Goal: Task Accomplishment & Management: Manage account settings

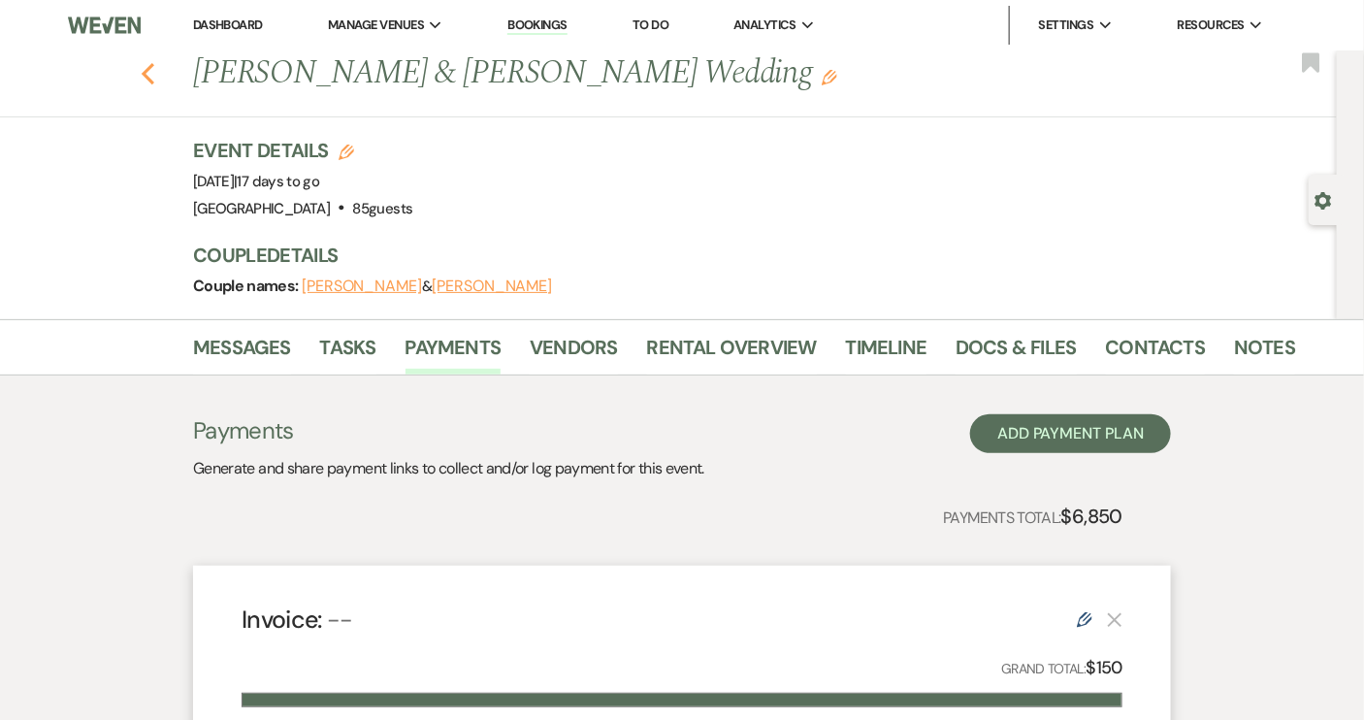
click at [153, 81] on icon "Previous" at bounding box center [148, 73] width 15 height 23
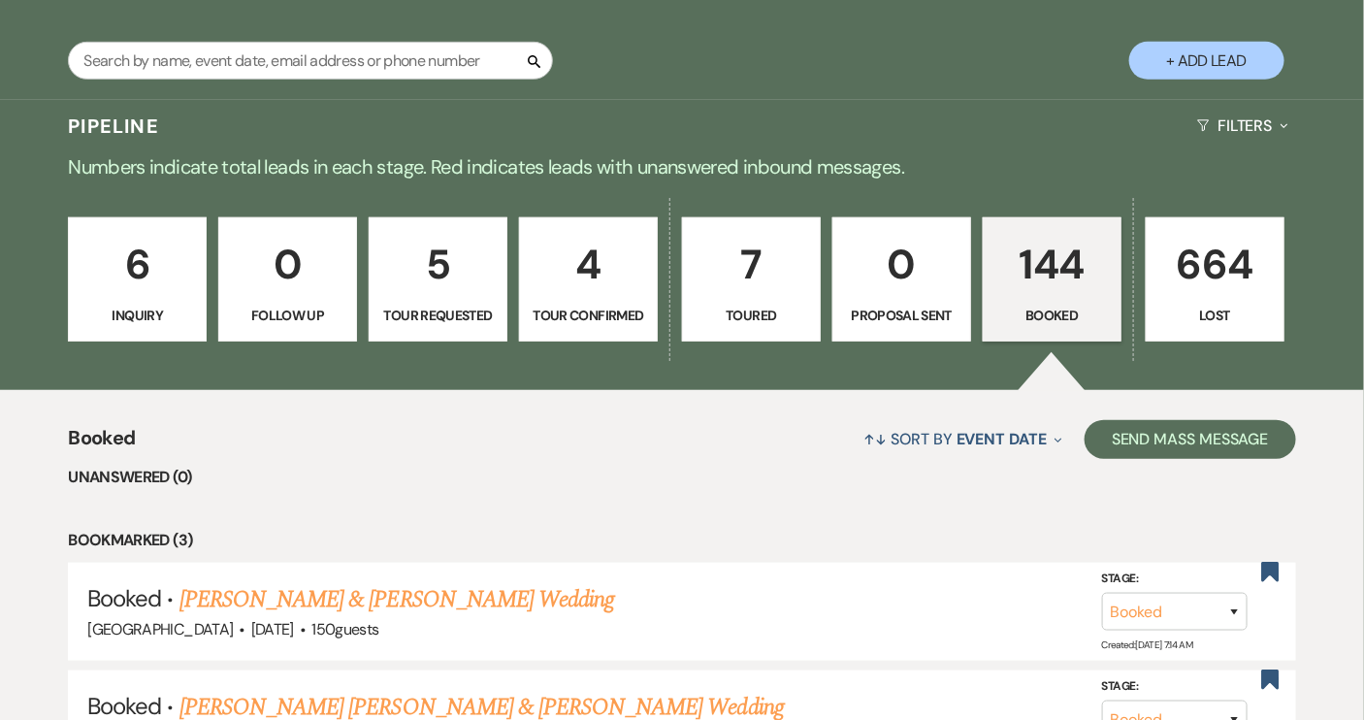
scroll to position [176, 0]
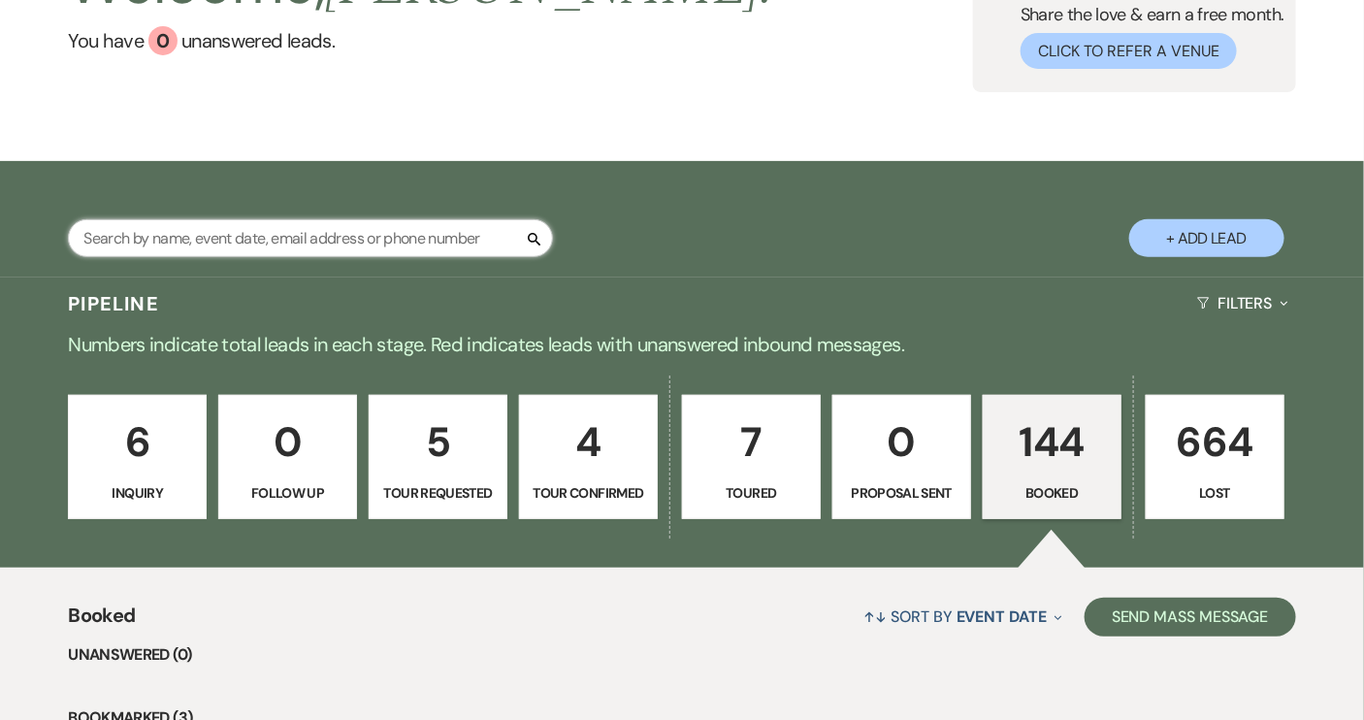
click at [299, 245] on input "text" at bounding box center [310, 238] width 485 height 38
type input "[PERSON_NAME]"
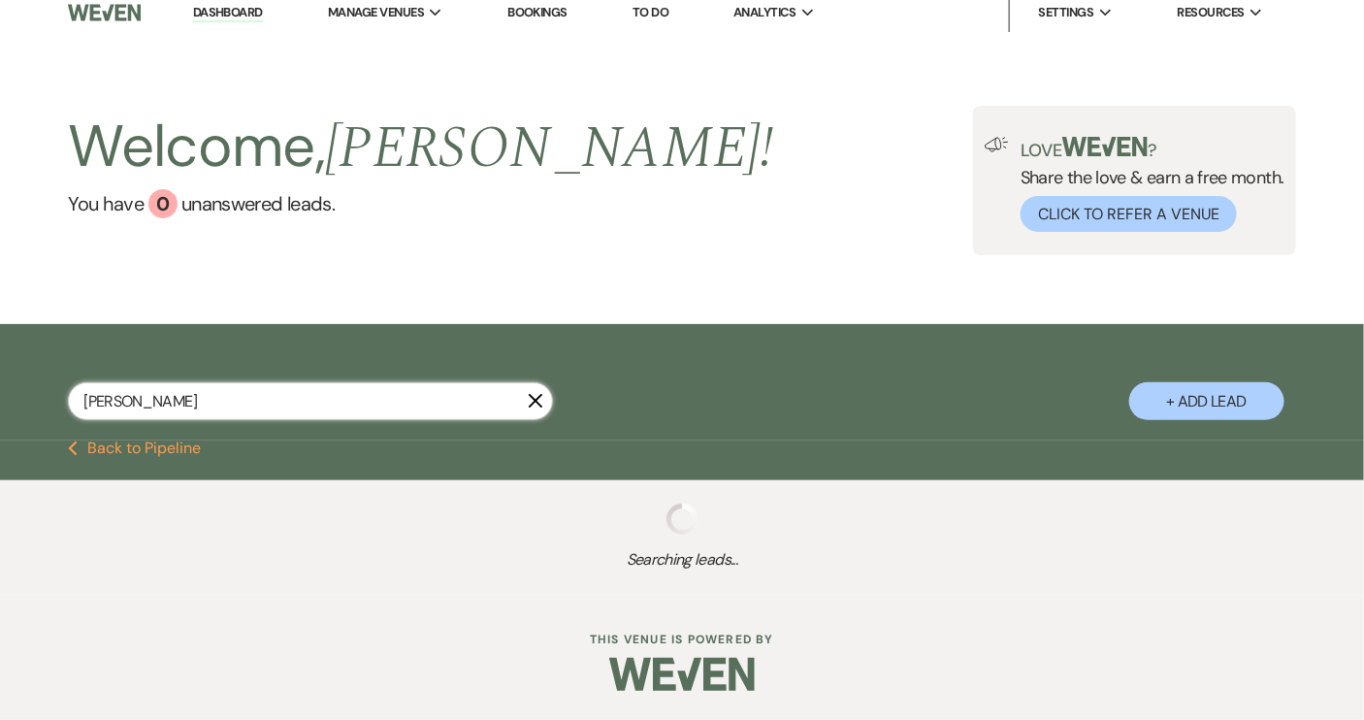
select select "8"
select select "4"
select select "8"
select select "5"
select select "8"
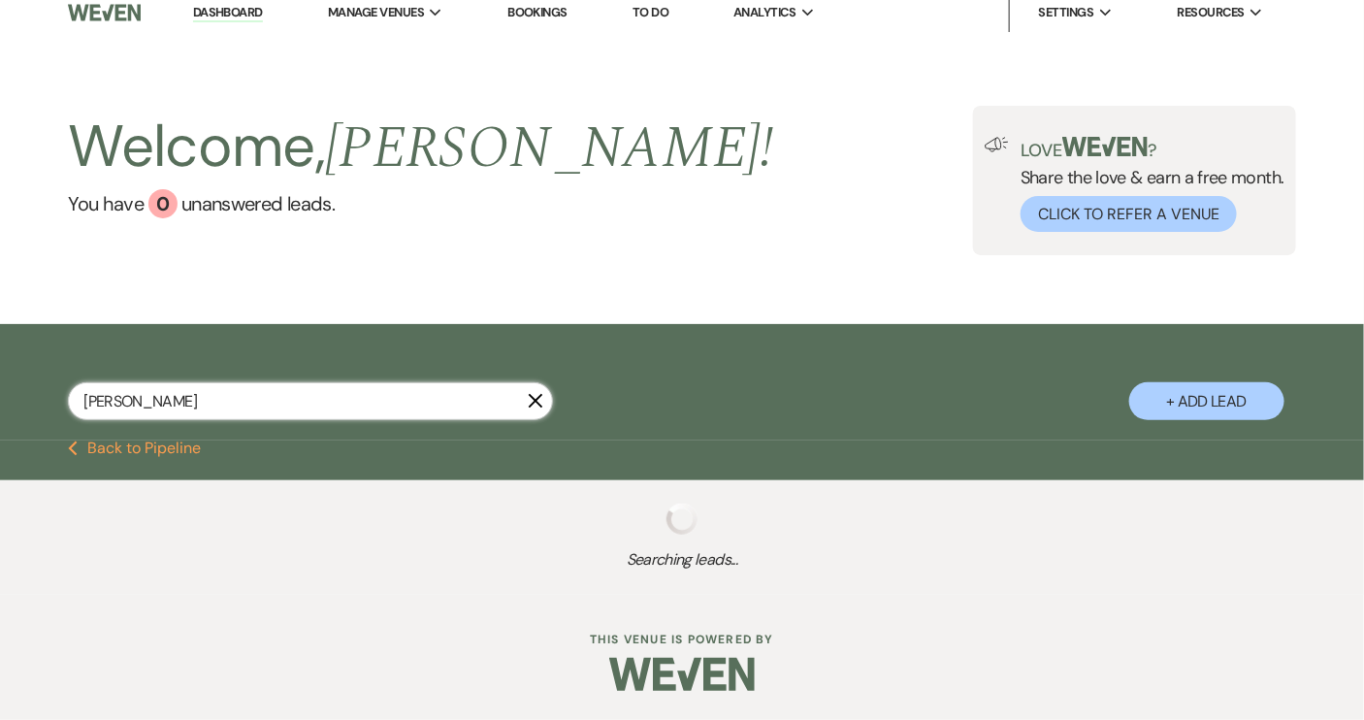
select select "6"
select select "8"
select select "6"
select select "8"
select select "5"
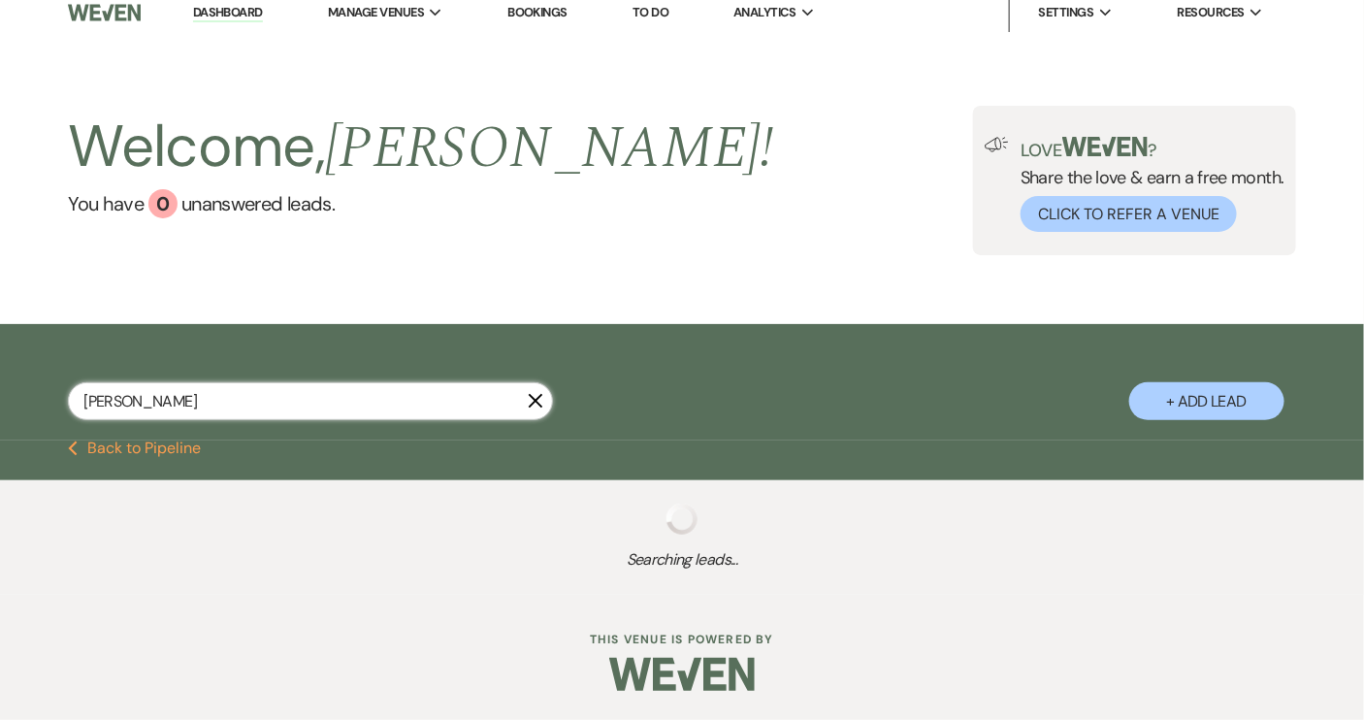
select select "8"
select select "5"
select select "8"
select select "5"
select select "8"
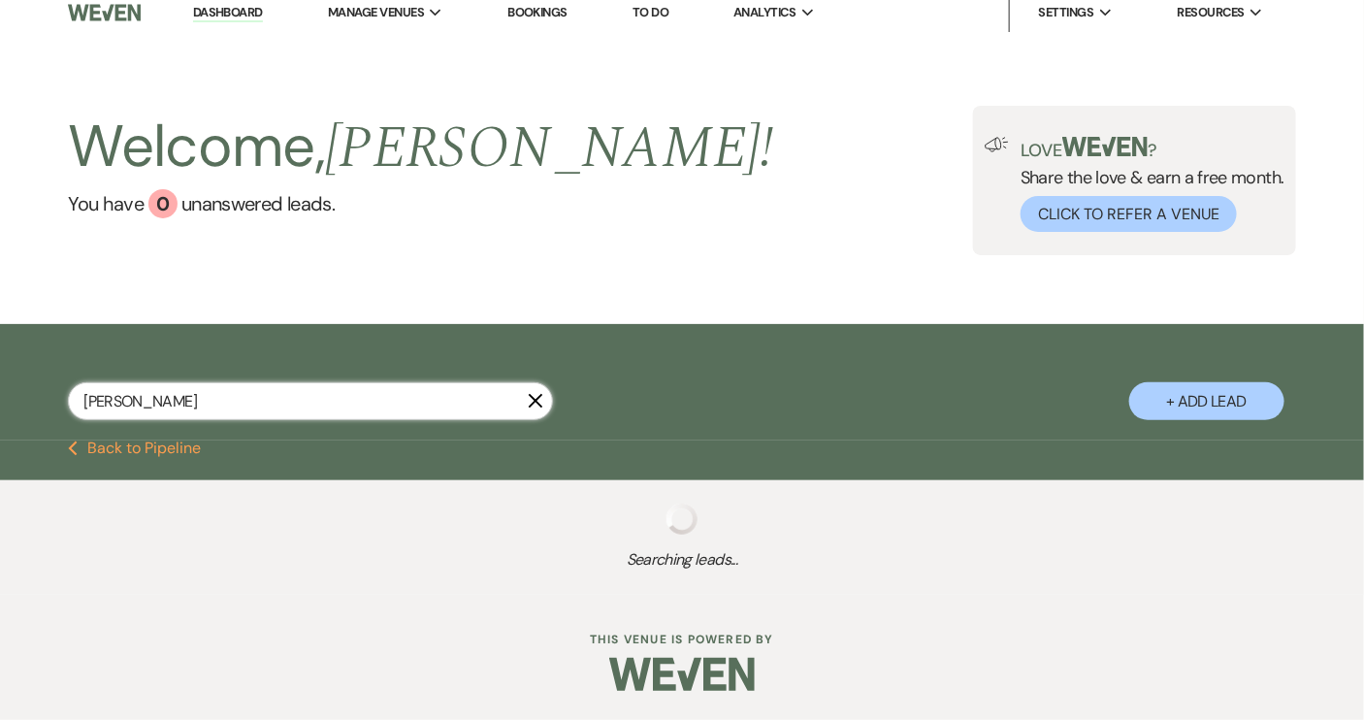
select select "5"
select select "8"
select select "5"
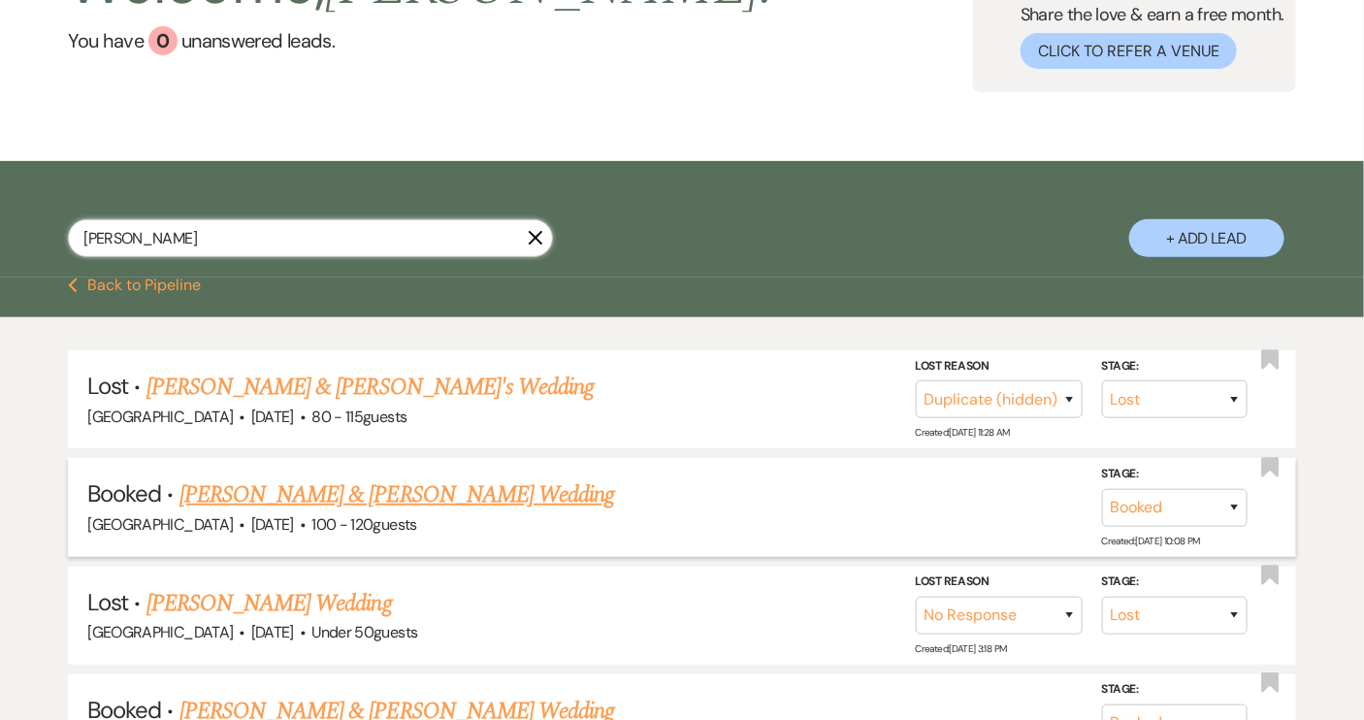
type input "[PERSON_NAME]"
click at [354, 501] on link "[PERSON_NAME] & [PERSON_NAME] Wedding" at bounding box center [396, 494] width 435 height 35
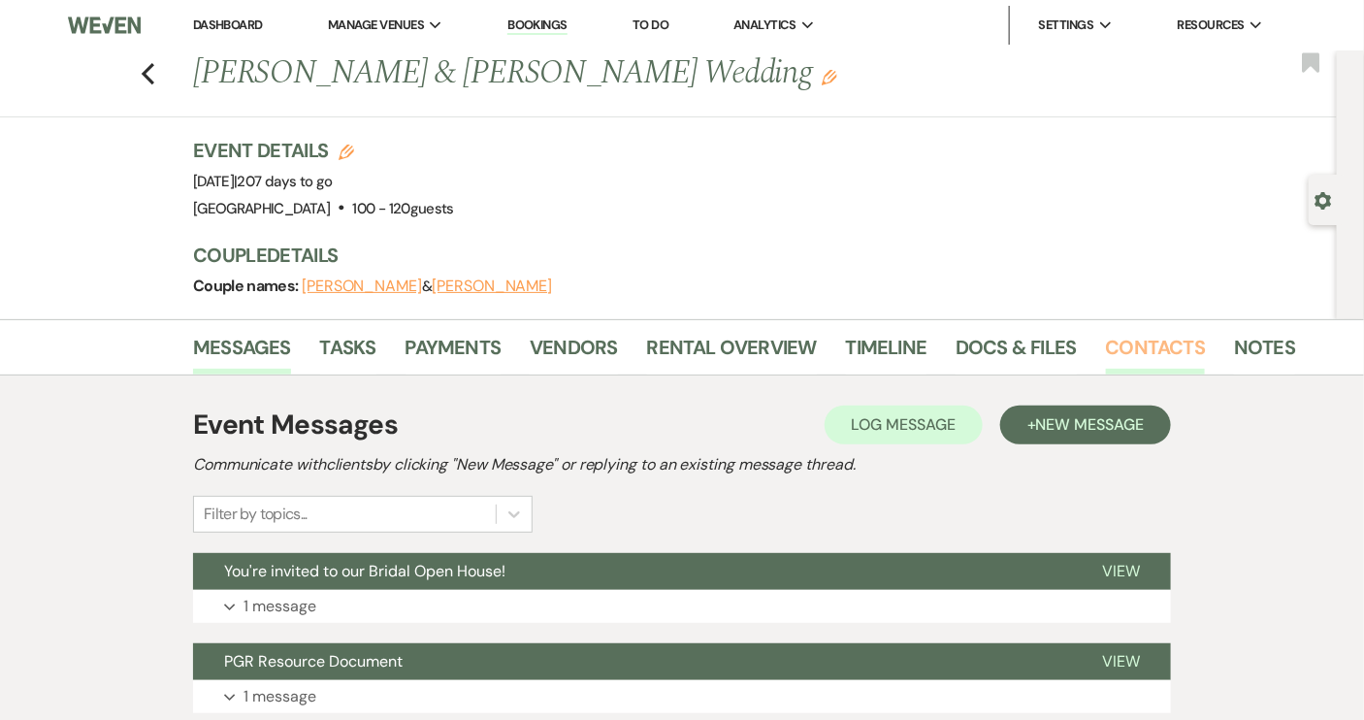
click at [1145, 352] on link "Contacts" at bounding box center [1156, 353] width 100 height 43
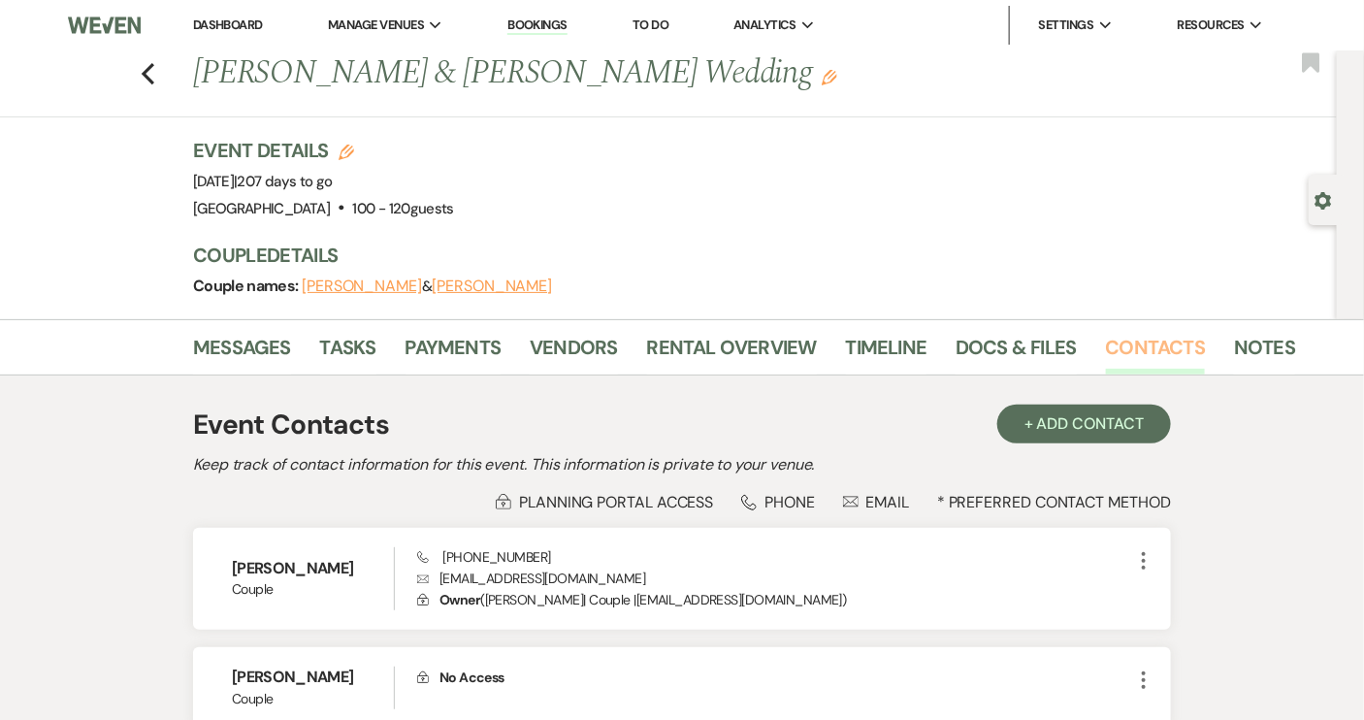
scroll to position [87, 0]
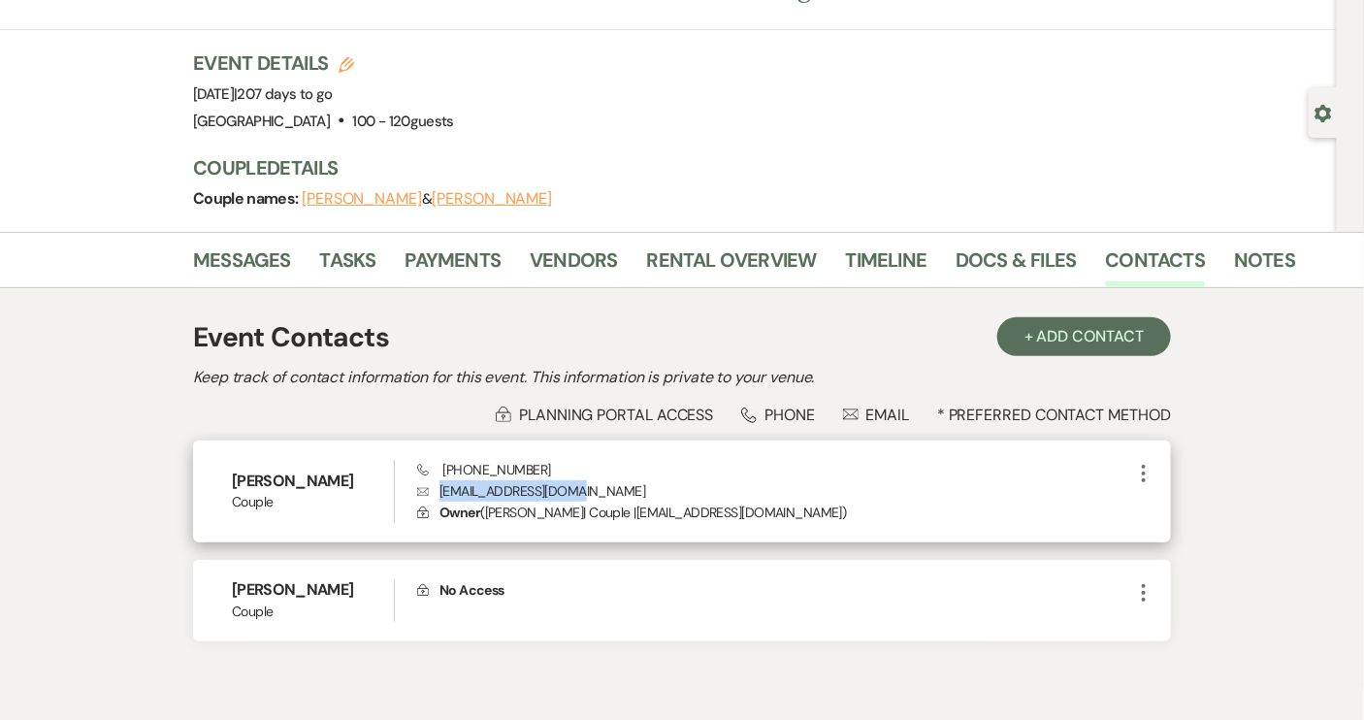
drag, startPoint x: 442, startPoint y: 486, endPoint x: 626, endPoint y: 489, distance: 183.4
click at [626, 489] on p "Envelope [EMAIL_ADDRESS][DOMAIN_NAME]" at bounding box center [774, 490] width 715 height 21
copy p "[EMAIL_ADDRESS][DOMAIN_NAME]"
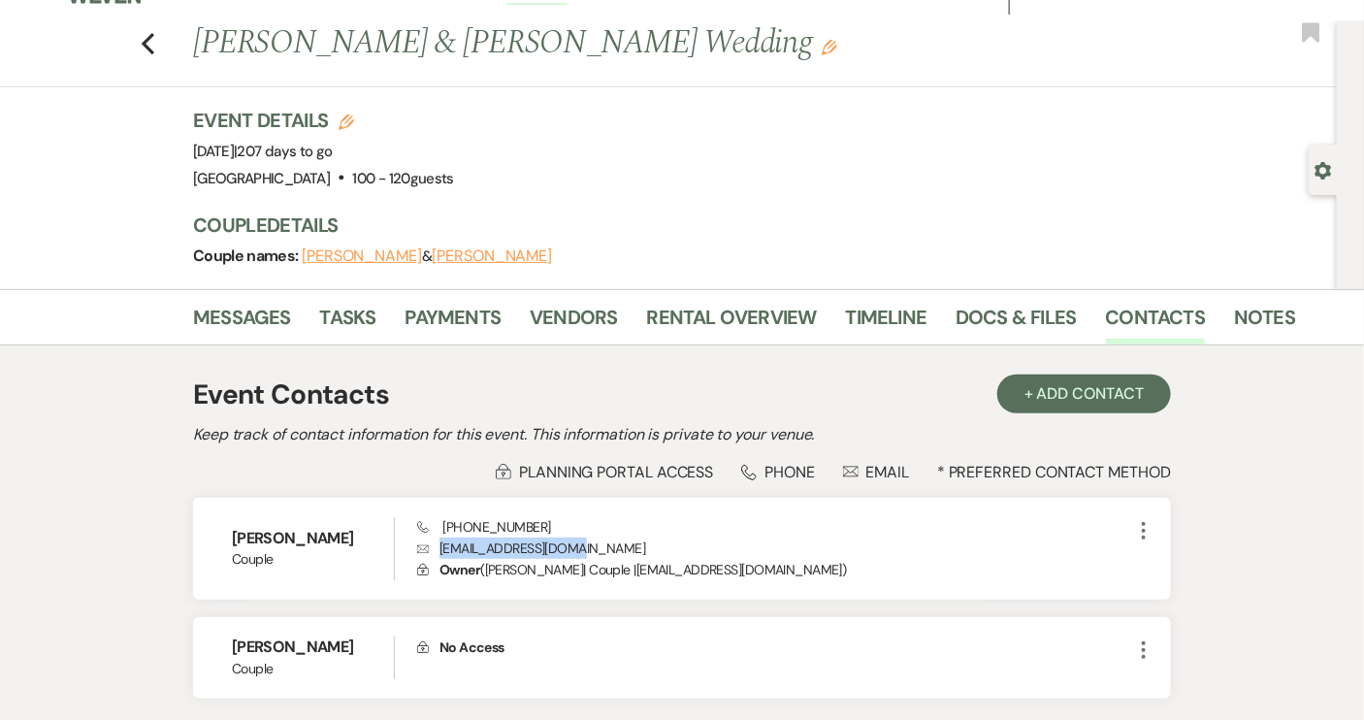
scroll to position [0, 0]
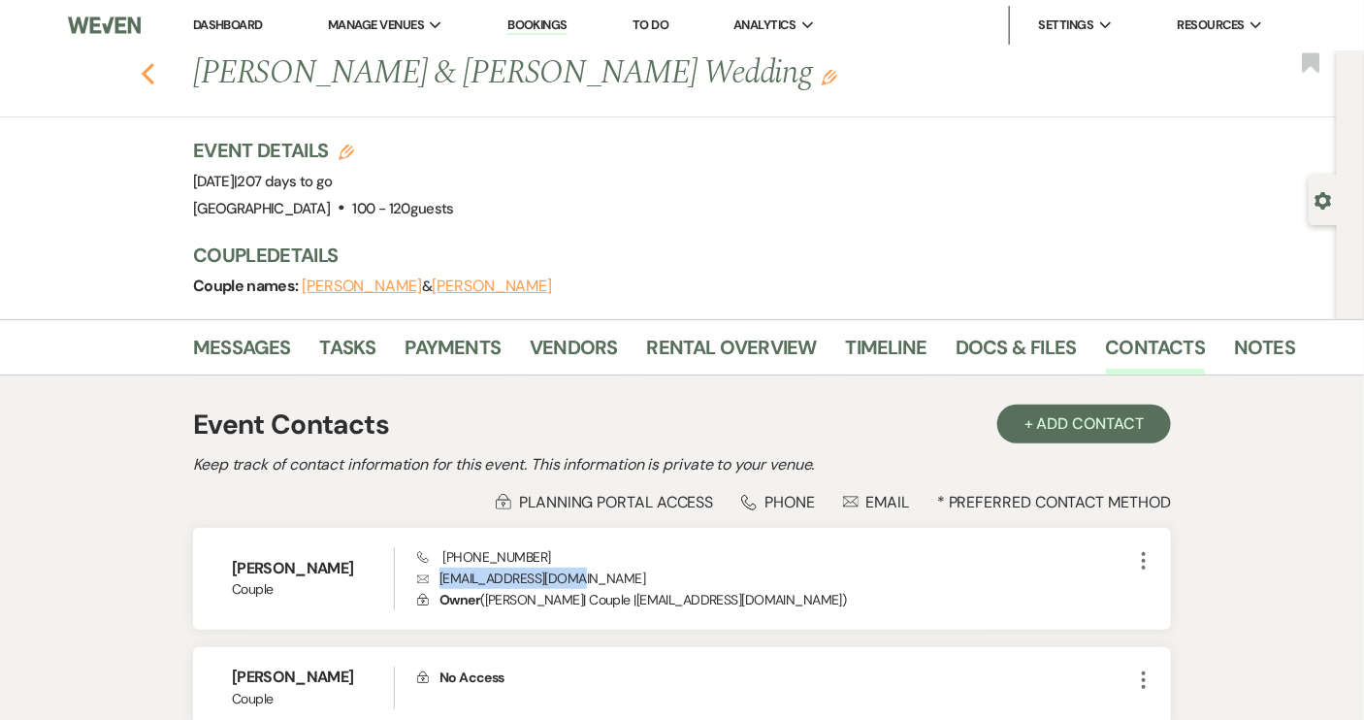
click at [155, 74] on icon "Previous" at bounding box center [148, 73] width 15 height 23
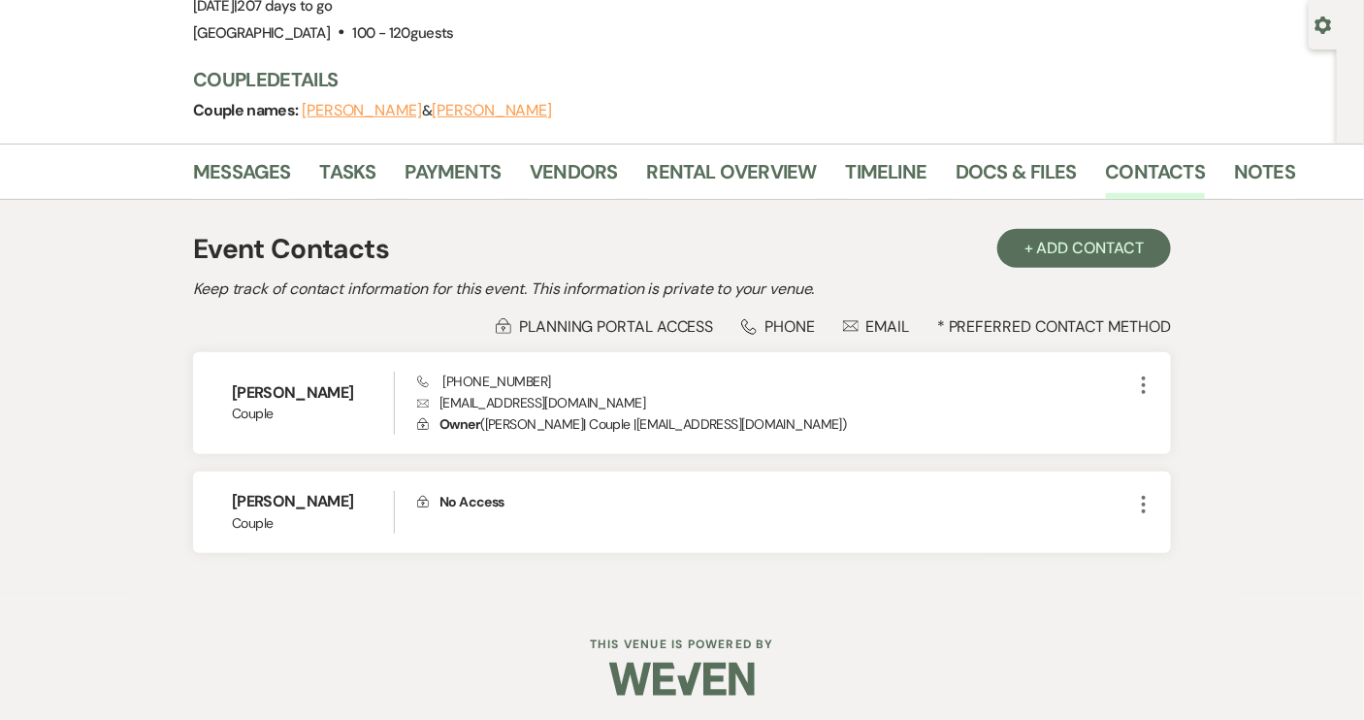
select select "8"
select select "4"
select select "8"
select select "5"
select select "8"
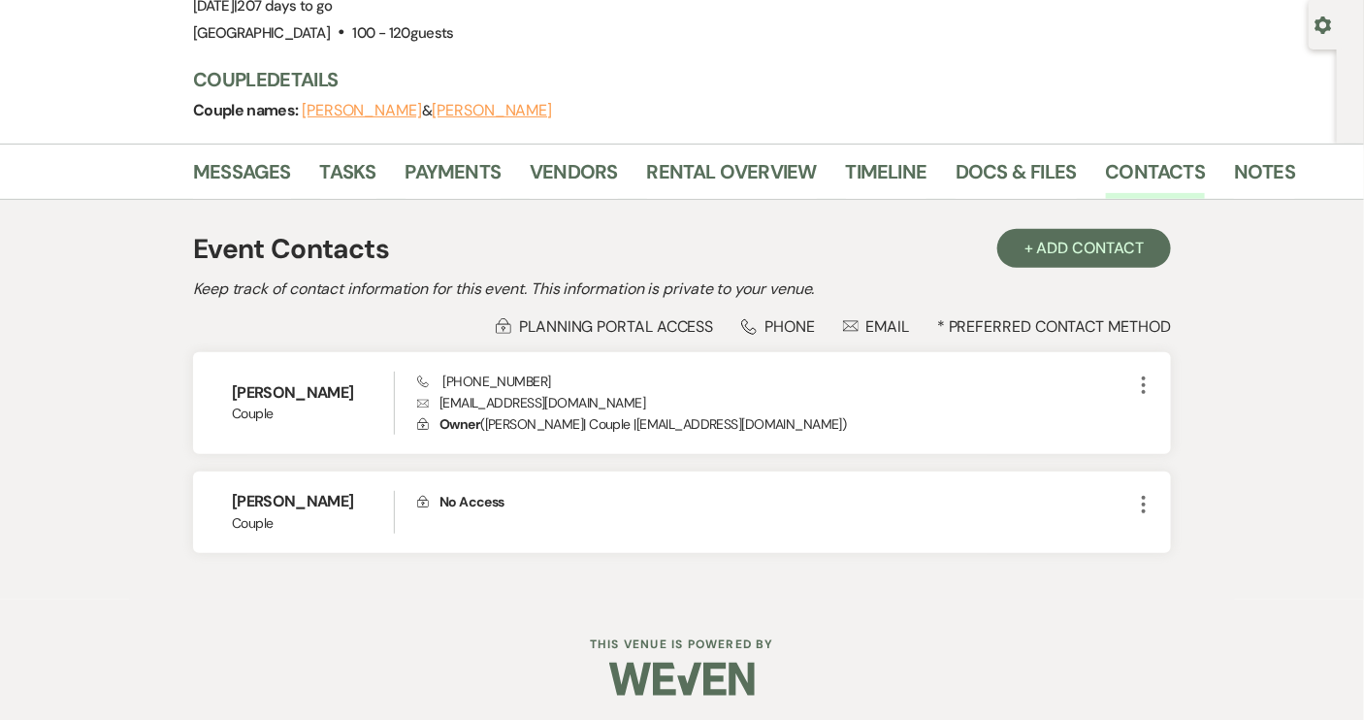
select select "6"
select select "8"
select select "6"
select select "8"
select select "5"
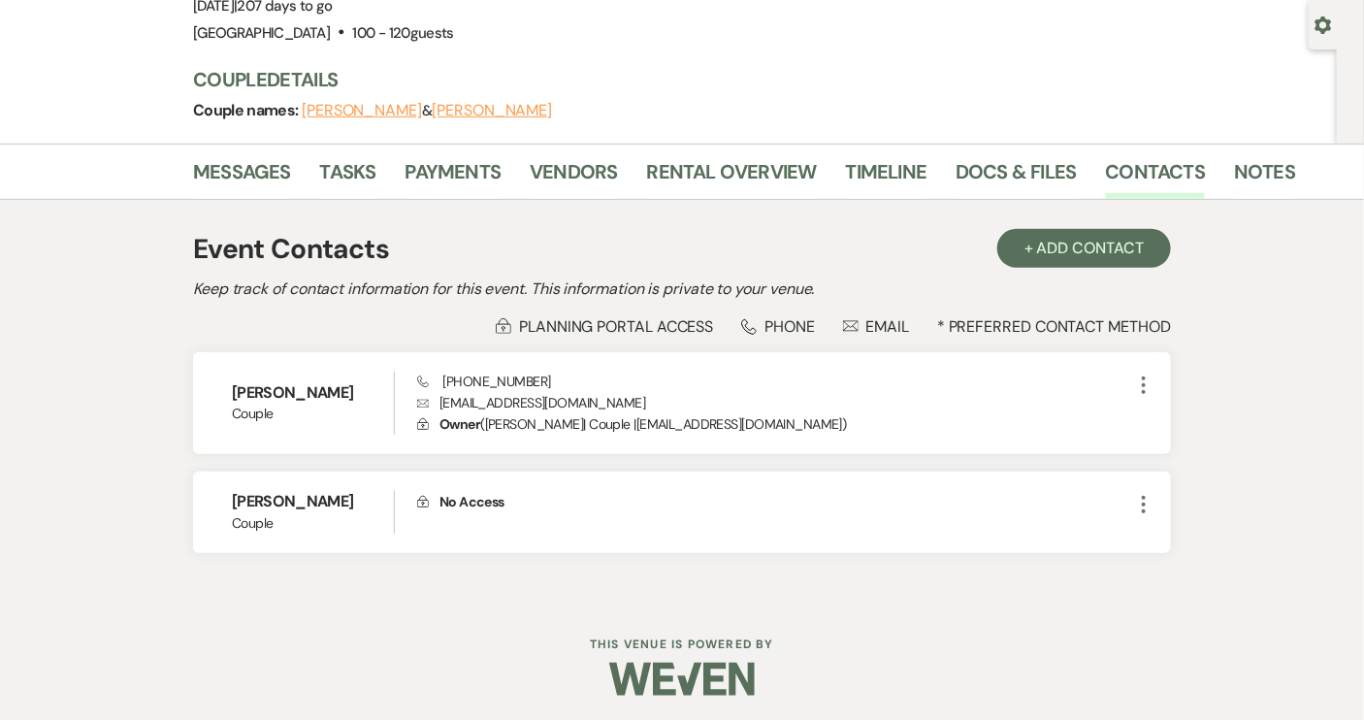
select select "8"
select select "5"
select select "8"
select select "5"
select select "8"
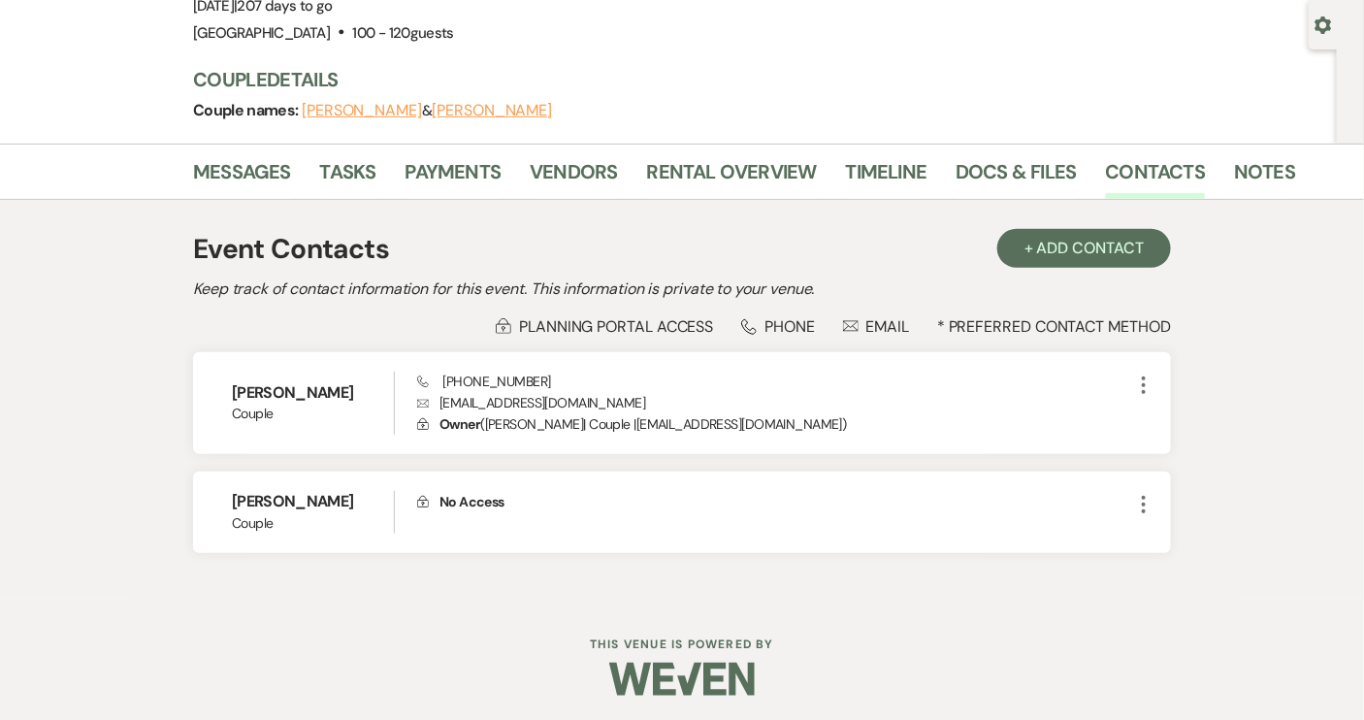
select select "5"
select select "8"
select select "5"
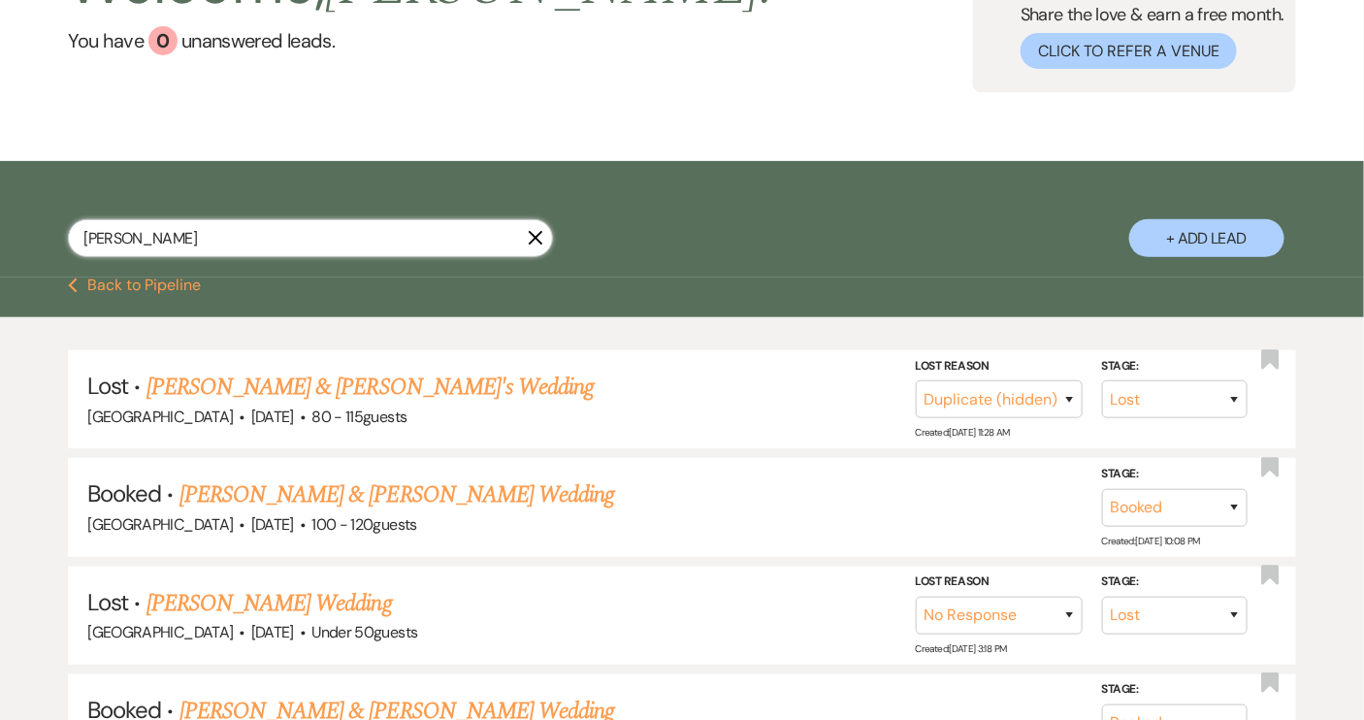
drag, startPoint x: 159, startPoint y: 237, endPoint x: 61, endPoint y: 234, distance: 98.0
click at [61, 234] on div "[PERSON_NAME] + Add Lead" at bounding box center [682, 222] width 1364 height 103
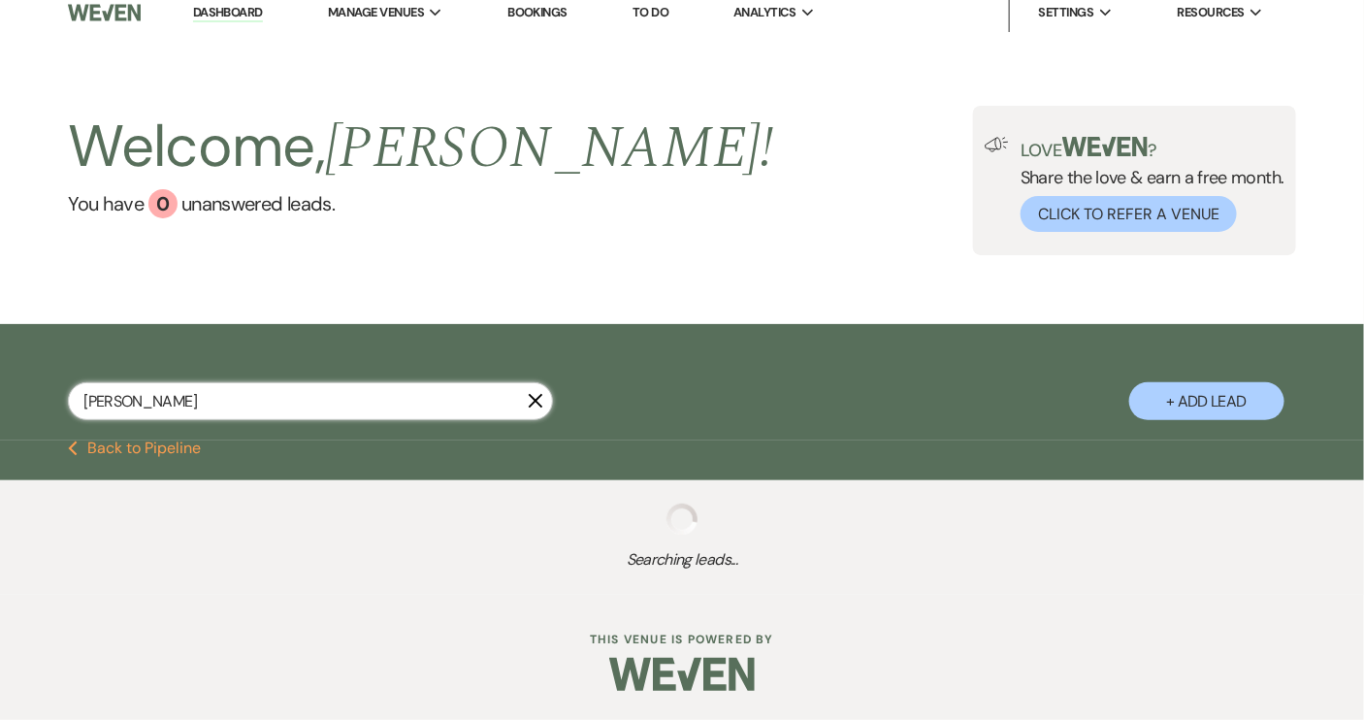
scroll to position [60, 0]
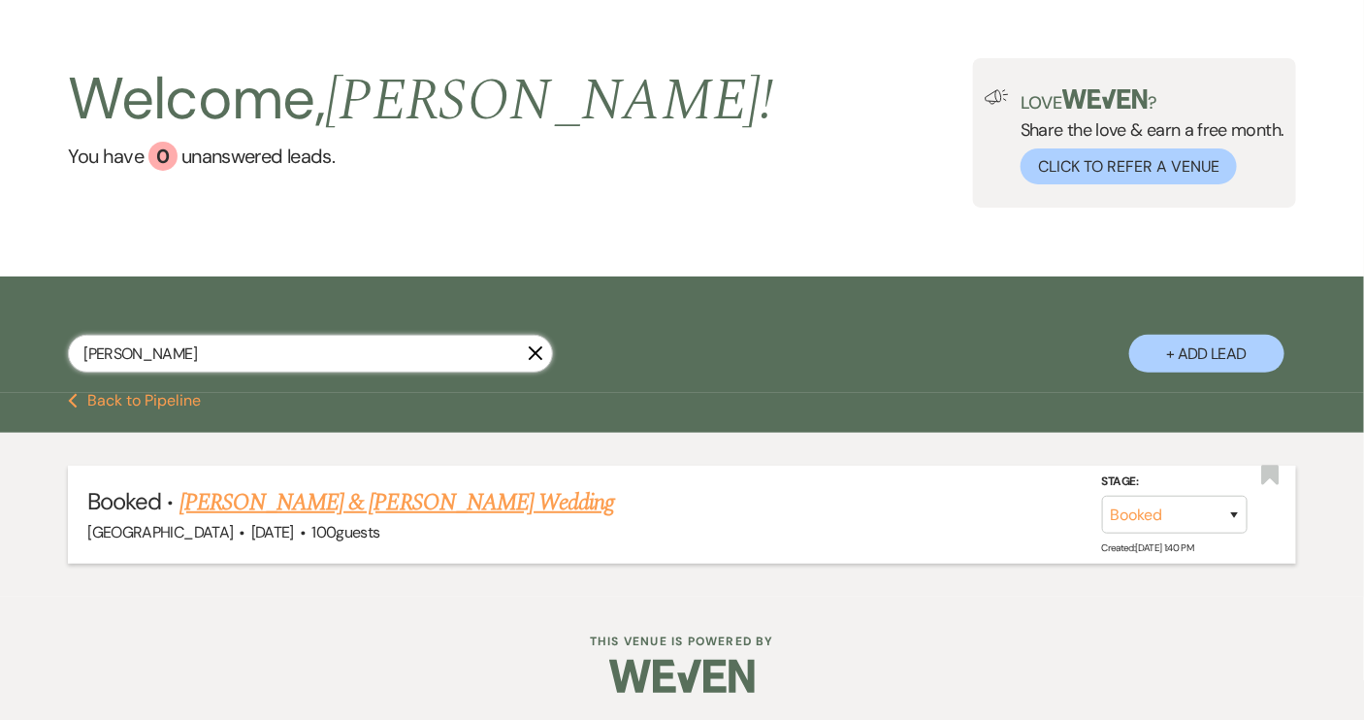
type input "[PERSON_NAME]"
click at [293, 502] on link "[PERSON_NAME] & [PERSON_NAME] Wedding" at bounding box center [396, 502] width 435 height 35
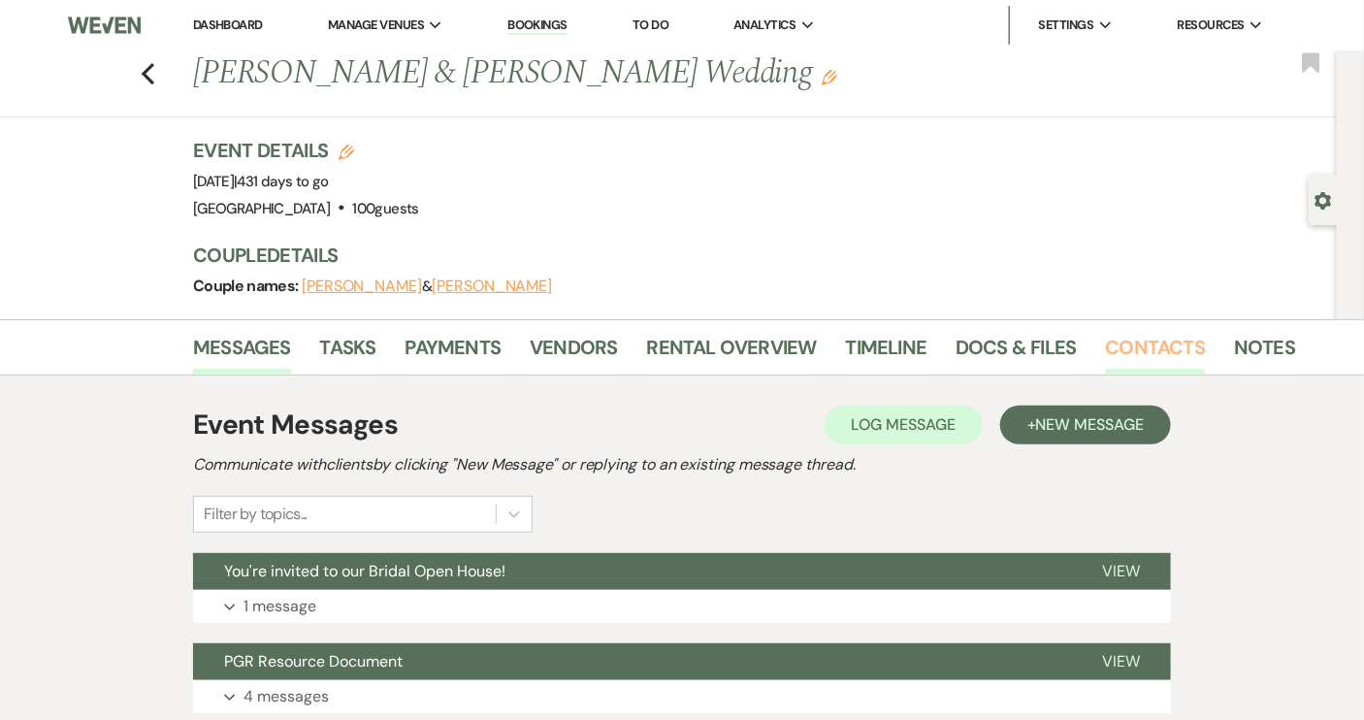
click at [1121, 350] on link "Contacts" at bounding box center [1156, 353] width 100 height 43
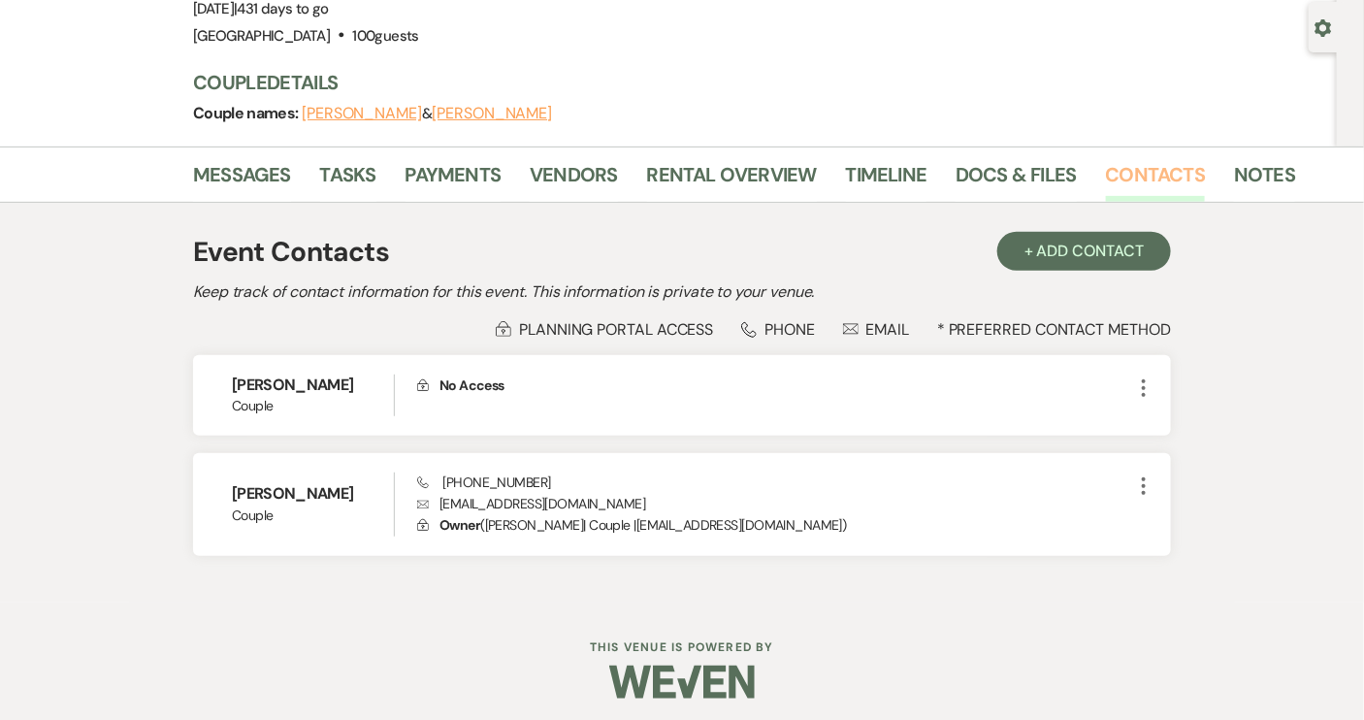
scroll to position [176, 0]
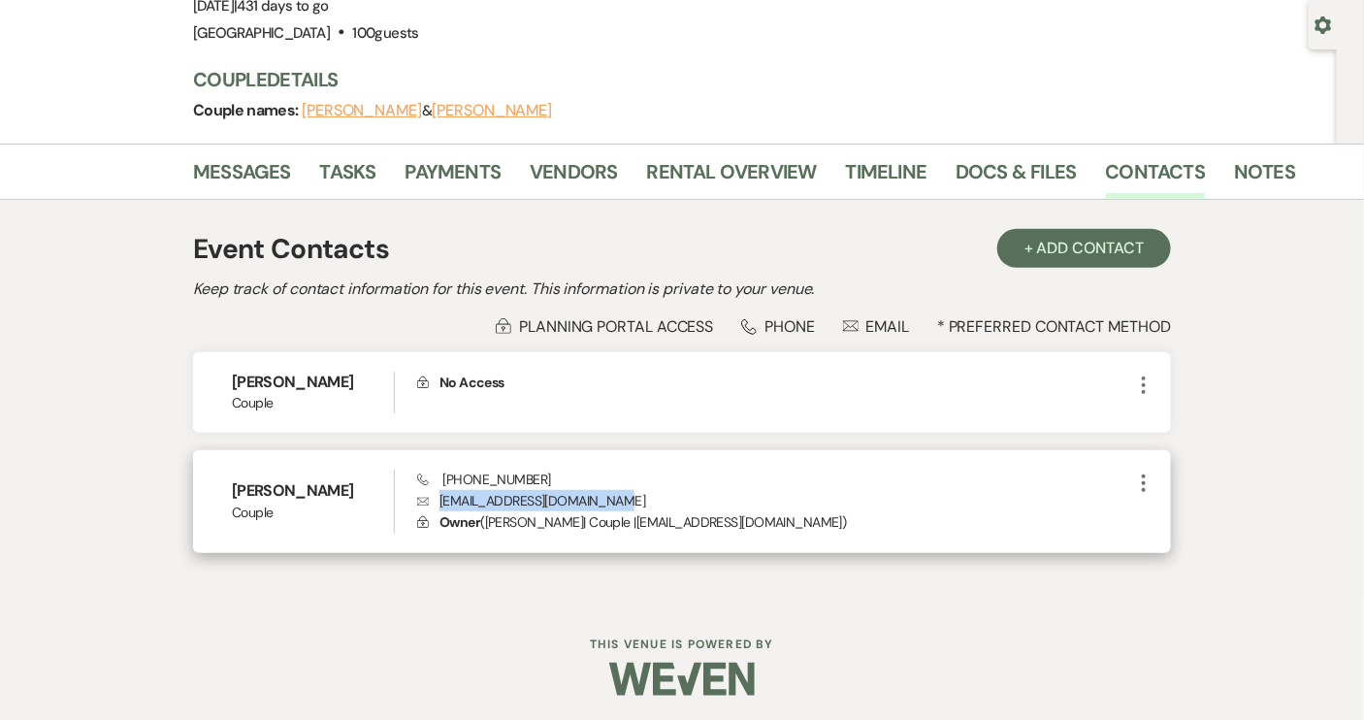
drag, startPoint x: 441, startPoint y: 500, endPoint x: 613, endPoint y: 500, distance: 171.7
click at [613, 500] on p "Envelope [EMAIL_ADDRESS][DOMAIN_NAME]" at bounding box center [774, 500] width 715 height 21
copy p "[EMAIL_ADDRESS][DOMAIN_NAME]"
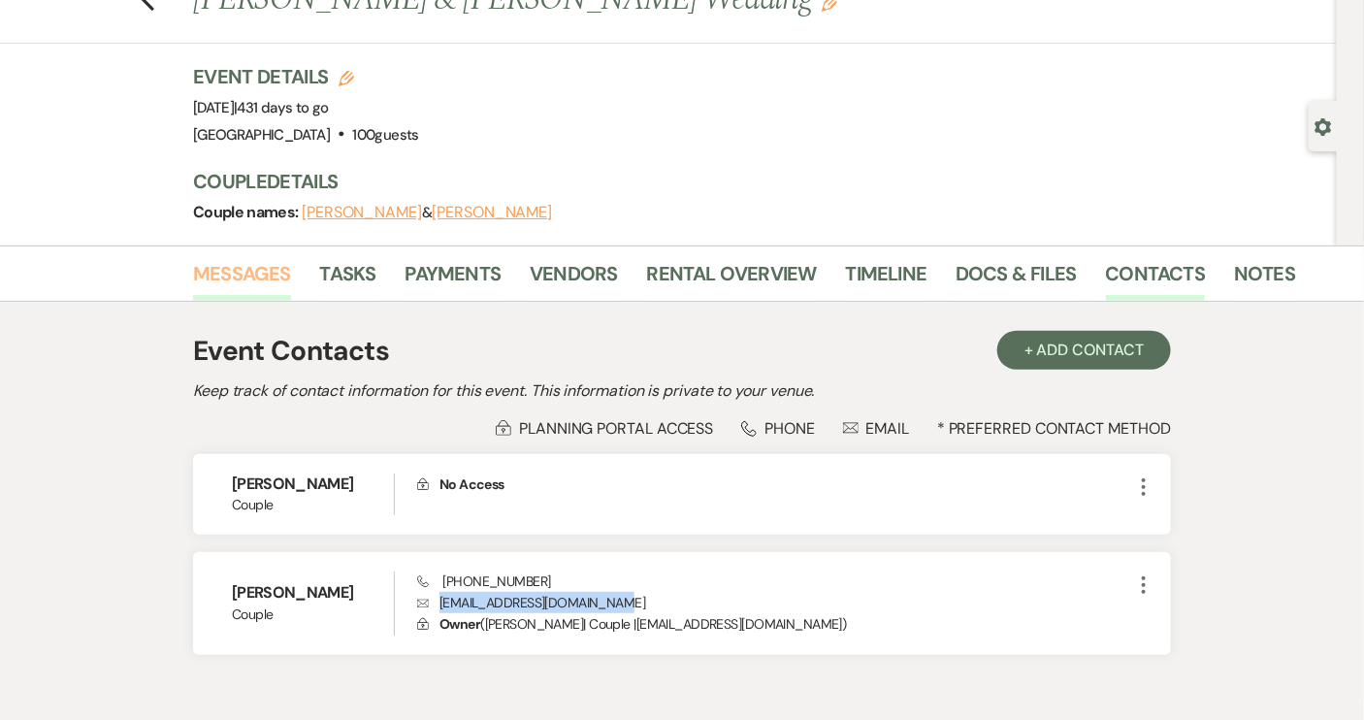
scroll to position [0, 0]
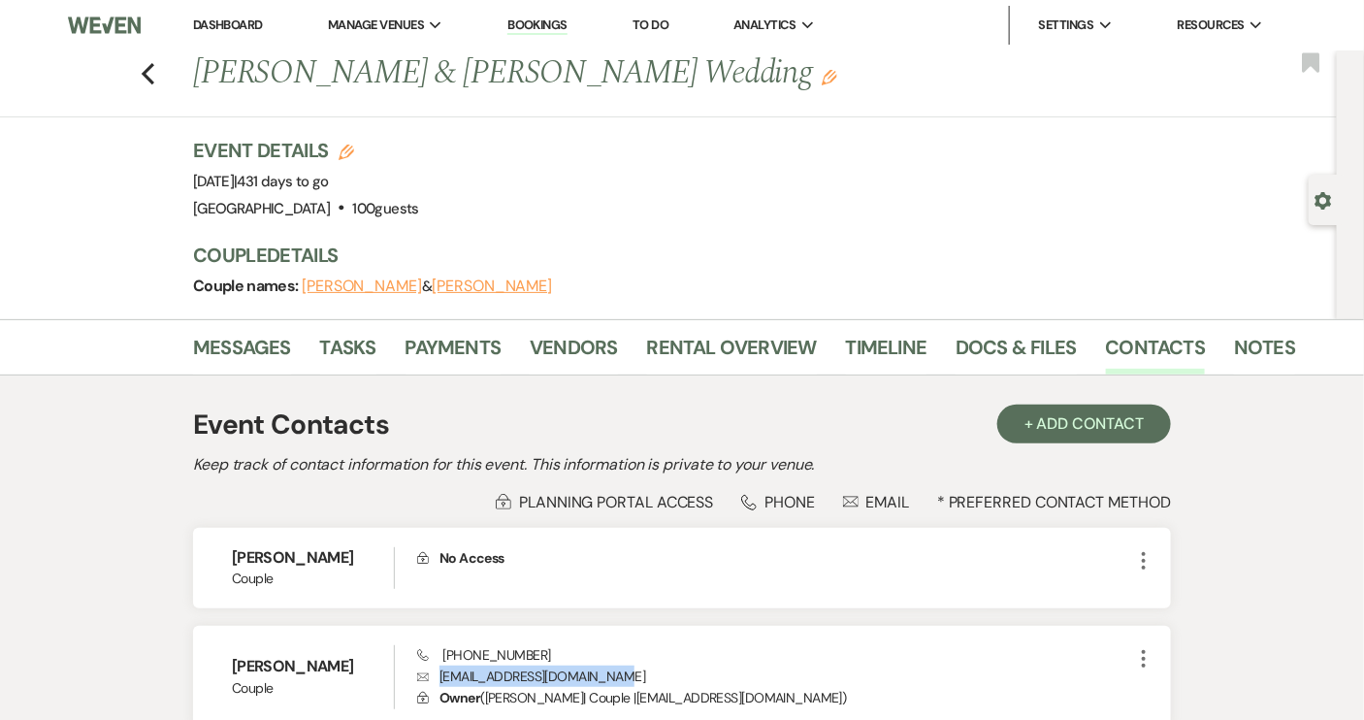
click at [226, 19] on link "Dashboard" at bounding box center [228, 24] width 70 height 16
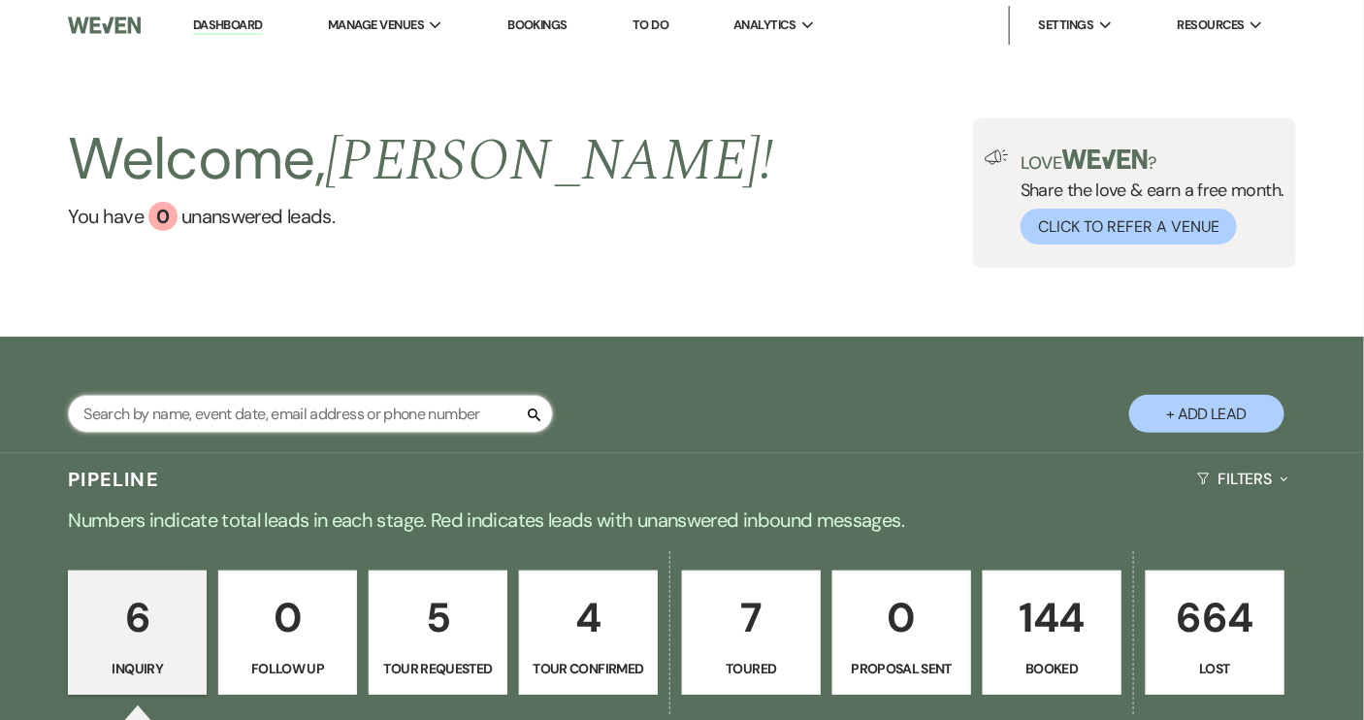
click at [263, 412] on input "text" at bounding box center [310, 414] width 485 height 38
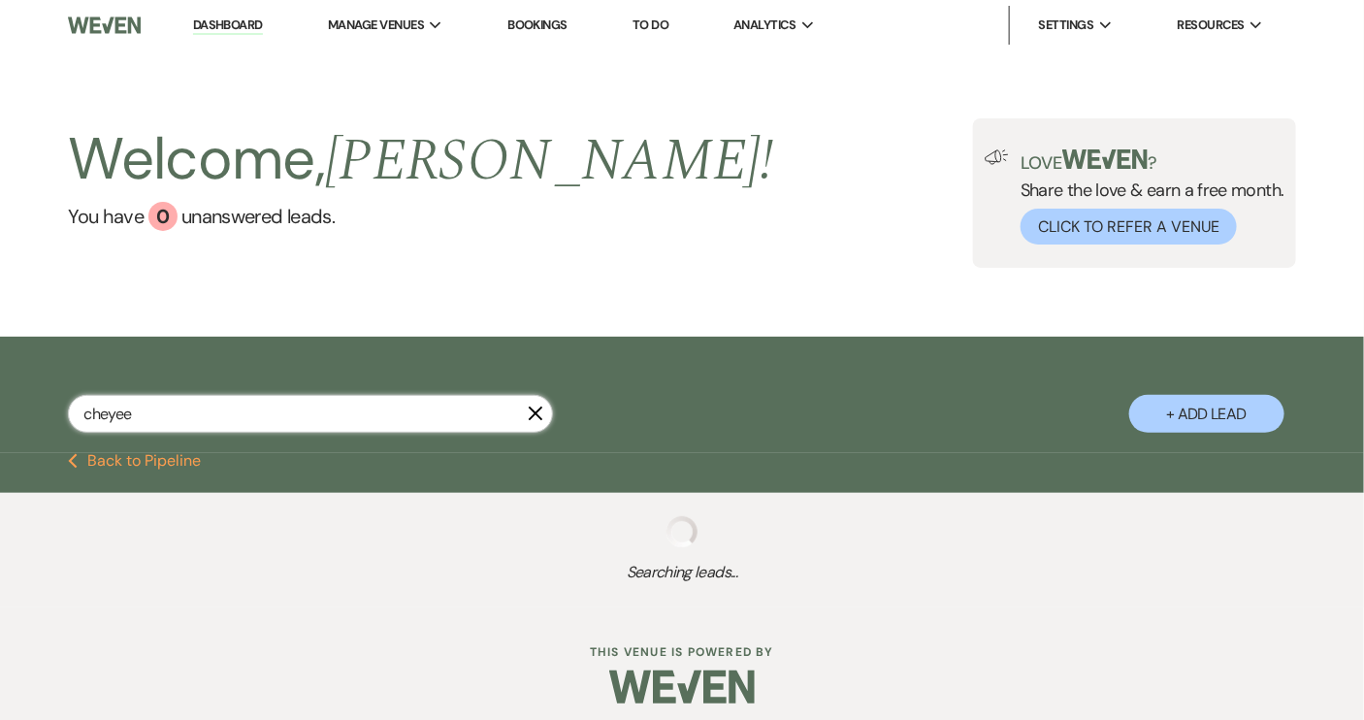
type input "cheye"
select select "8"
select select "5"
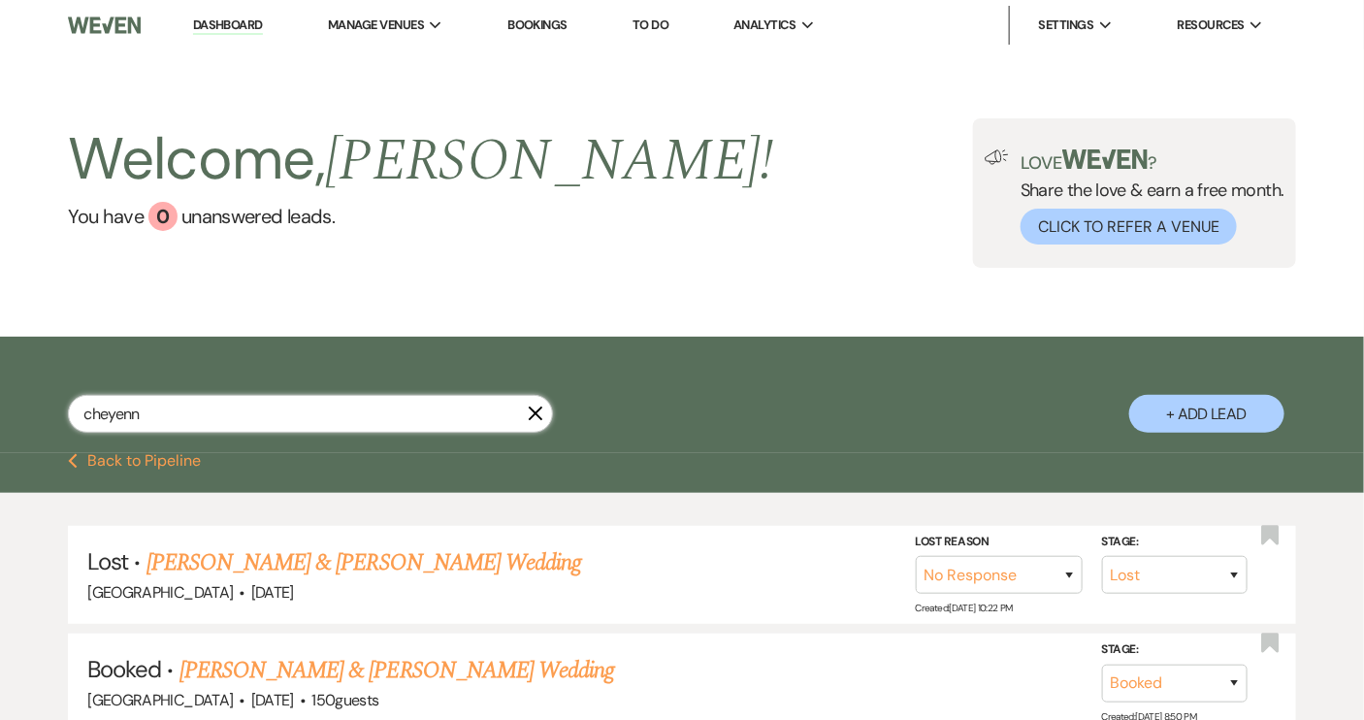
type input "cheyenne"
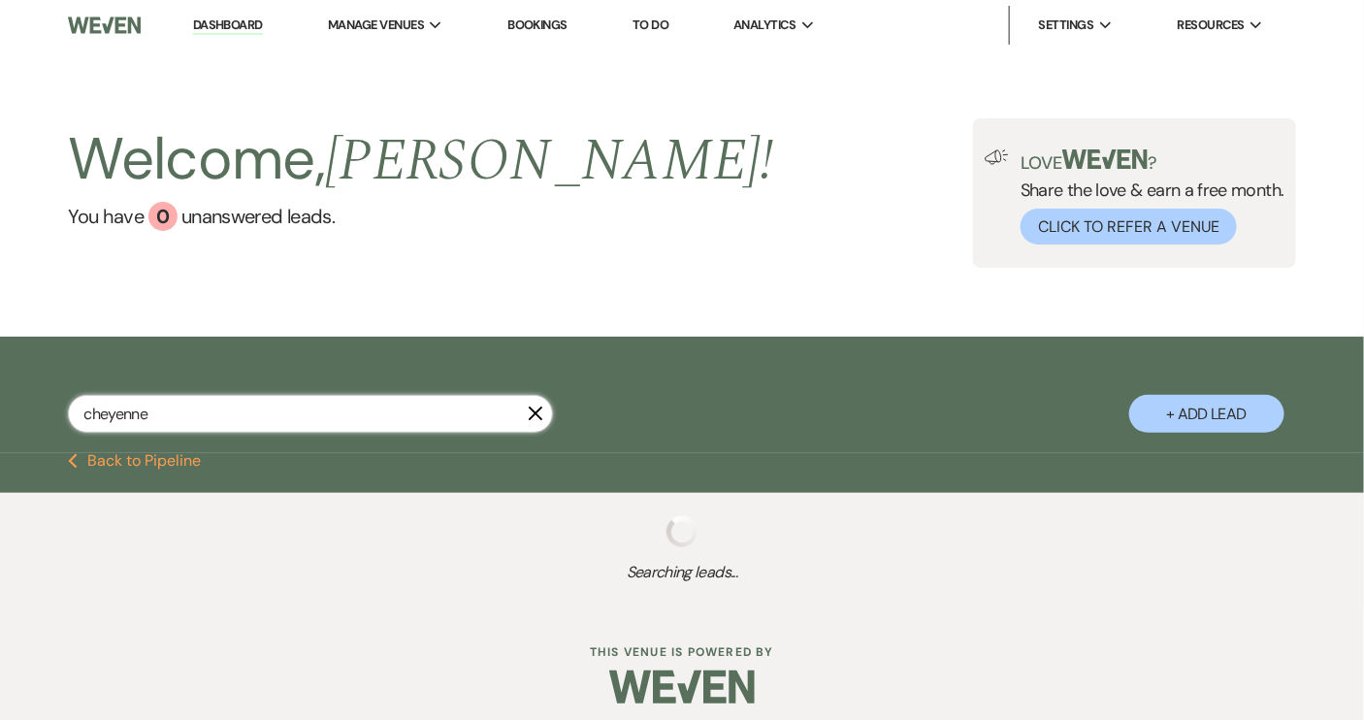
scroll to position [13, 0]
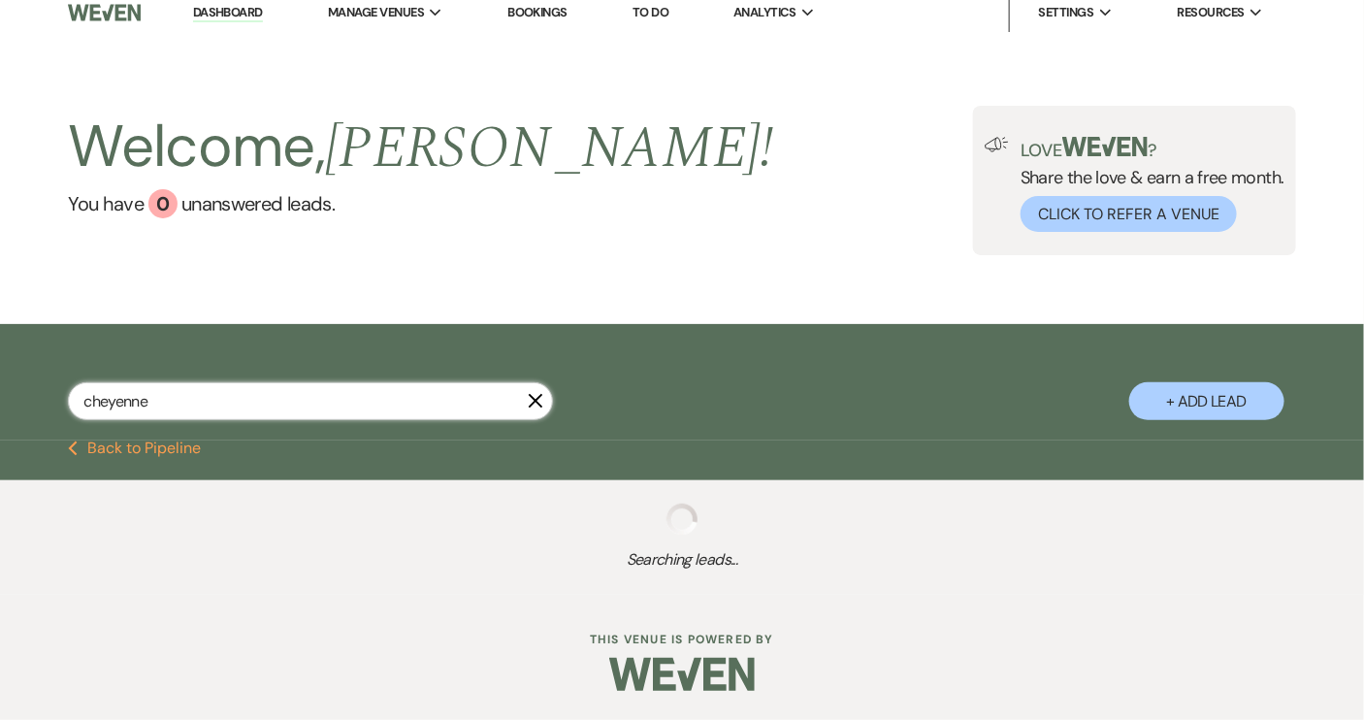
select select "8"
select select "5"
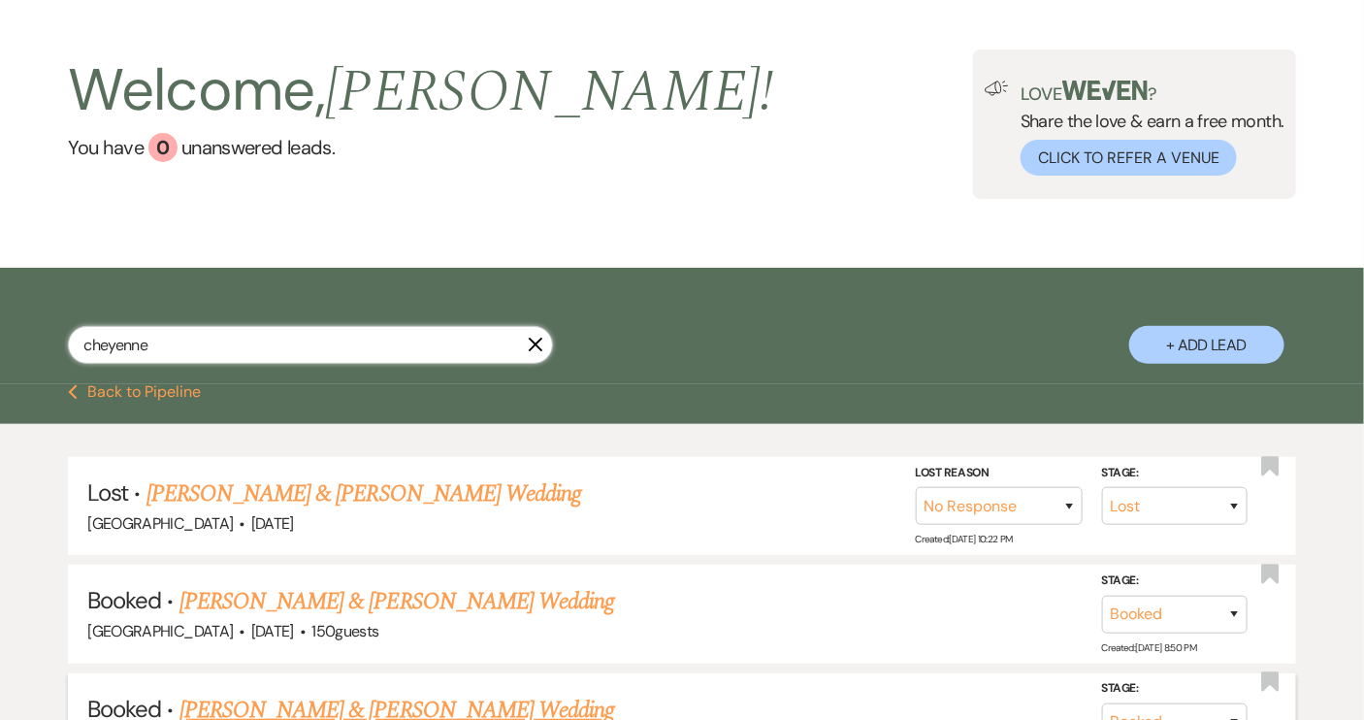
scroll to position [0, 0]
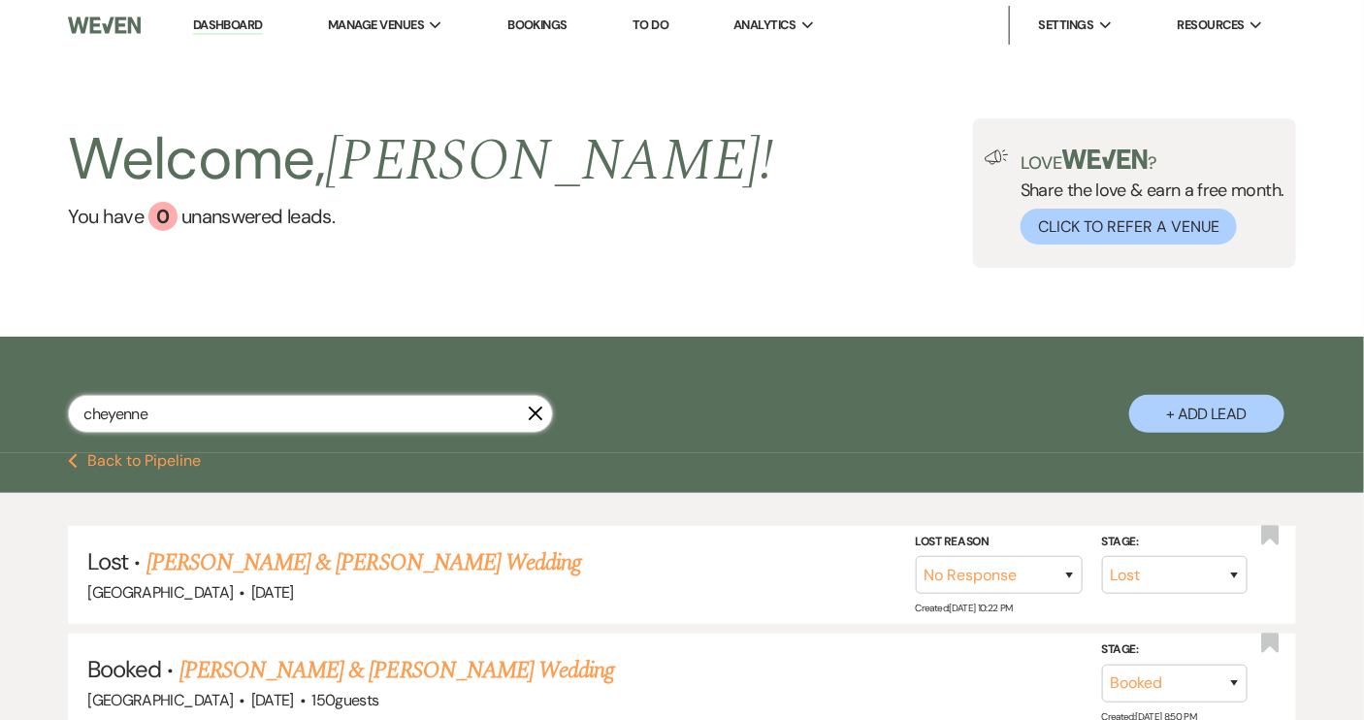
drag, startPoint x: 200, startPoint y: 412, endPoint x: 80, endPoint y: 415, distance: 120.3
click at [77, 419] on input "cheyenne" at bounding box center [310, 414] width 485 height 38
type input "austin"
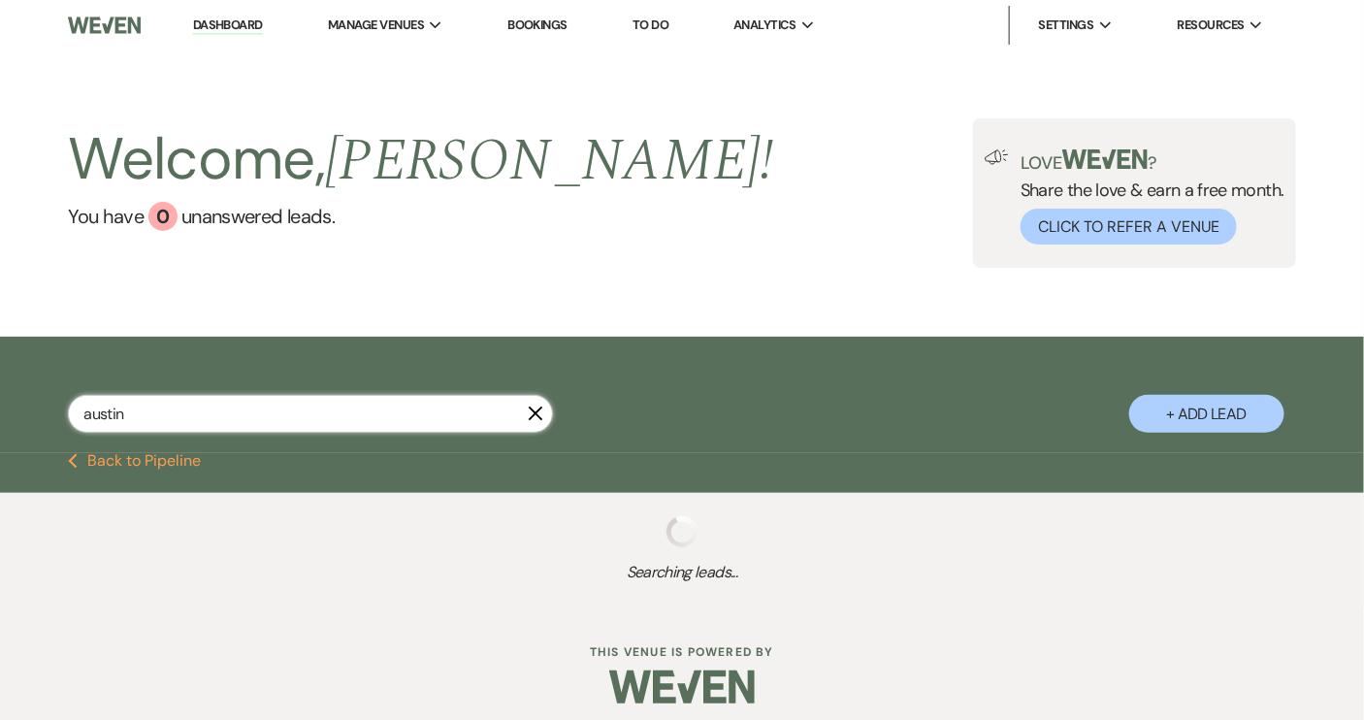
select select "8"
select select "1"
select select "8"
select select "5"
select select "8"
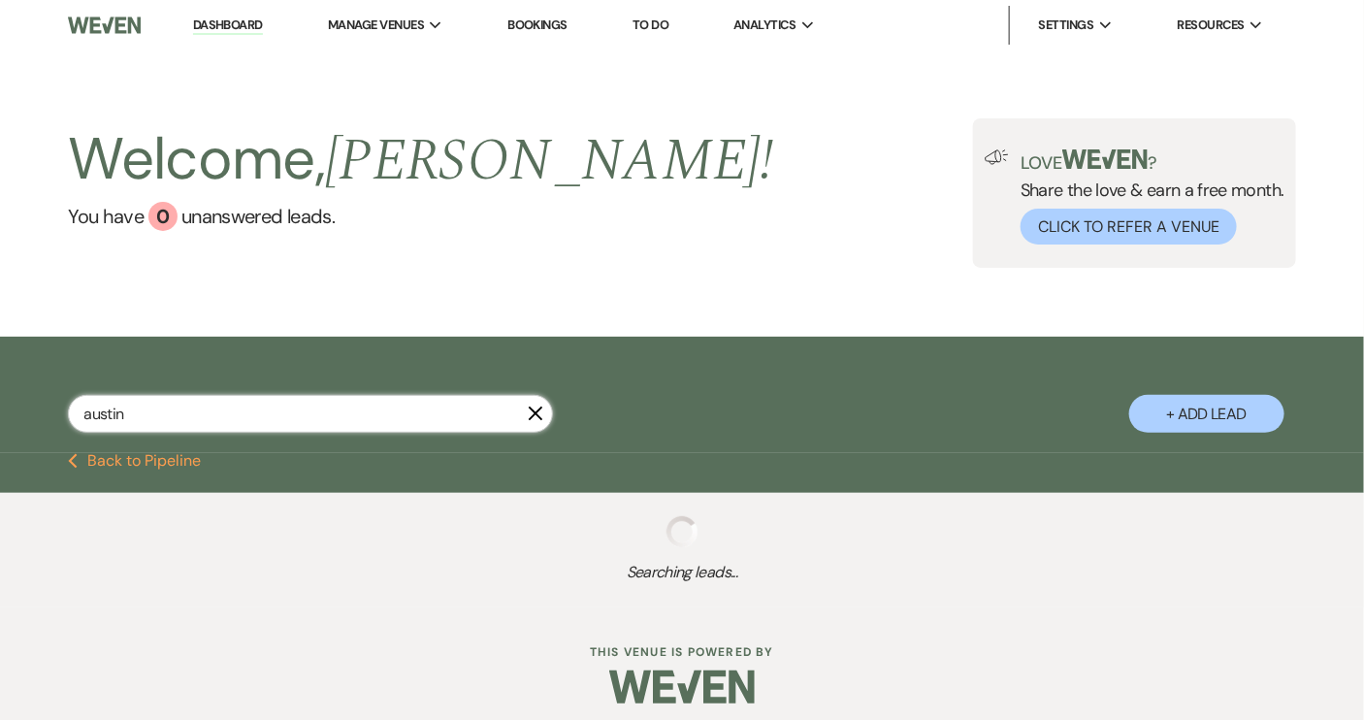
select select "5"
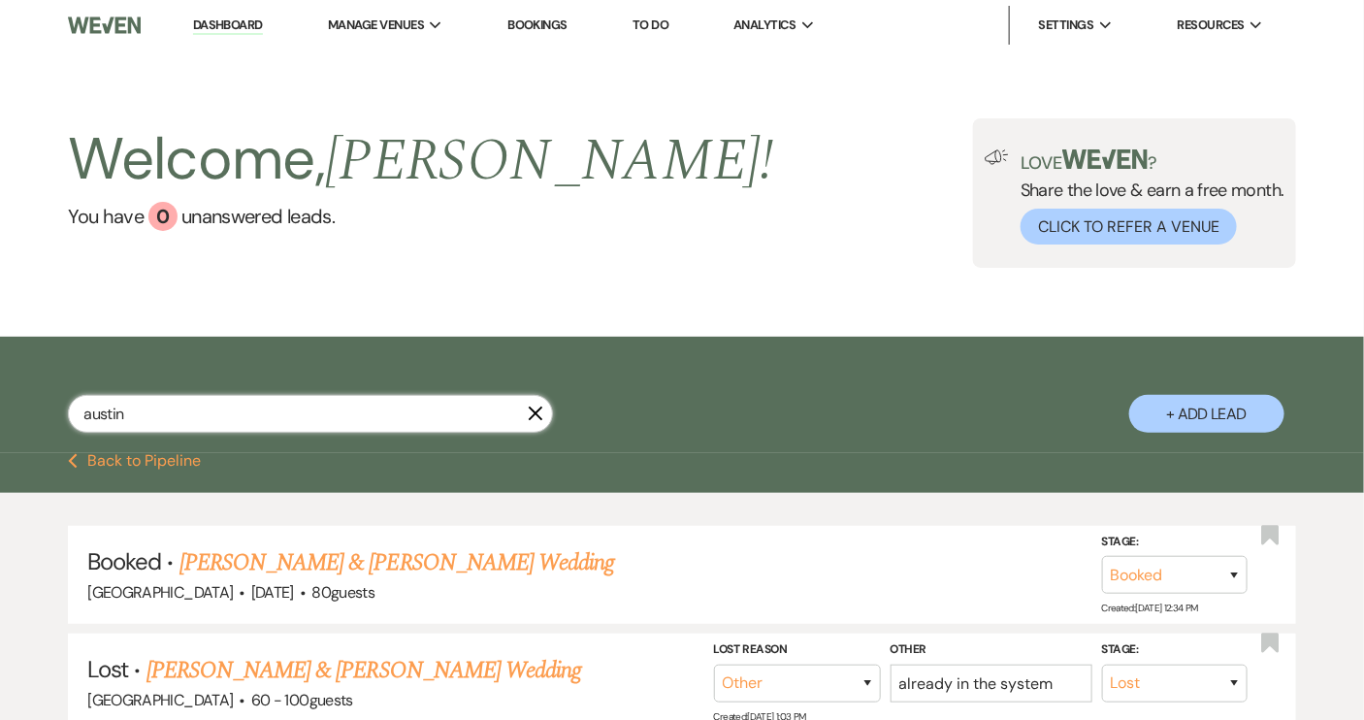
drag, startPoint x: 135, startPoint y: 413, endPoint x: 52, endPoint y: 418, distance: 82.6
click at [52, 418] on div "austin X + Add Lead" at bounding box center [682, 397] width 1364 height 103
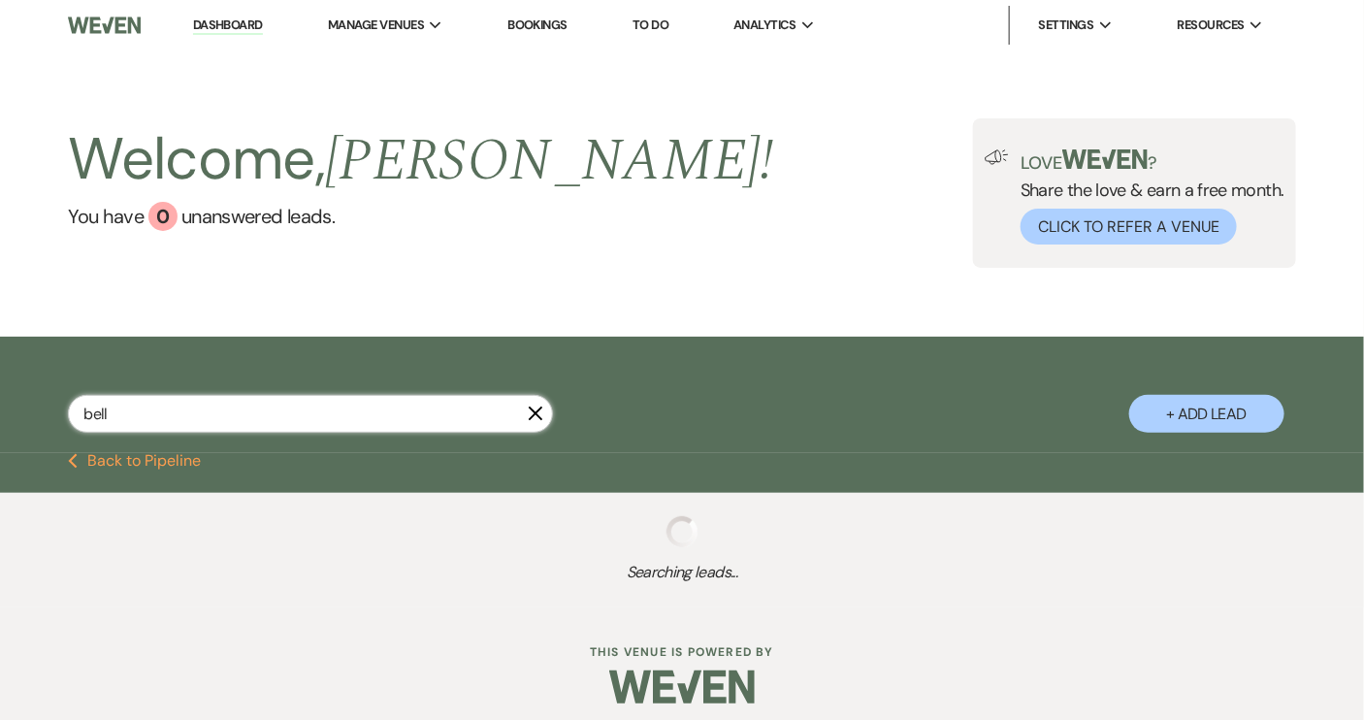
type input "belle"
select select "2"
select select "5"
select select "8"
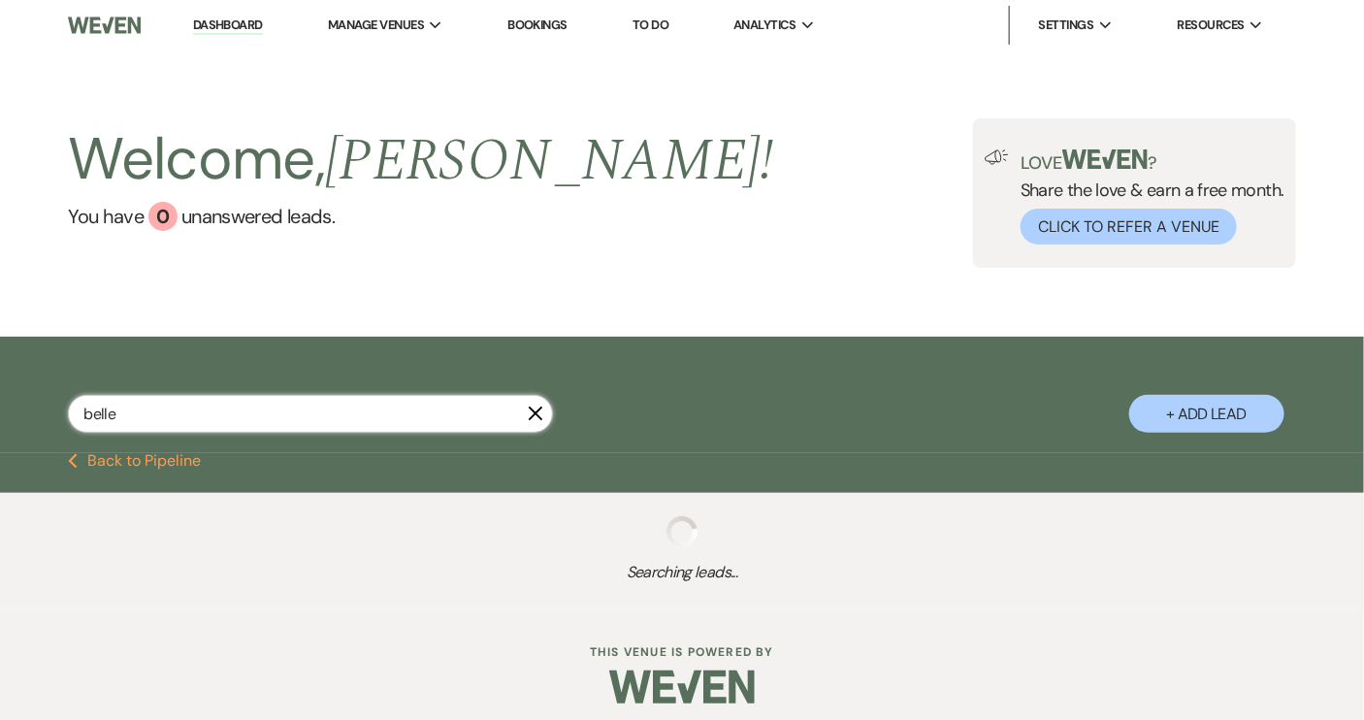
select select "1"
select select "8"
select select "4"
select select "8"
select select "9"
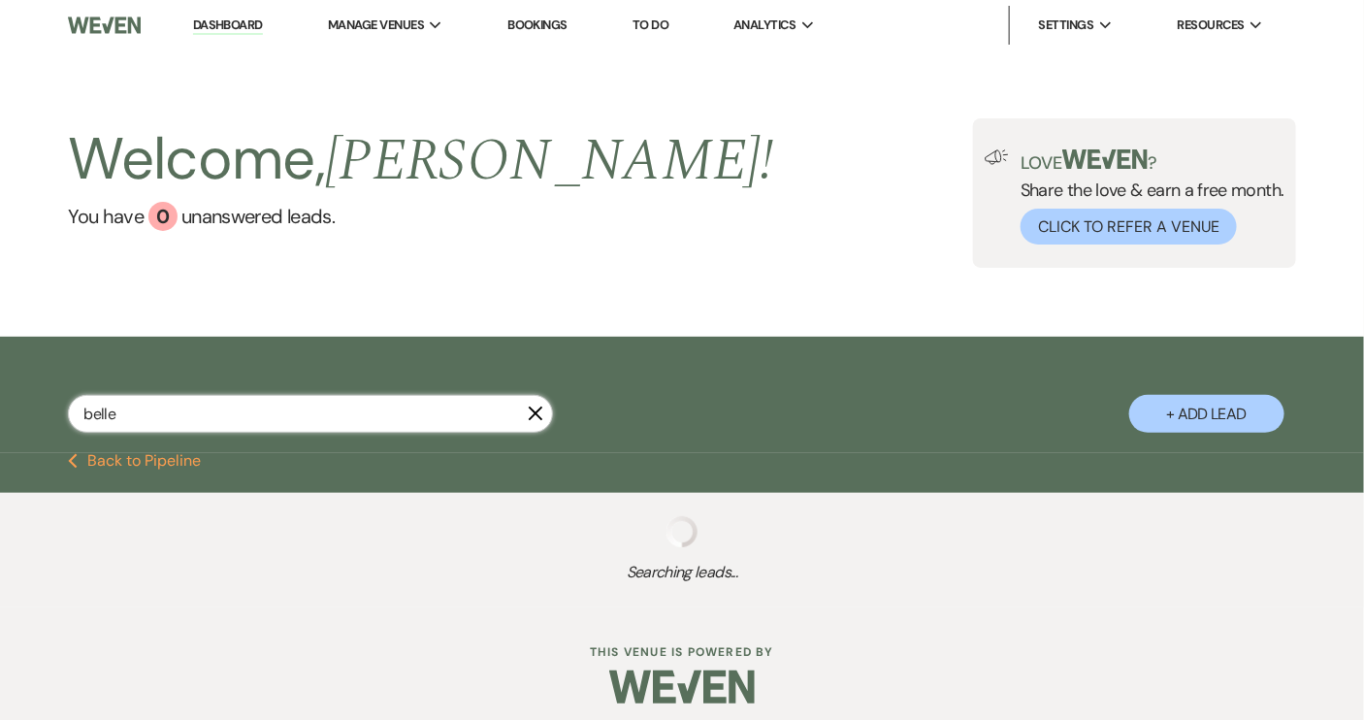
select select "8"
select select "5"
select select "8"
select select "6"
select select "8"
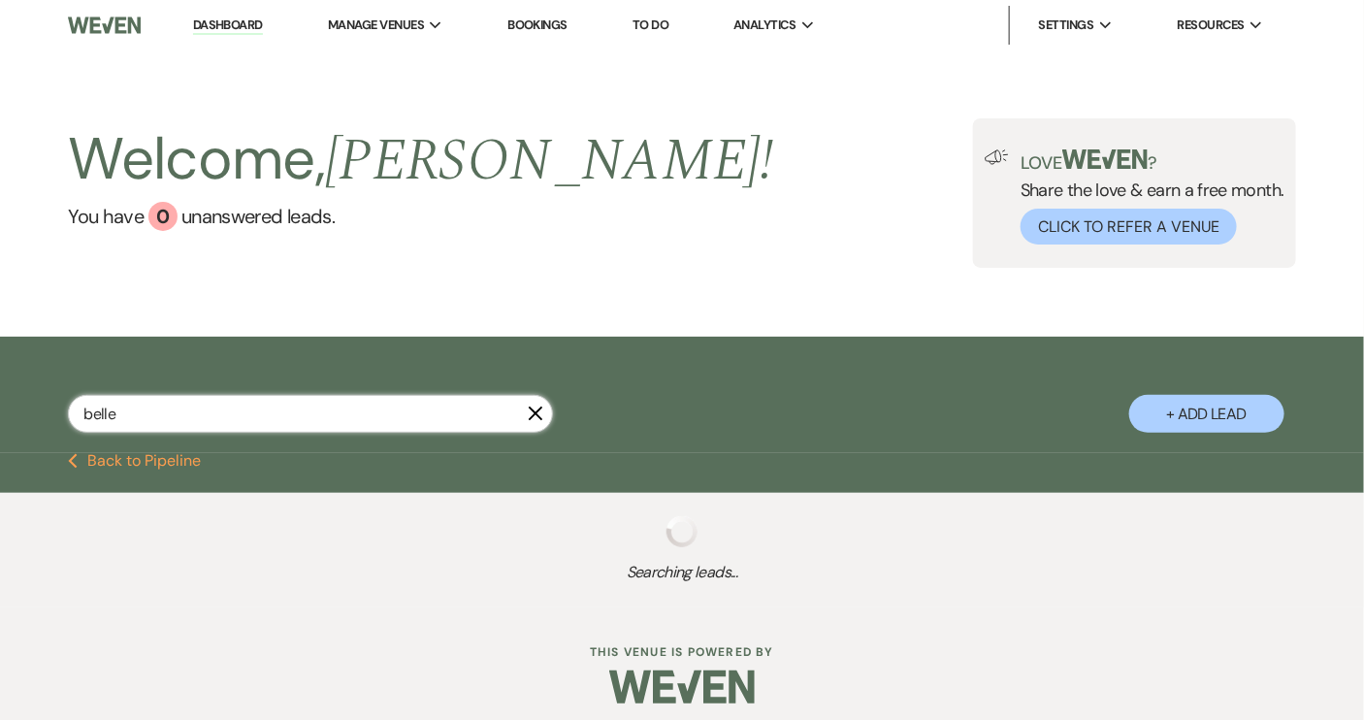
select select "1"
select select "8"
select select "1"
select select "8"
select select "1"
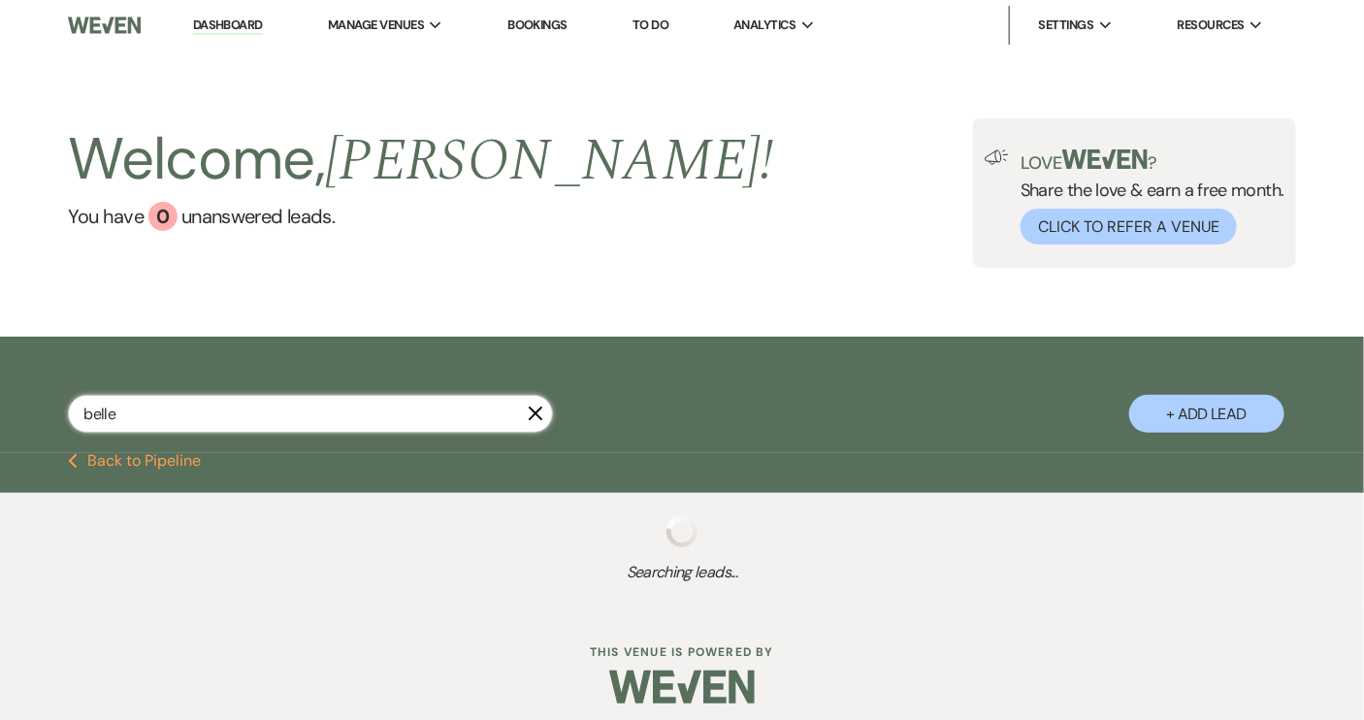
select select "8"
select select "5"
select select "8"
select select "1"
select select "8"
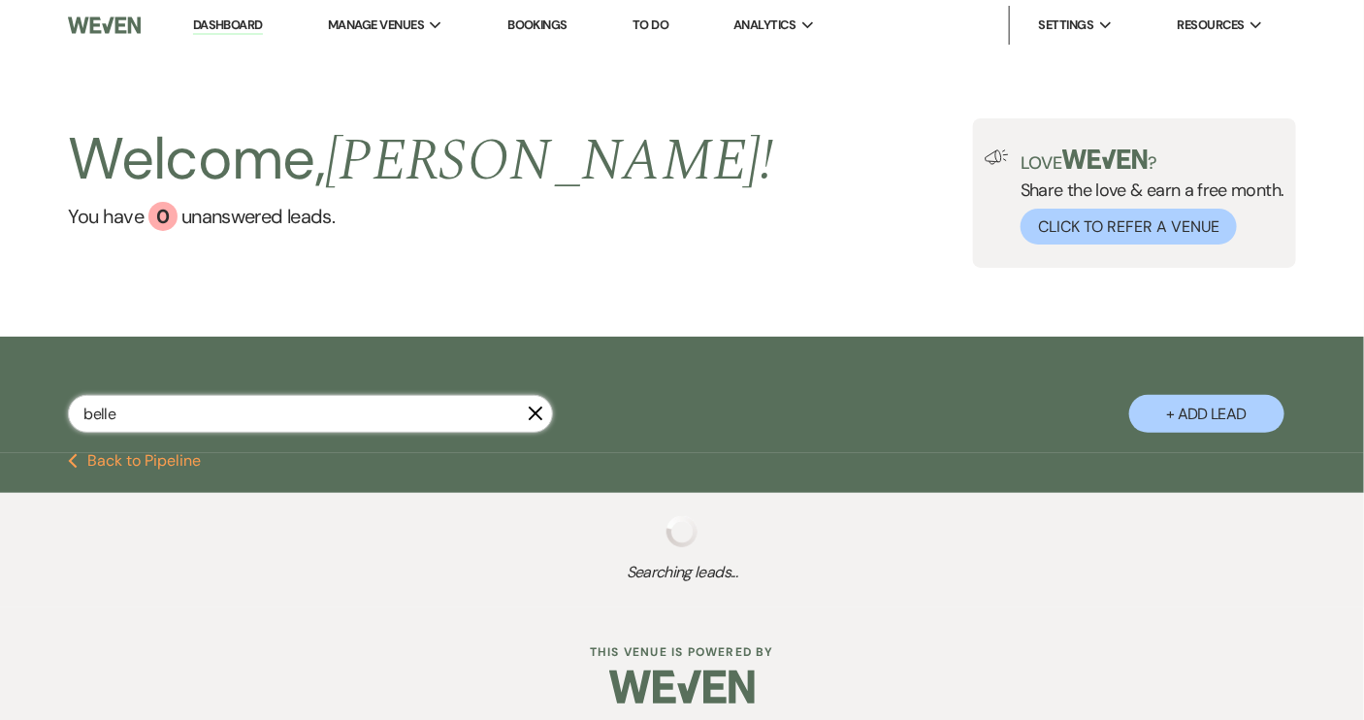
select select "10"
select select "8"
select select "1"
select select "8"
select select "5"
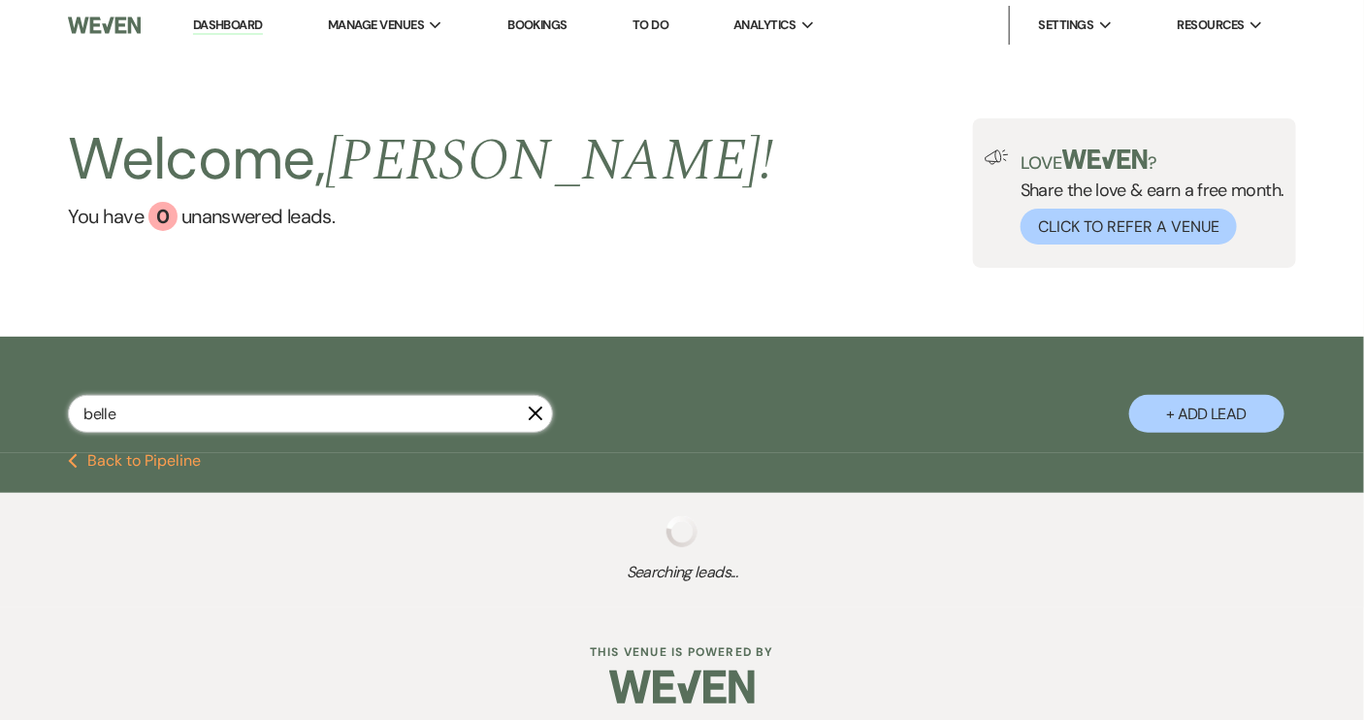
select select "8"
select select "1"
select select "8"
select select "1"
select select "8"
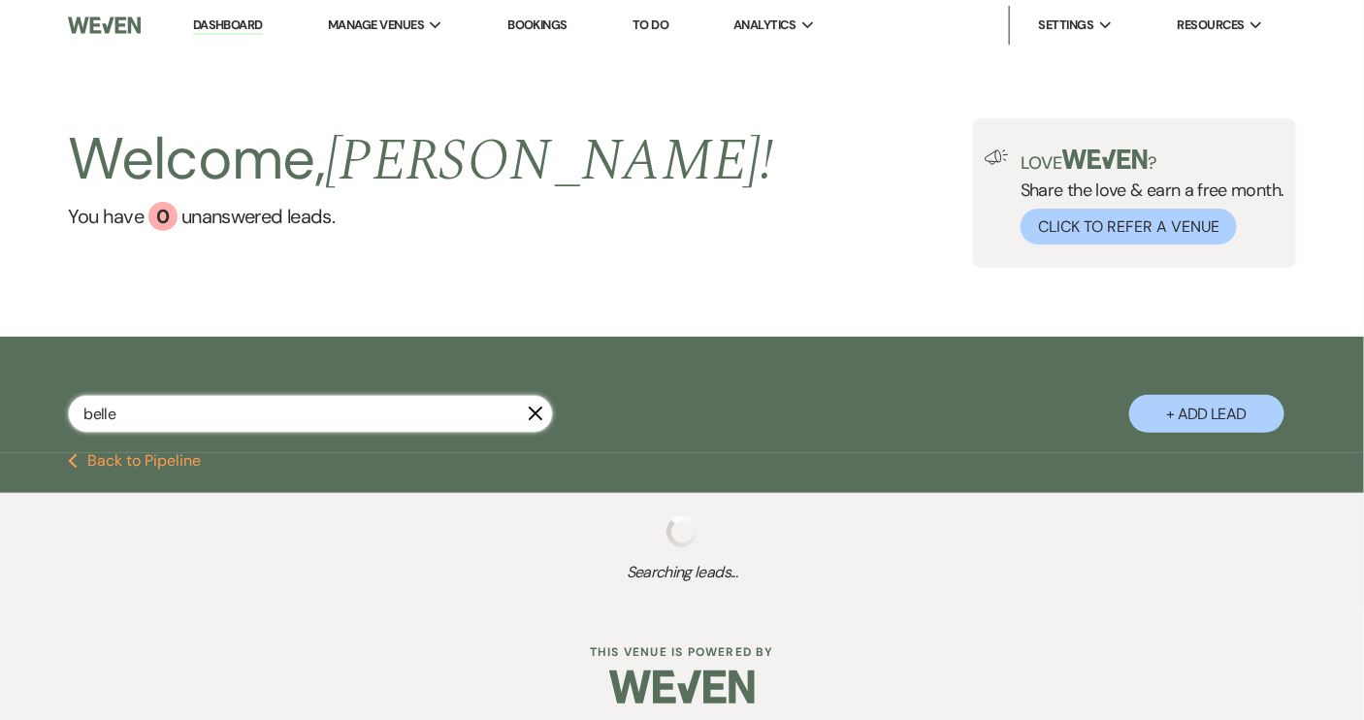
select select "5"
select select "8"
select select "4"
select select "8"
select select "5"
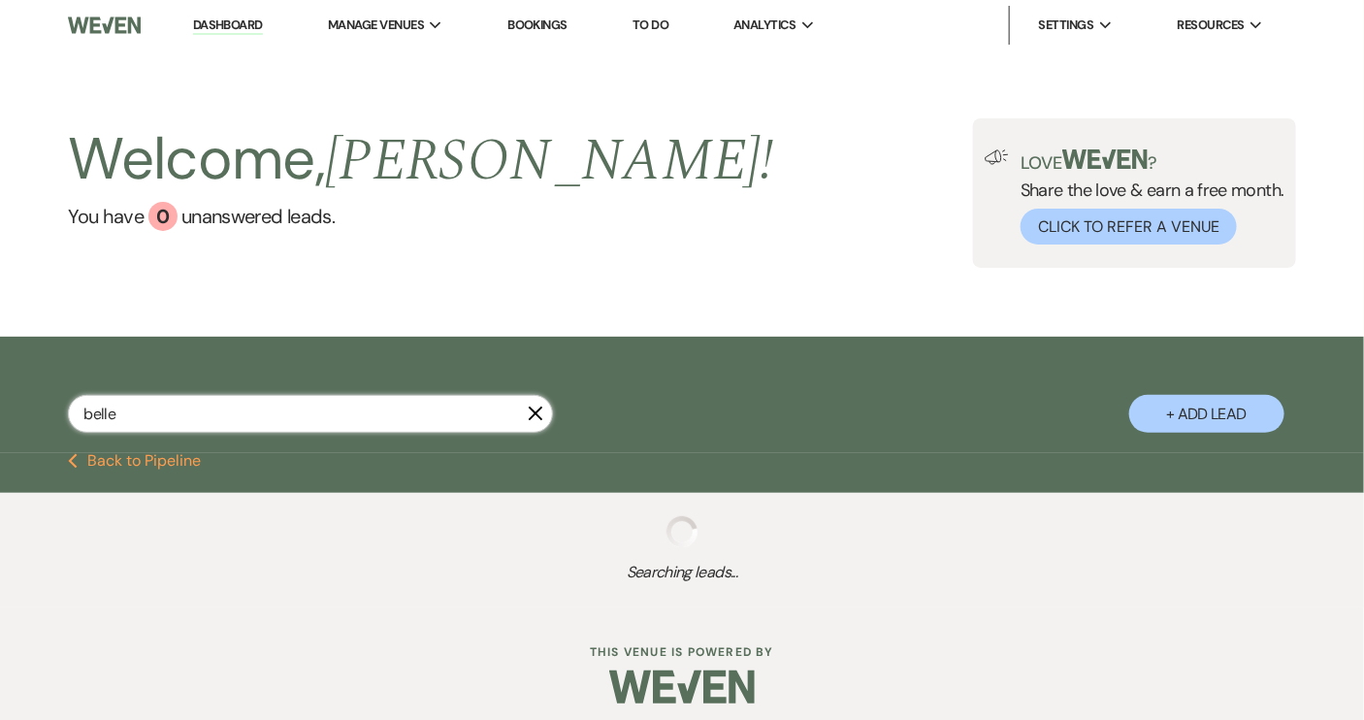
select select "8"
select select "5"
select select "8"
select select "6"
select select "8"
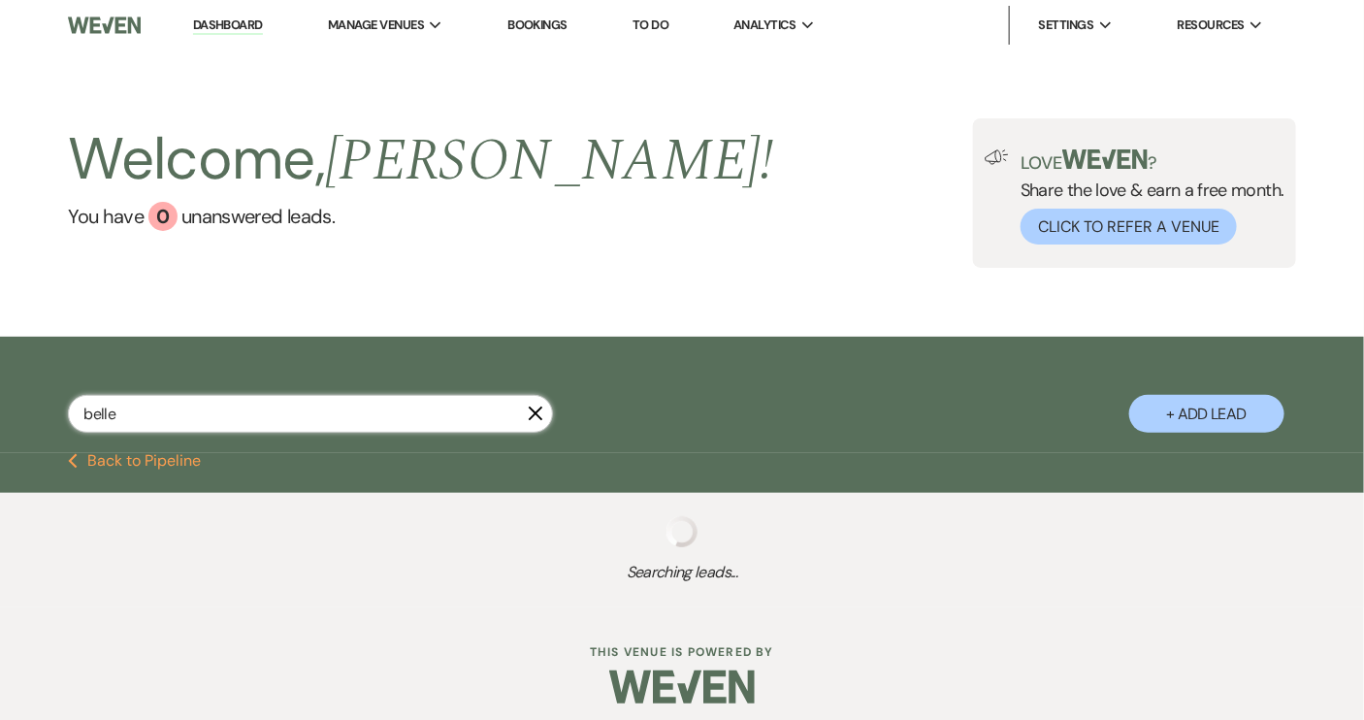
select select "4"
select select "8"
select select "5"
select select "8"
select select "5"
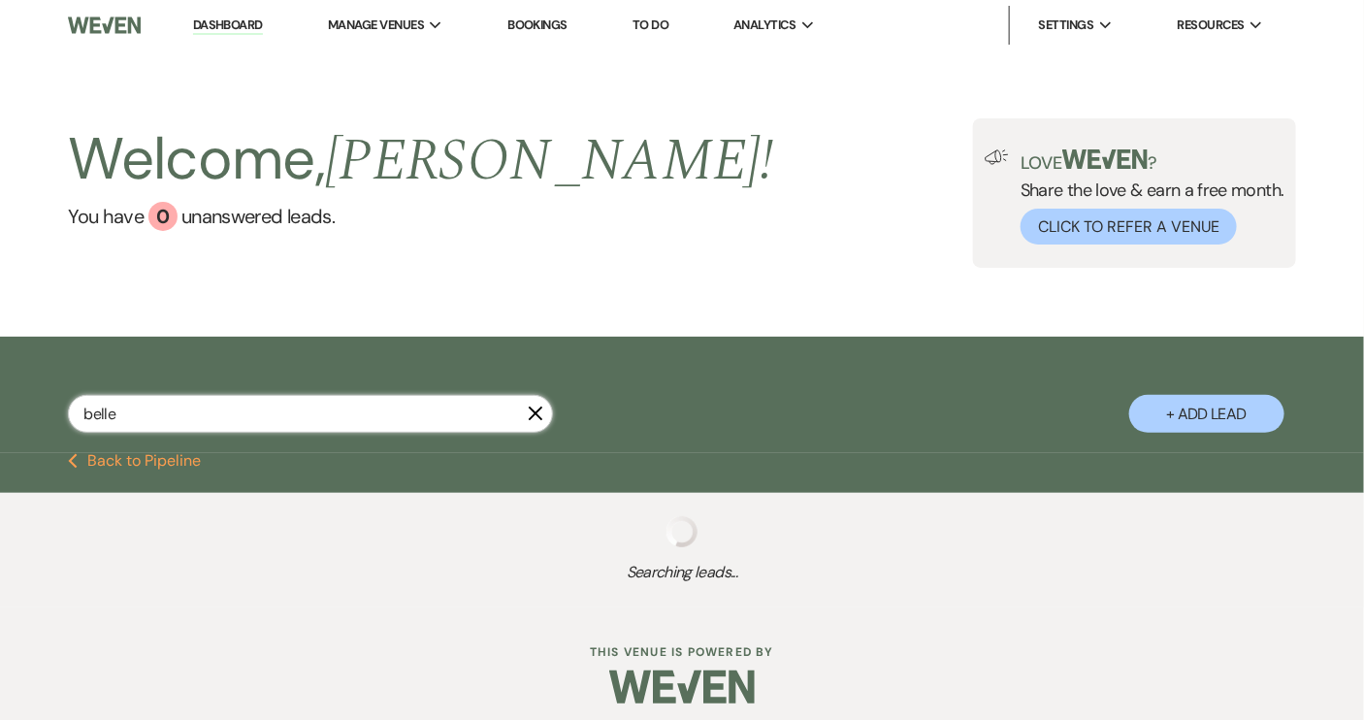
select select "8"
select select "5"
select select "8"
select select "5"
select select "8"
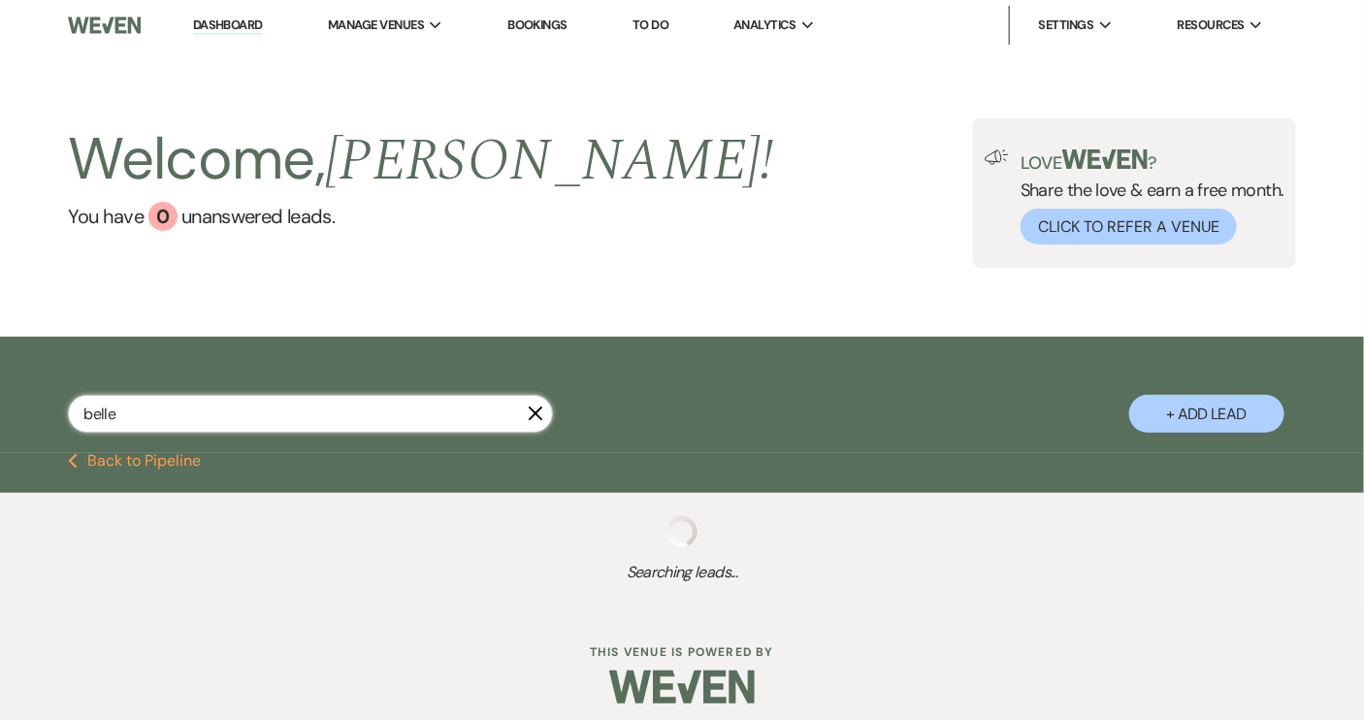
select select "5"
select select "8"
select select "5"
select select "8"
select select "5"
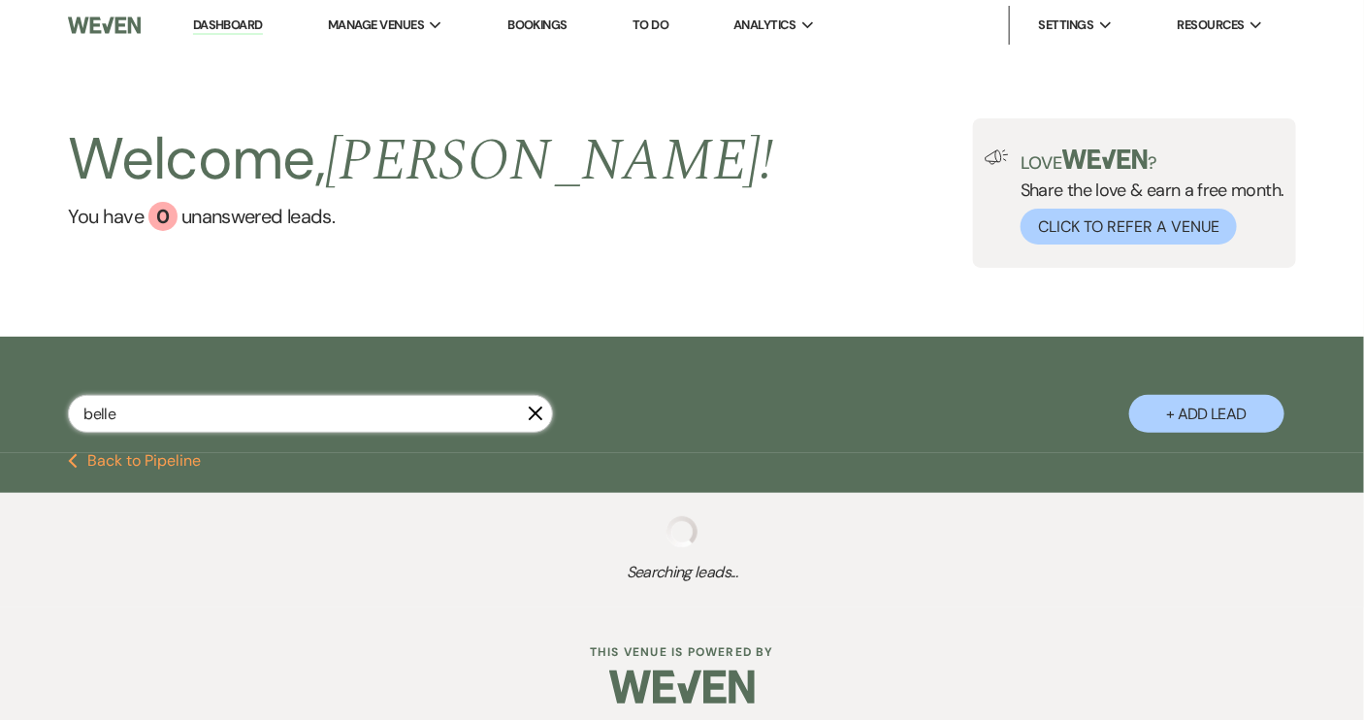
select select "8"
select select "5"
select select "8"
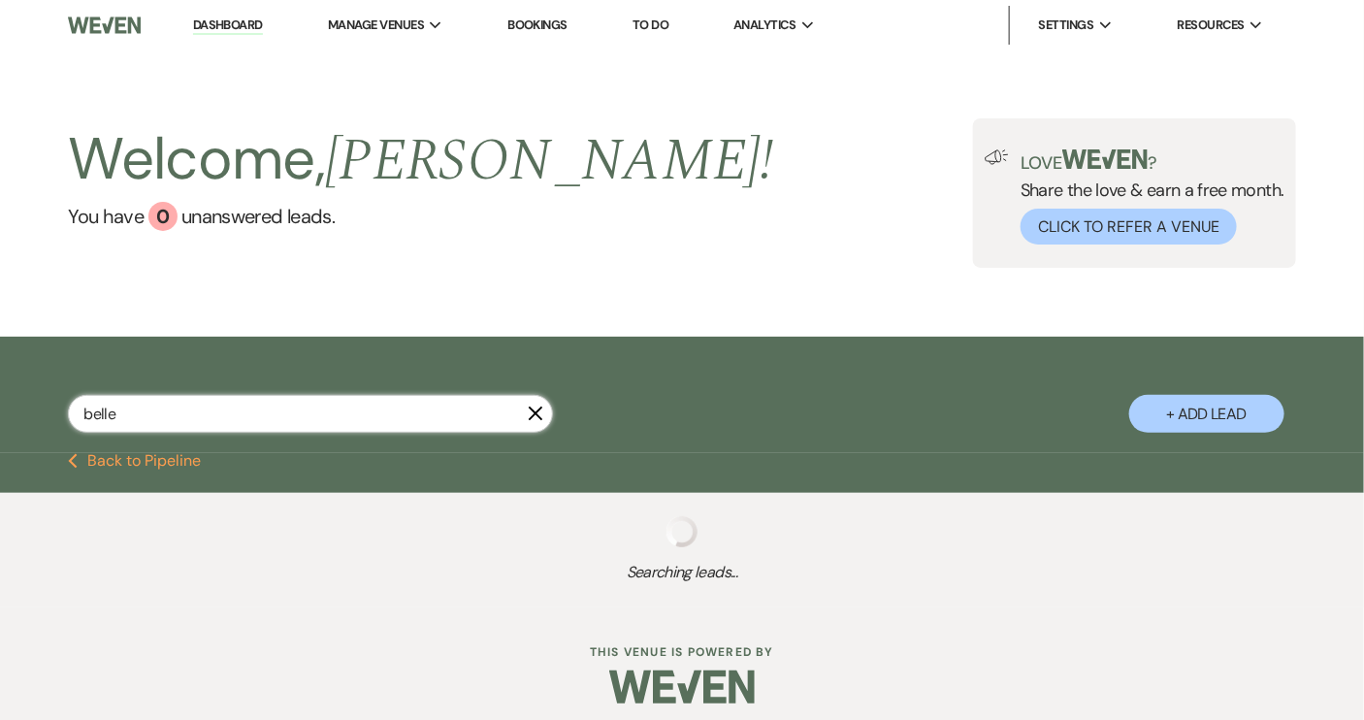
select select "5"
select select "8"
select select "4"
select select "8"
select select "5"
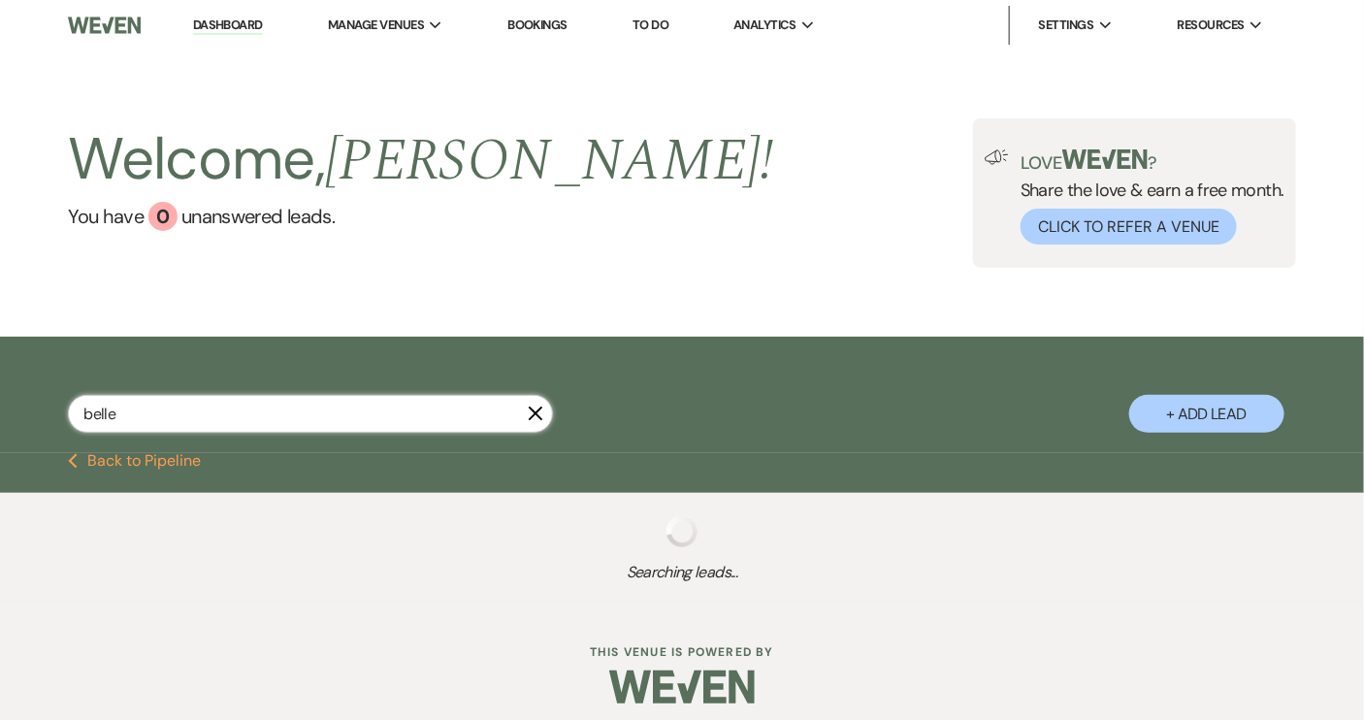
select select "8"
select select "5"
select select "8"
select select "5"
select select "8"
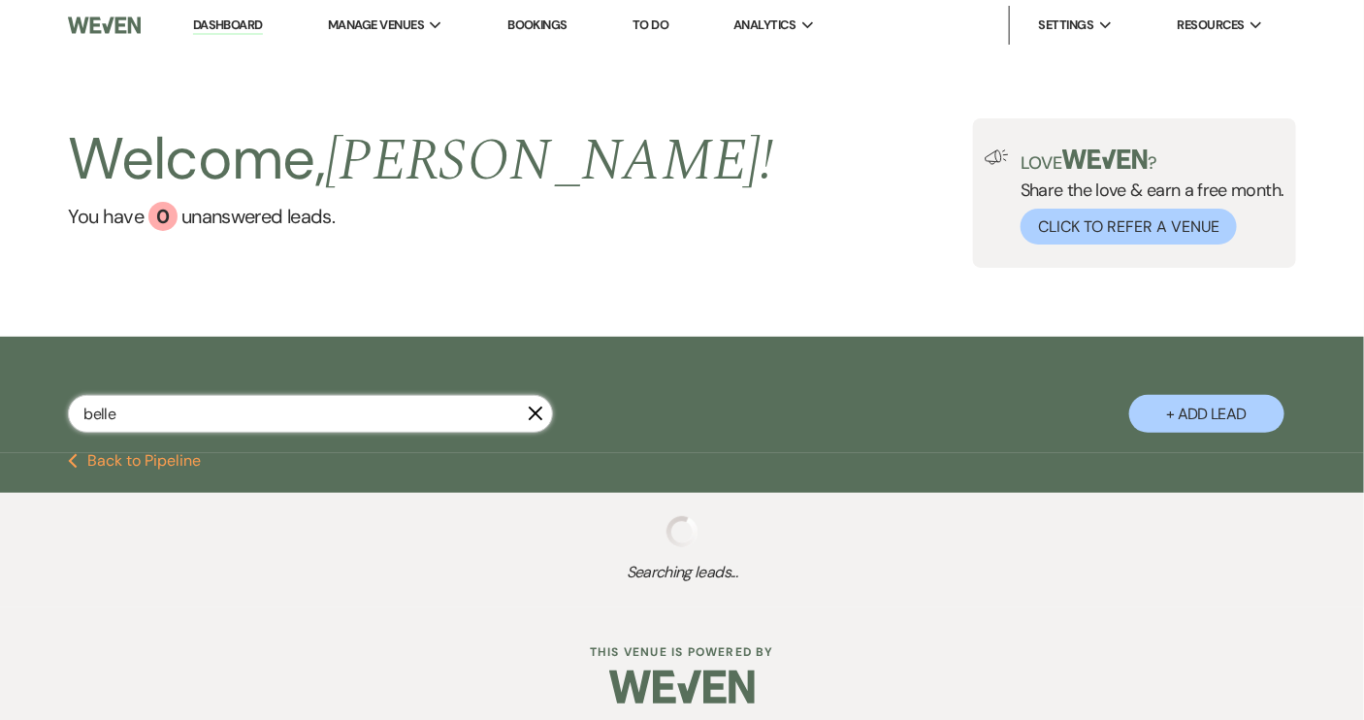
select select "6"
select select "8"
select select "5"
select select "8"
select select "5"
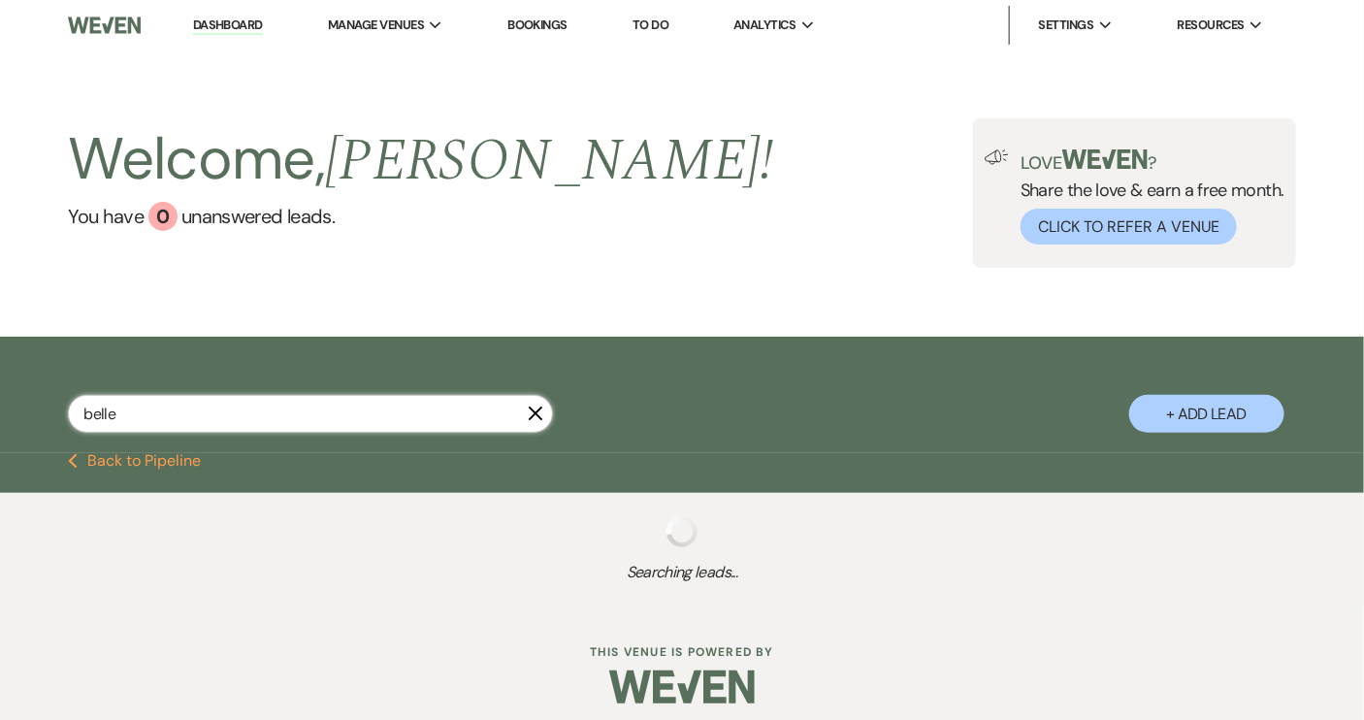
select select "8"
select select "11"
select select "8"
select select "5"
select select "8"
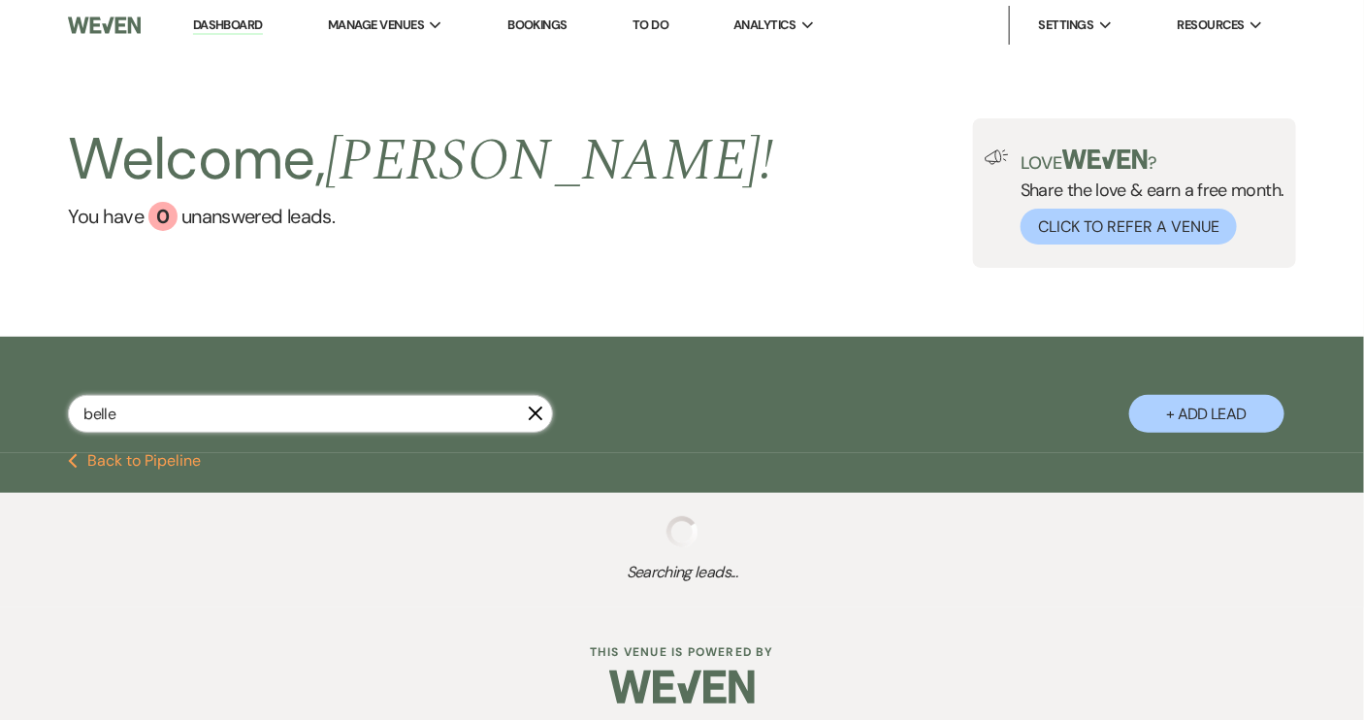
select select "6"
select select "8"
select select "6"
select select "8"
select select "5"
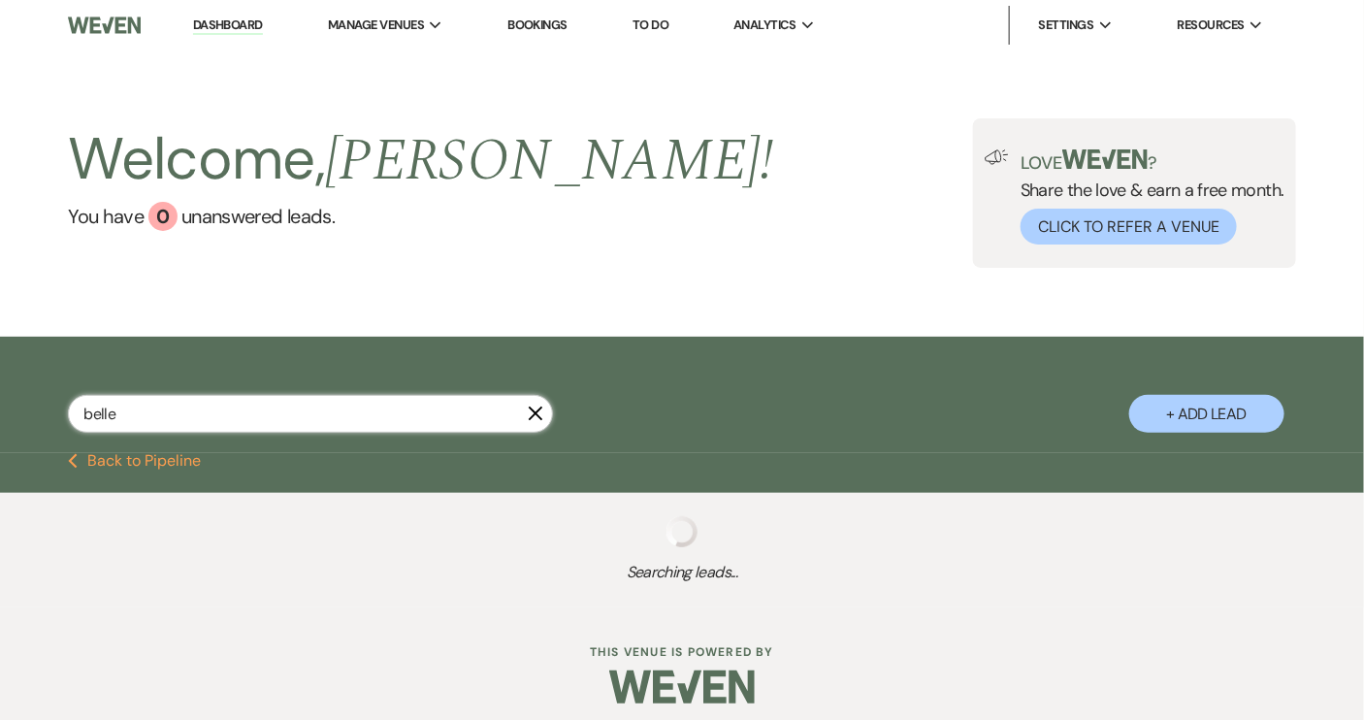
select select "8"
select select "5"
select select "8"
select select "6"
select select "8"
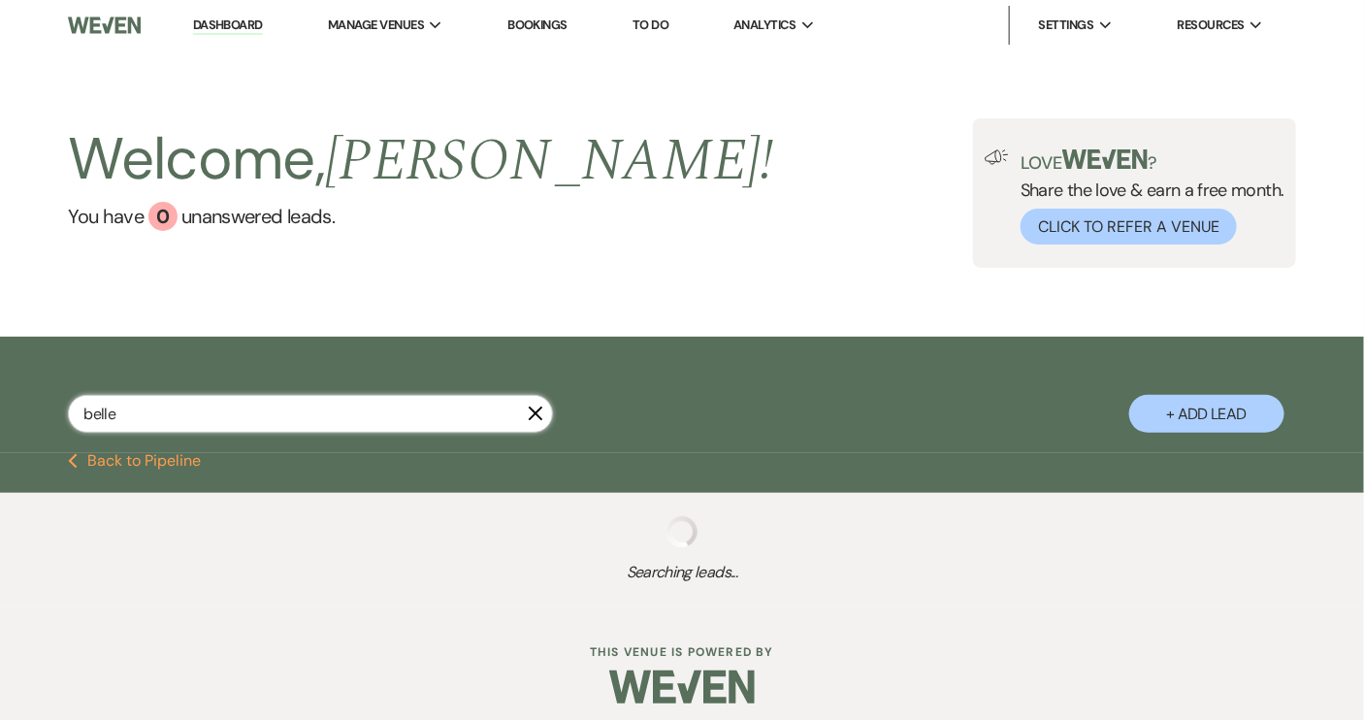
select select "11"
select select "8"
select select "6"
select select "8"
select select "5"
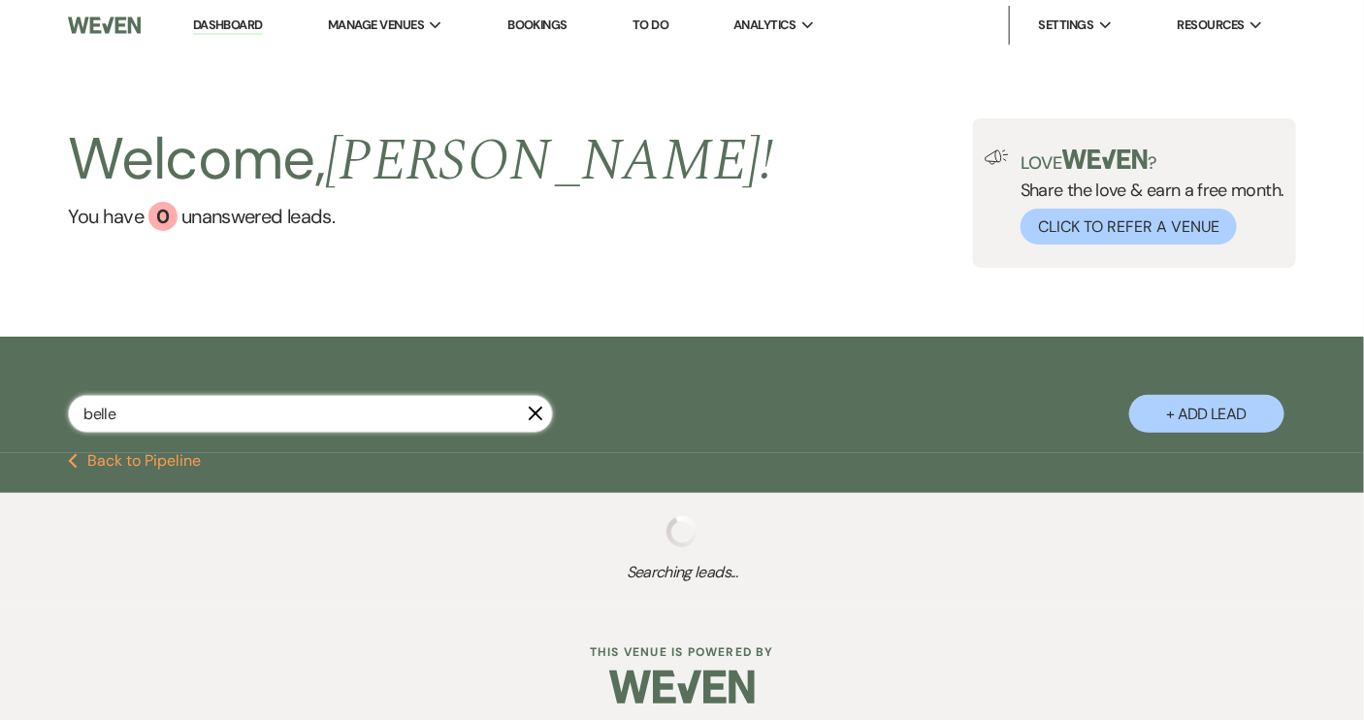
select select "8"
select select "5"
select select "8"
select select "5"
select select "8"
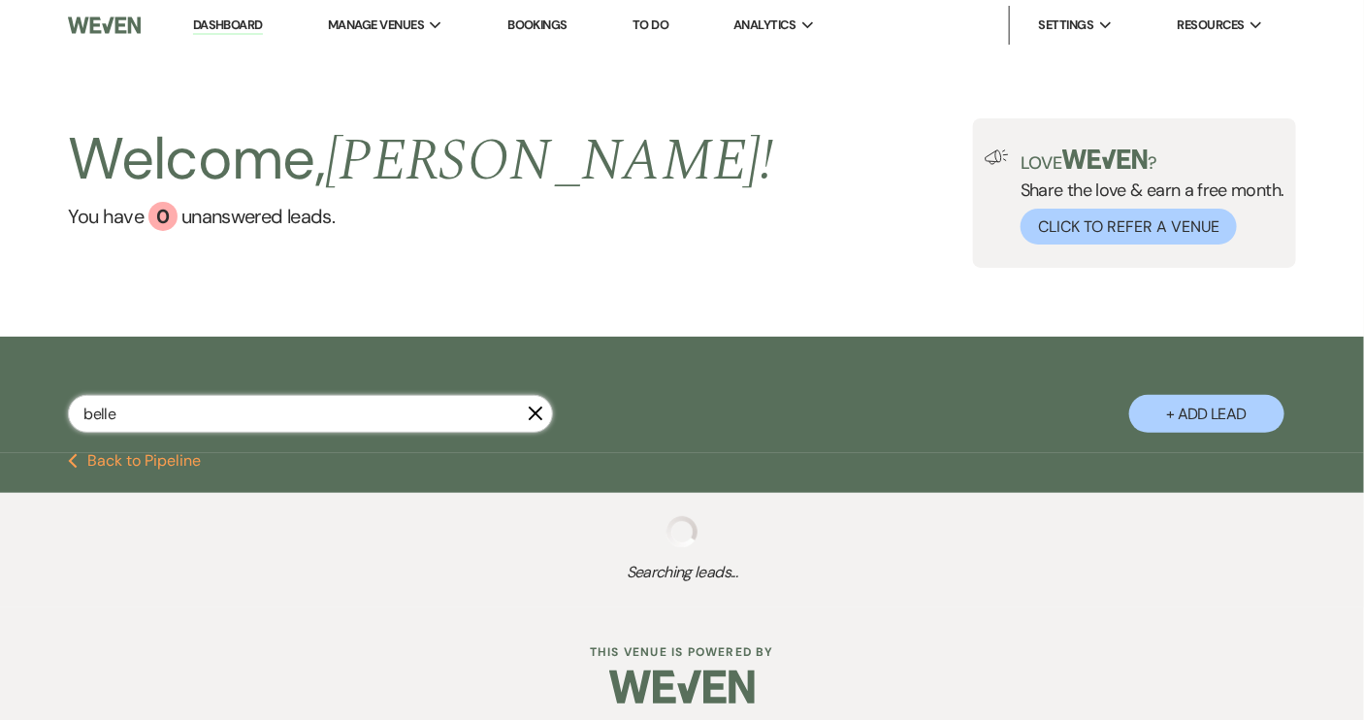
select select "5"
select select "8"
select select "5"
select select "8"
select select "5"
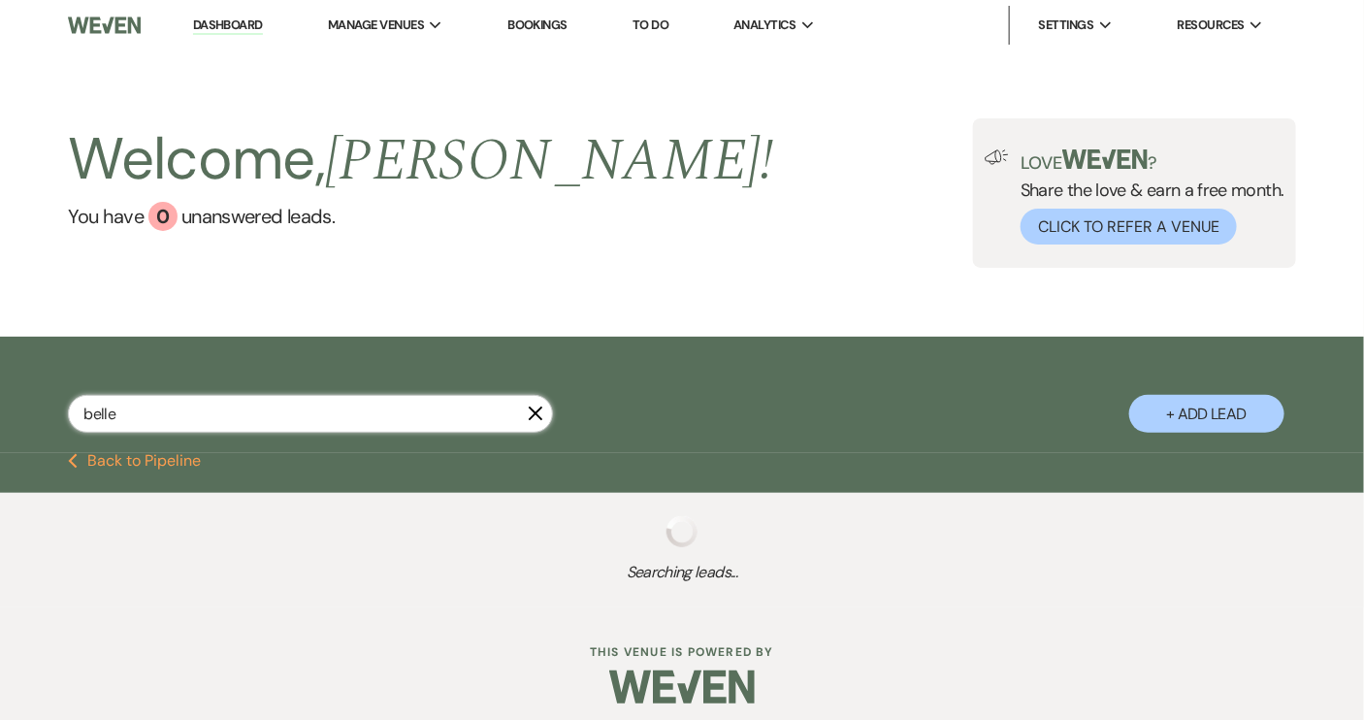
select select "8"
select select "5"
select select "8"
select select "5"
select select "8"
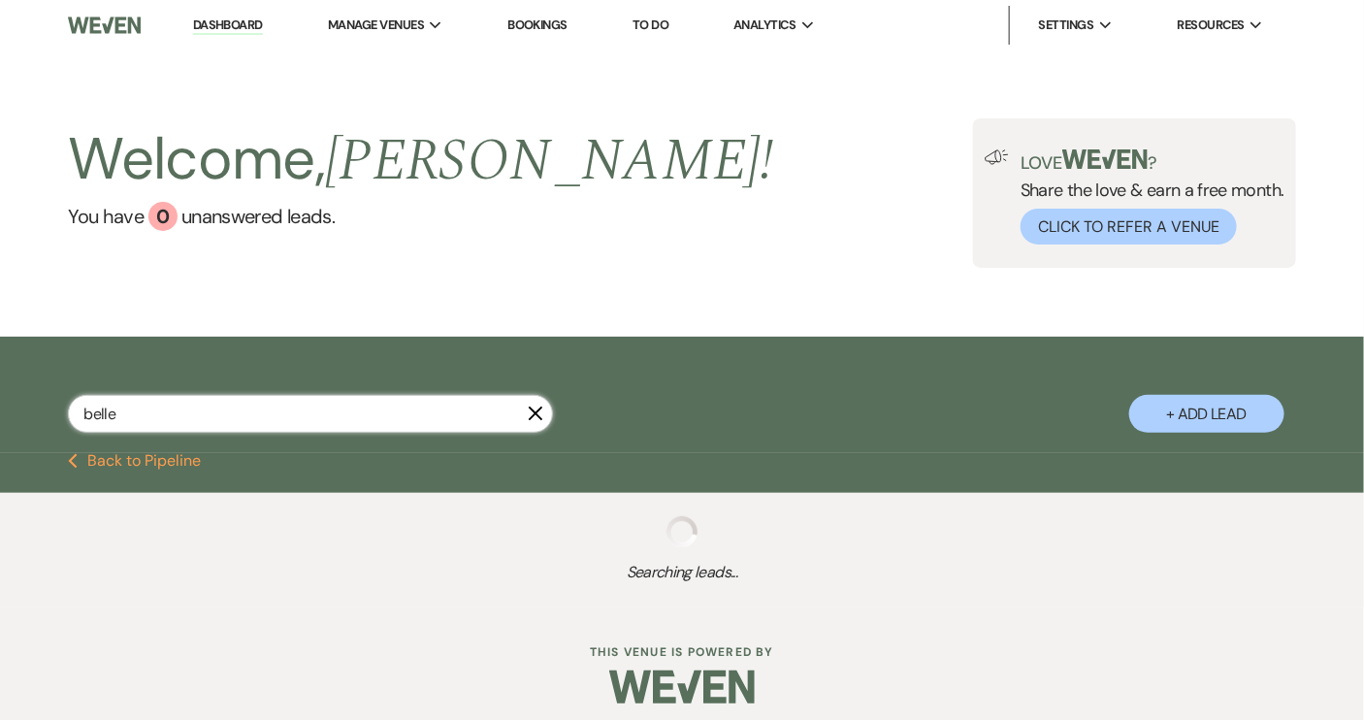
select select "5"
select select "8"
select select "4"
select select "8"
select select "5"
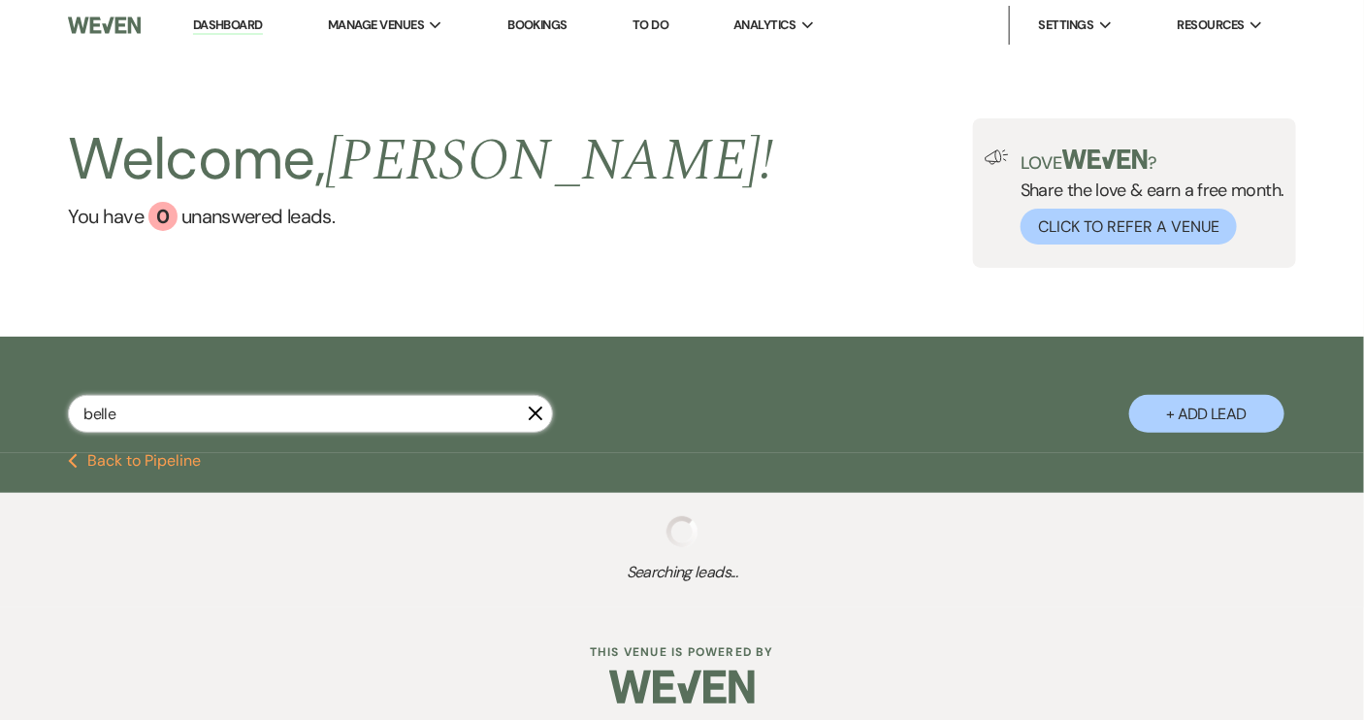
select select "8"
select select "5"
select select "8"
select select "10"
select select "8"
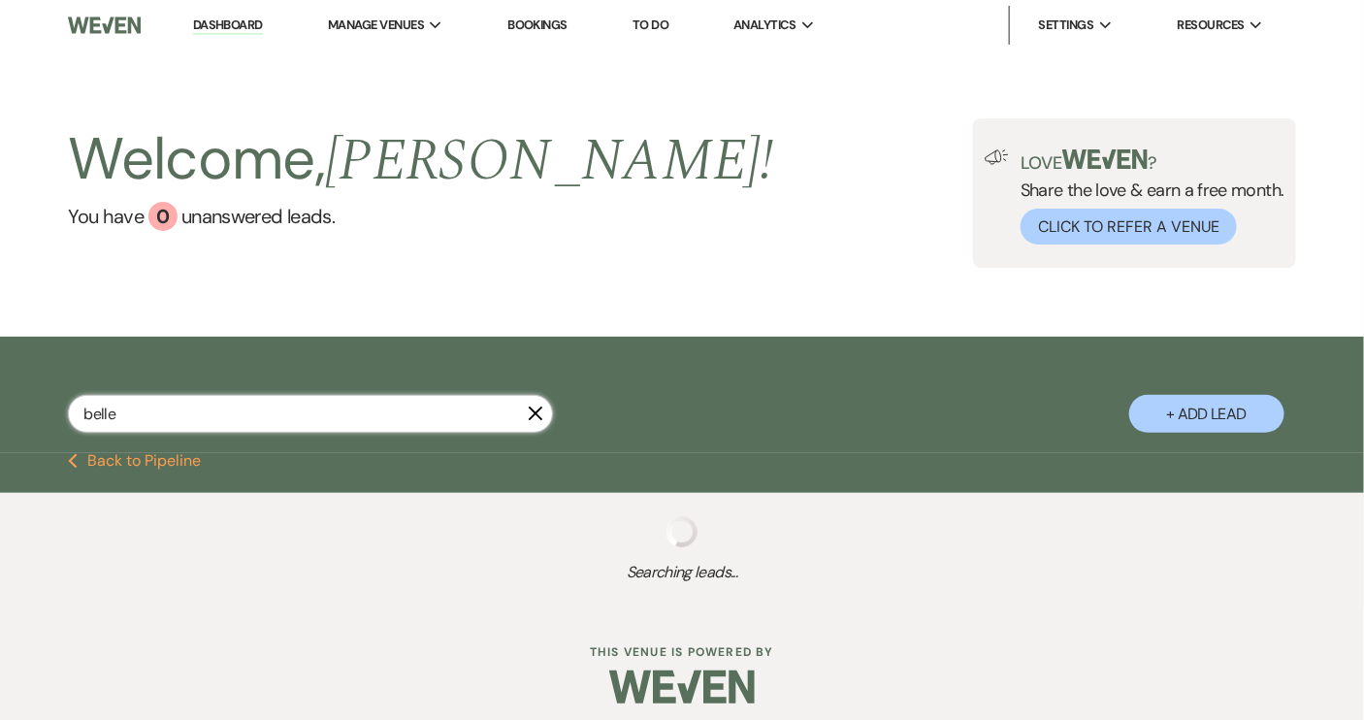
select select "6"
select select "8"
select select "4"
select select "8"
select select "1"
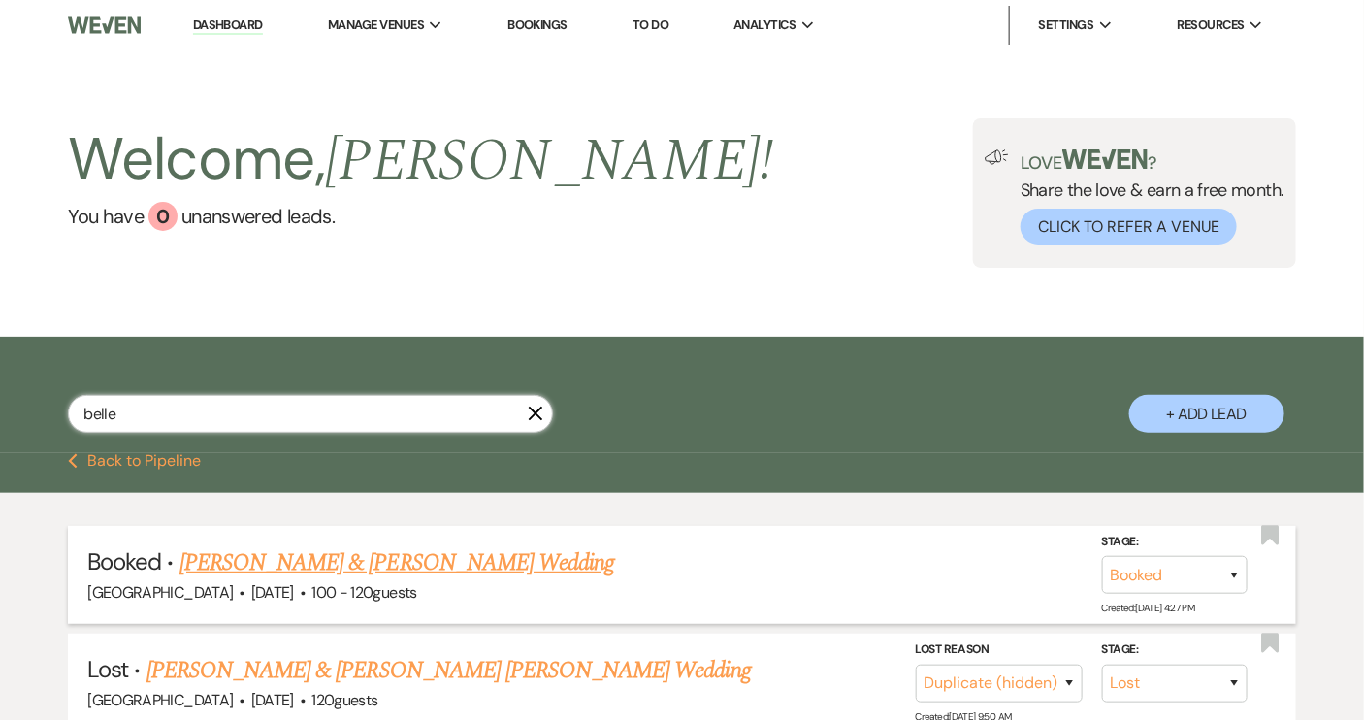
type input "belle"
click at [419, 560] on link "[PERSON_NAME] & [PERSON_NAME] Wedding" at bounding box center [396, 562] width 435 height 35
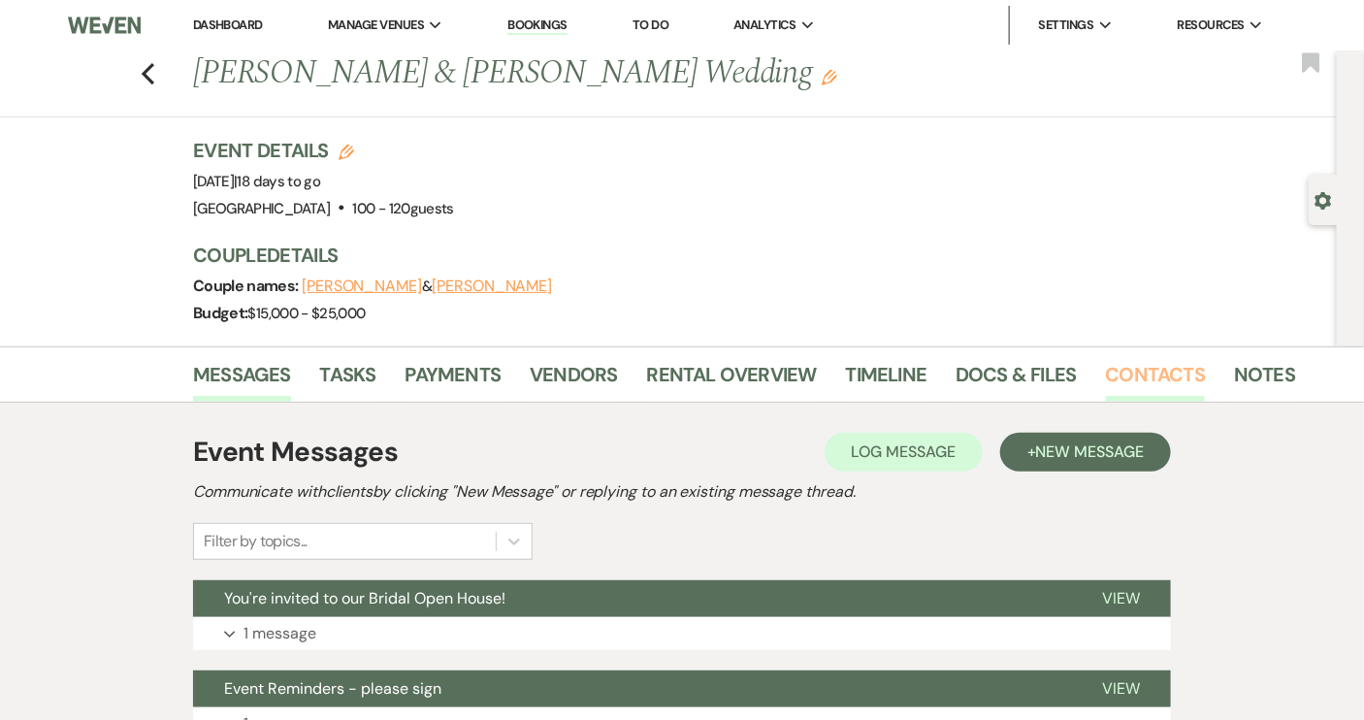
click at [1115, 374] on link "Contacts" at bounding box center [1156, 380] width 100 height 43
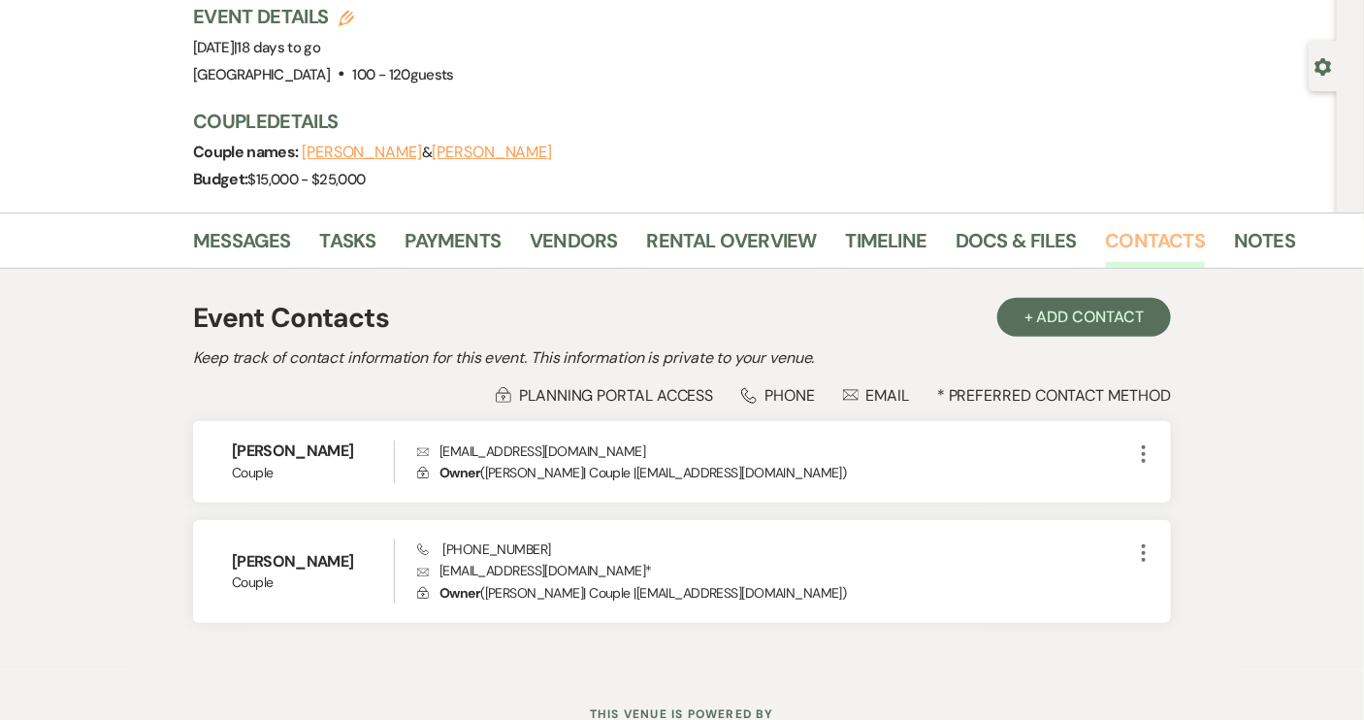
scroll to position [176, 0]
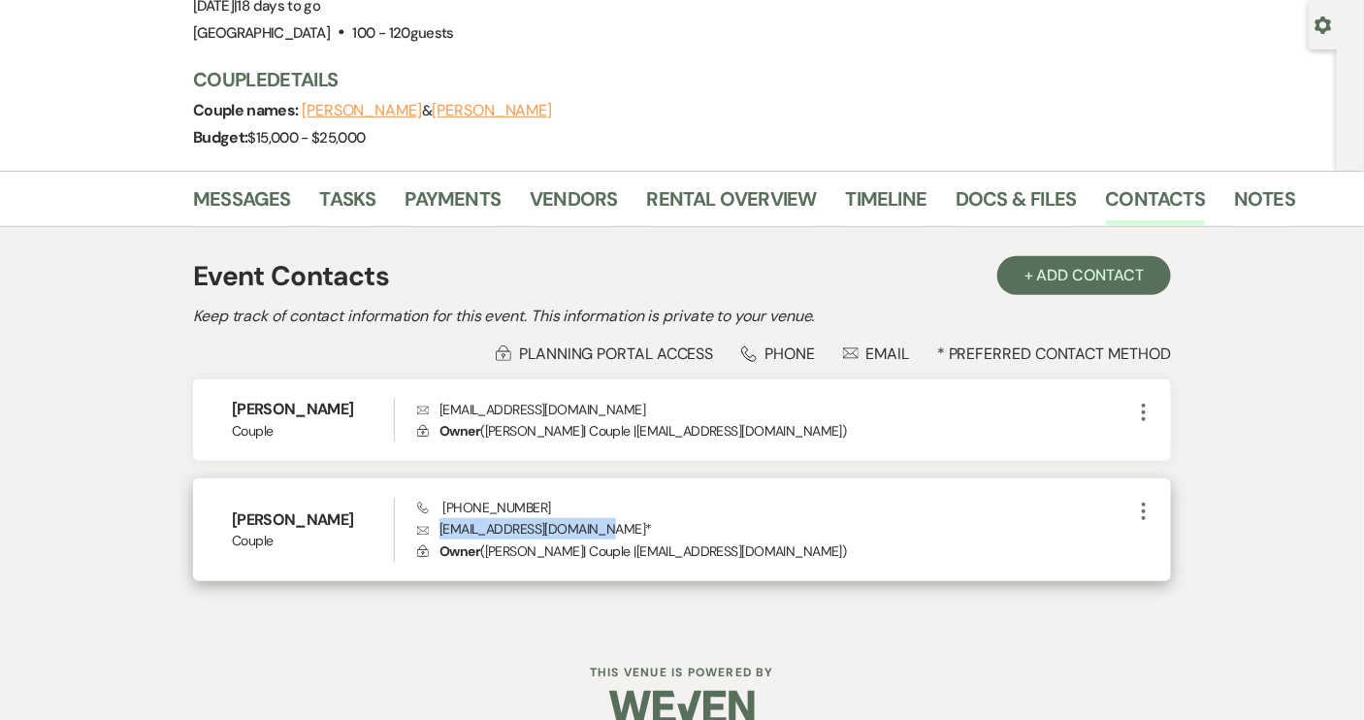
drag, startPoint x: 441, startPoint y: 524, endPoint x: 596, endPoint y: 527, distance: 154.3
click at [596, 527] on p "Envelope [EMAIL_ADDRESS][DOMAIN_NAME] *" at bounding box center [774, 528] width 715 height 21
copy p "[EMAIL_ADDRESS][DOMAIN_NAME]"
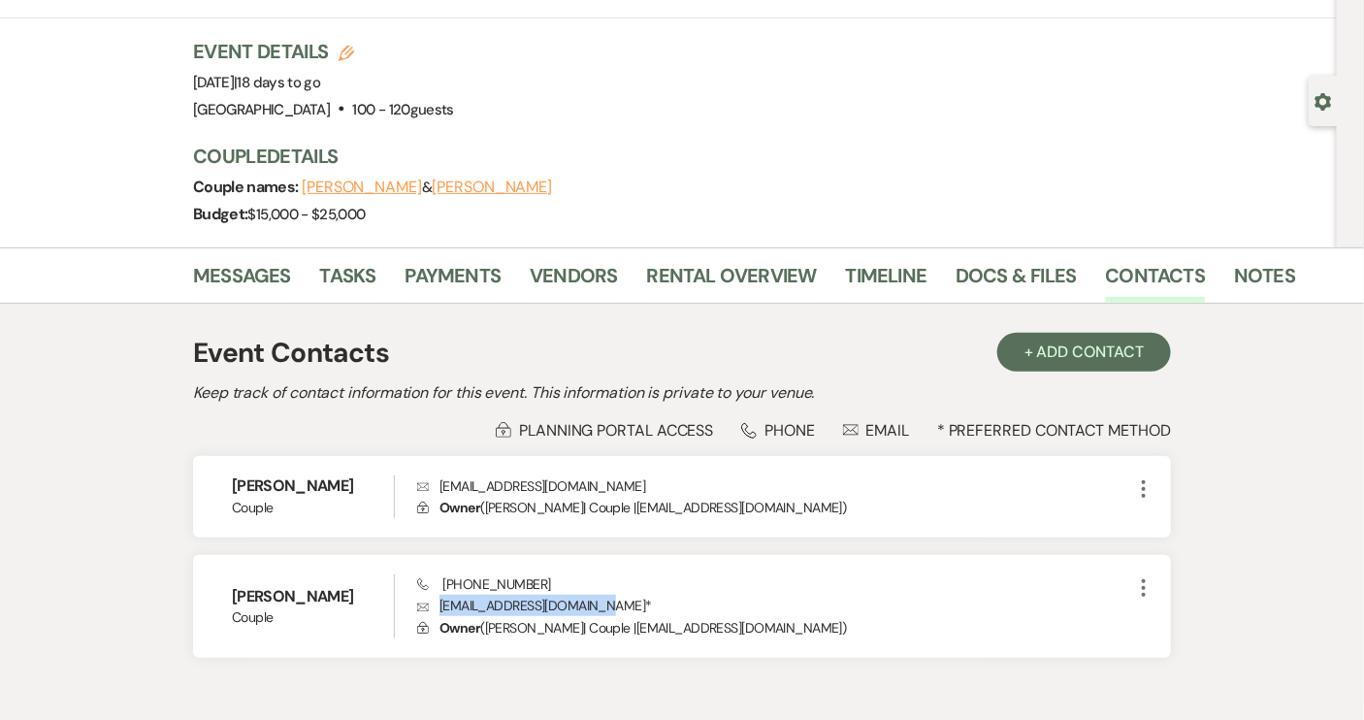
scroll to position [0, 0]
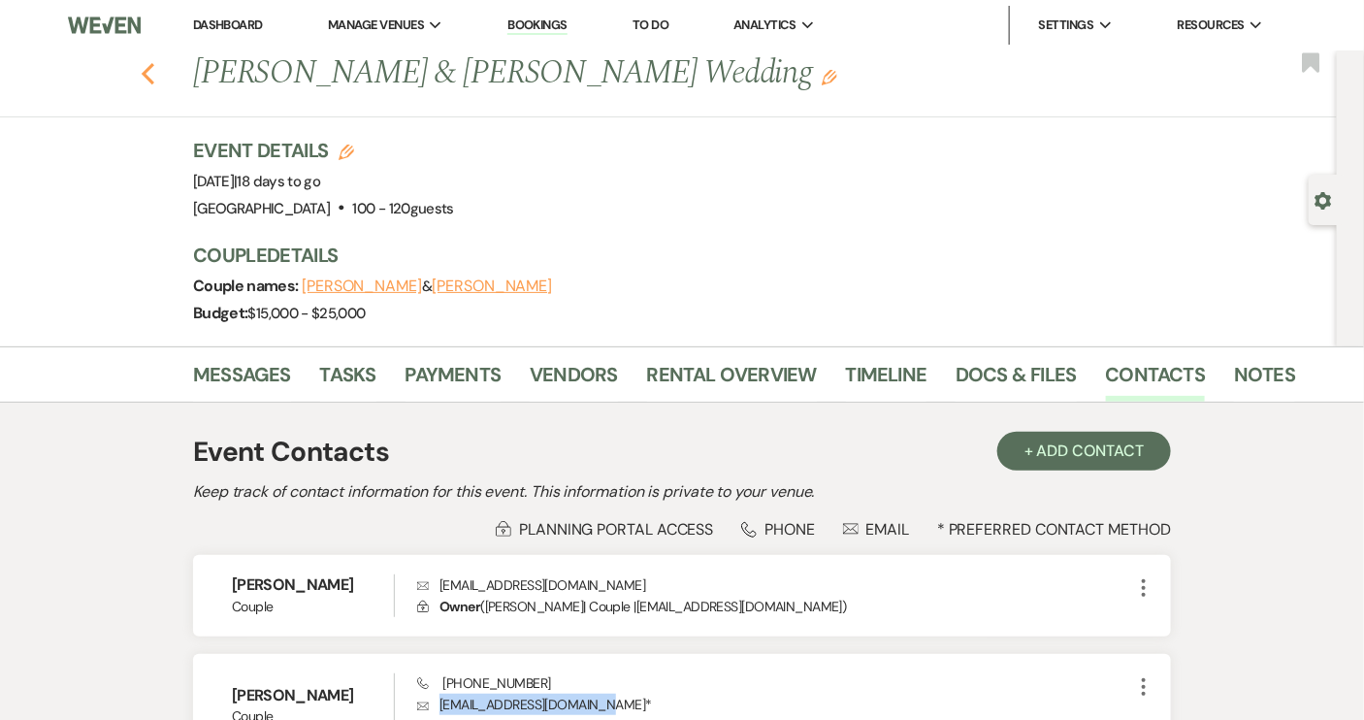
click at [154, 77] on use "button" at bounding box center [148, 73] width 13 height 21
select select "8"
select select "4"
select select "8"
select select "1"
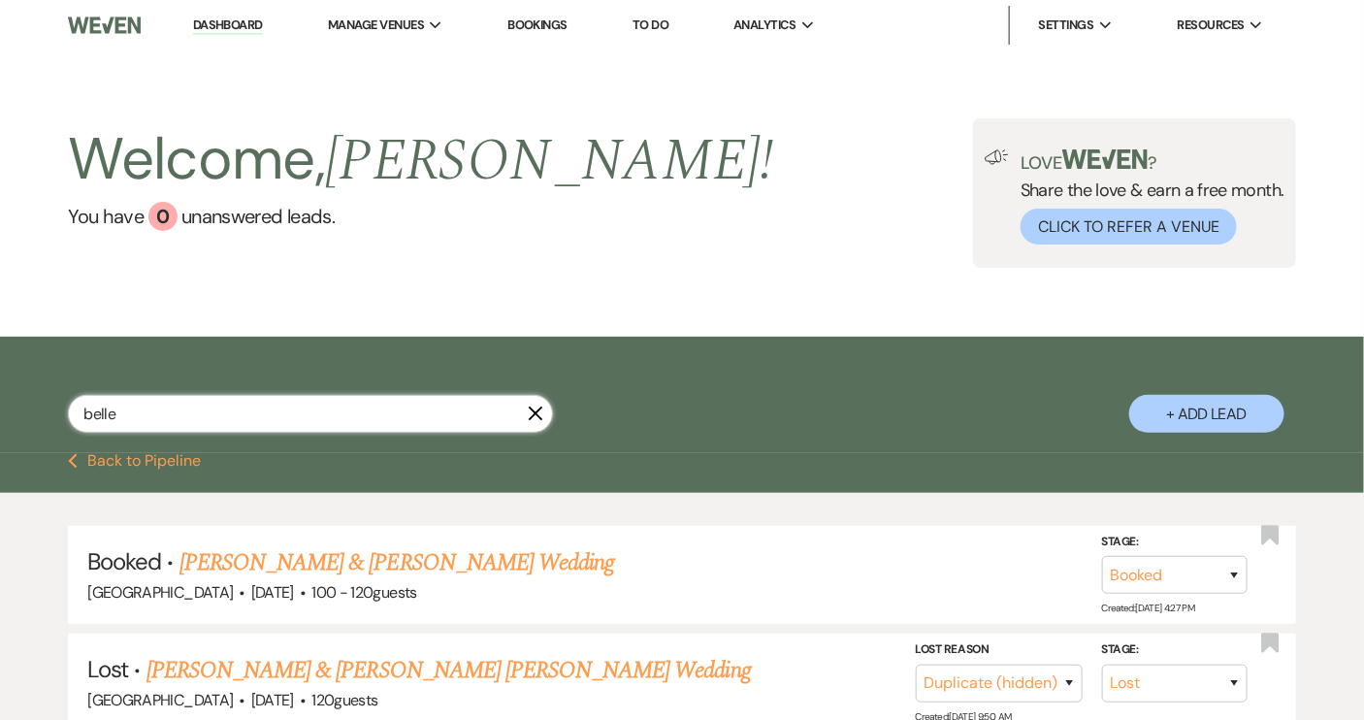
drag, startPoint x: 161, startPoint y: 414, endPoint x: 49, endPoint y: 420, distance: 111.7
click at [49, 420] on div "belle X + Add Lead" at bounding box center [682, 397] width 1364 height 103
type input "[PERSON_NAME]"
select select "5"
select select "8"
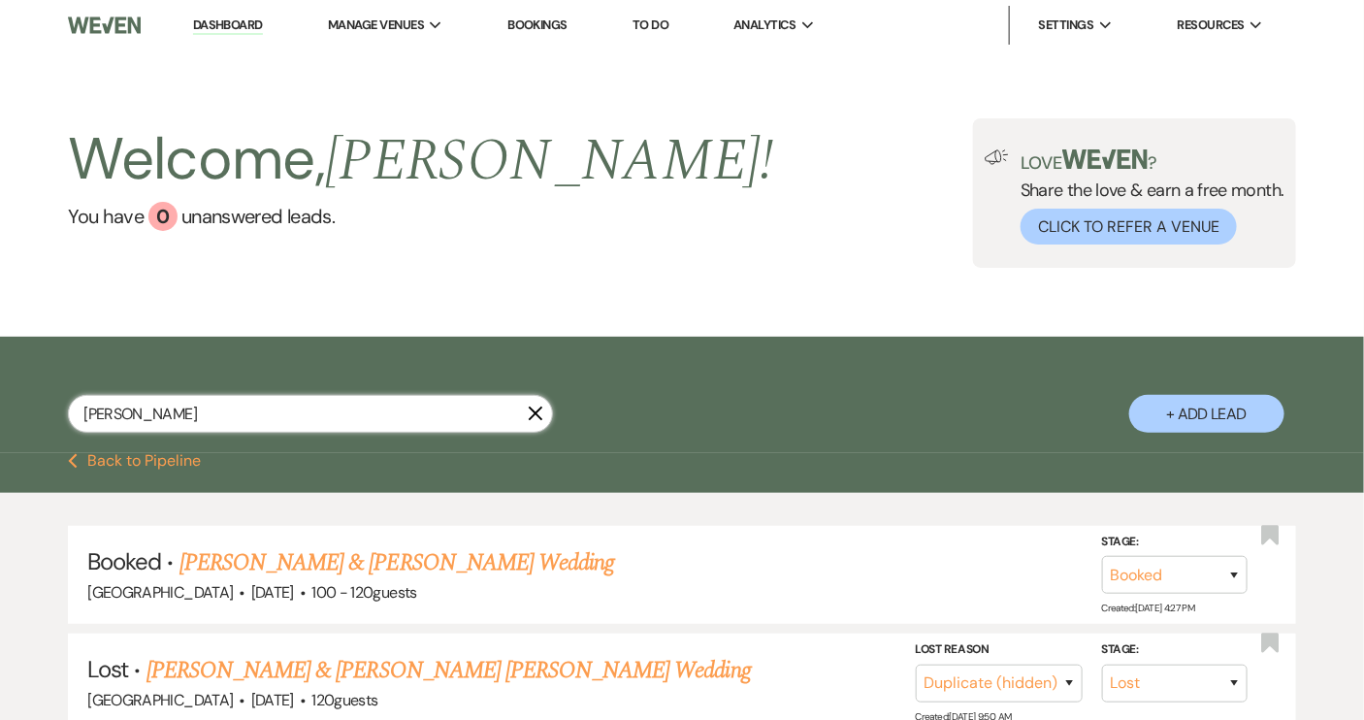
select select "1"
select select "8"
select select "5"
select select "8"
select select "4"
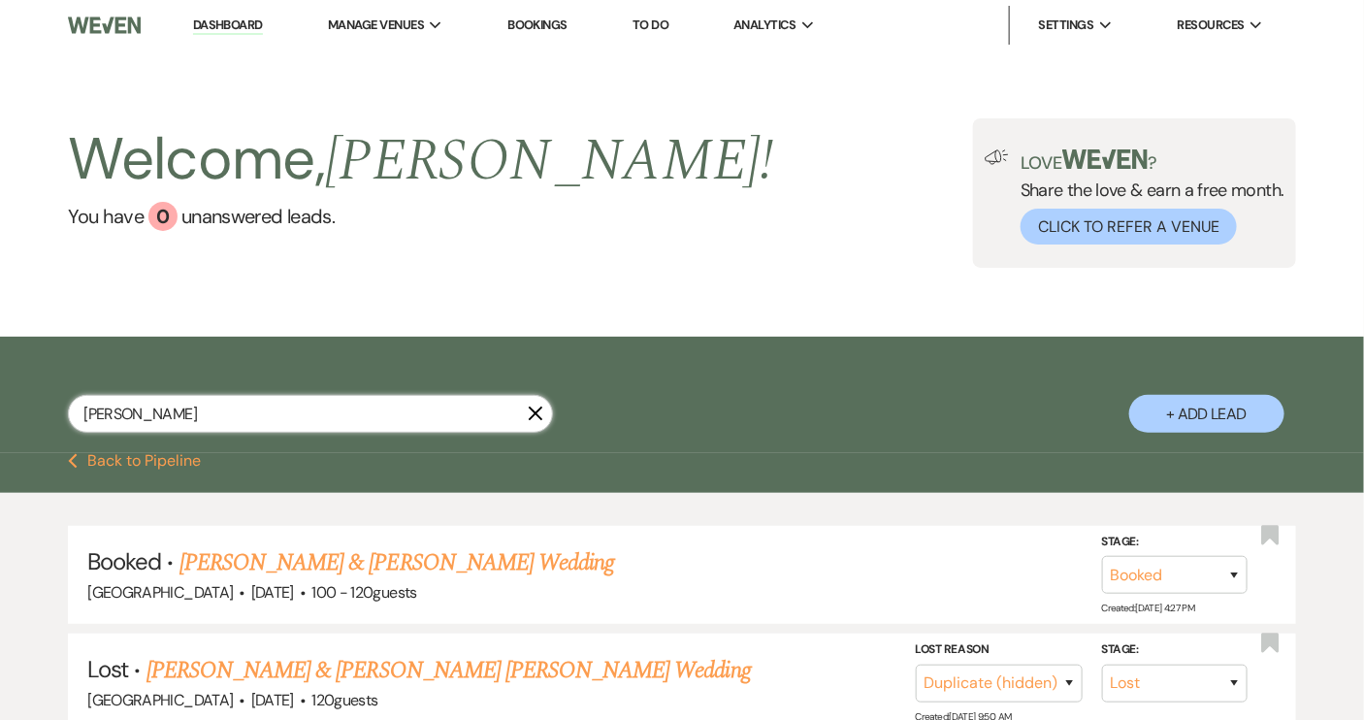
select select "8"
select select "4"
select select "8"
select select "5"
select select "8"
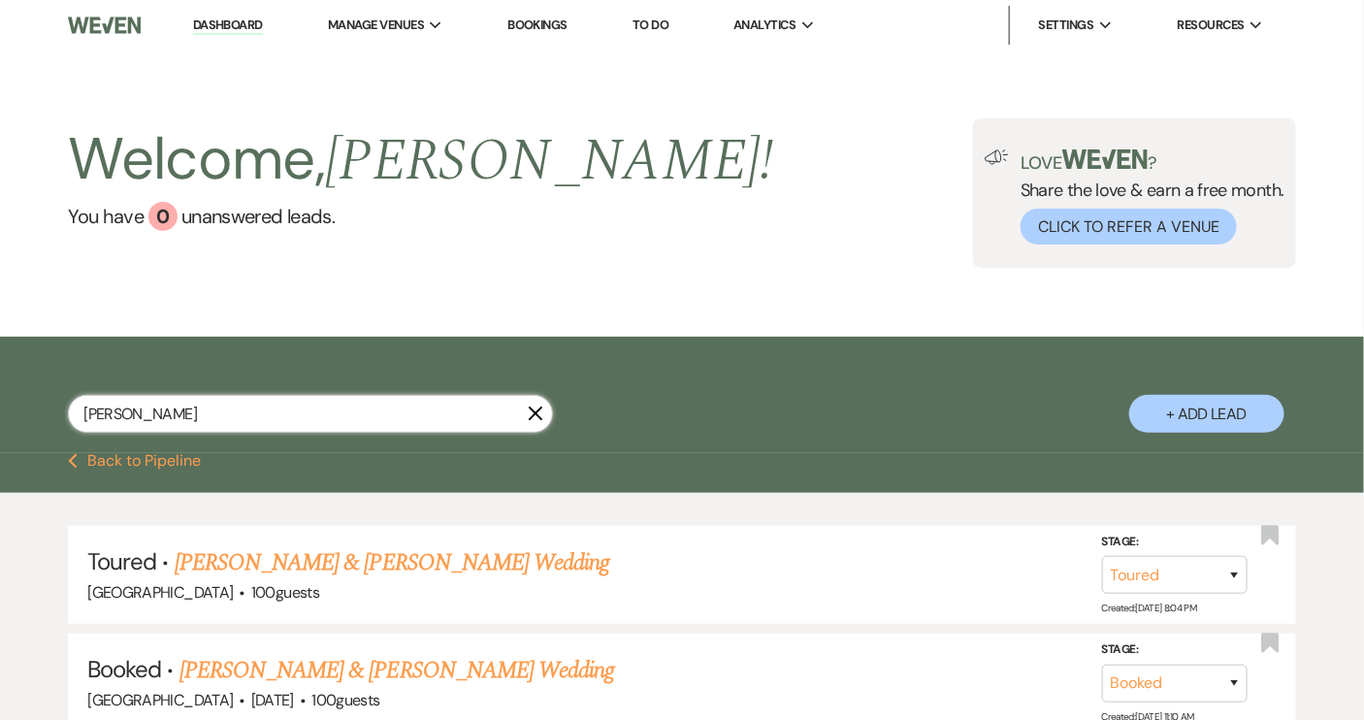
drag, startPoint x: 137, startPoint y: 413, endPoint x: 66, endPoint y: 414, distance: 70.8
click at [66, 414] on div "[PERSON_NAME] + Add Lead" at bounding box center [682, 397] width 1364 height 103
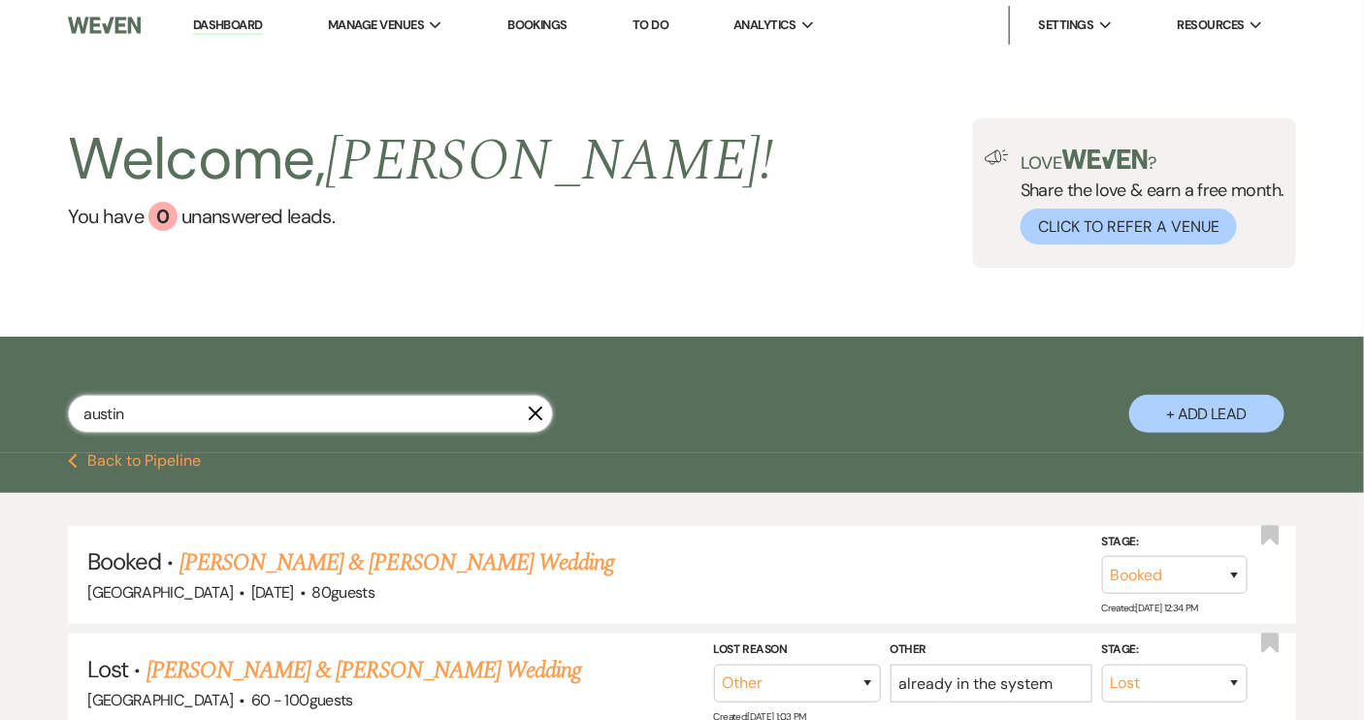
drag, startPoint x: 140, startPoint y: 419, endPoint x: 49, endPoint y: 415, distance: 91.3
click at [49, 415] on div "austin X + Add Lead" at bounding box center [682, 397] width 1364 height 103
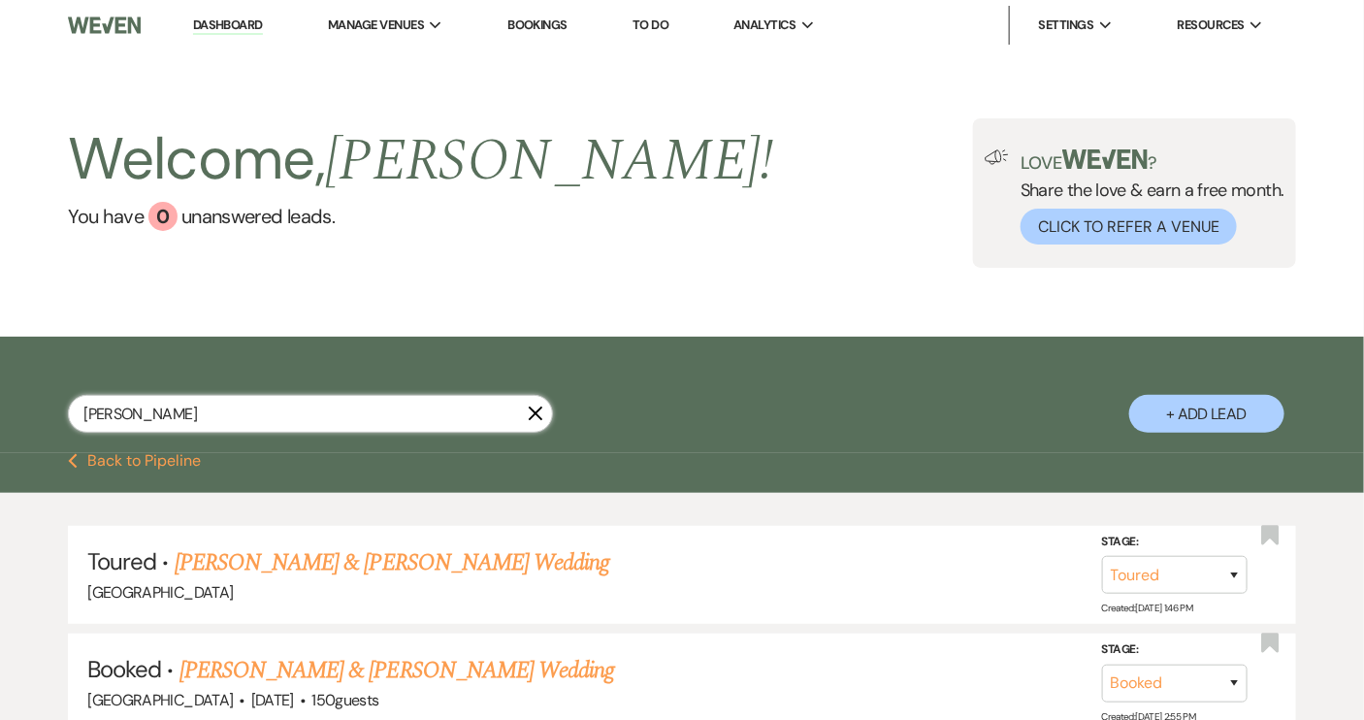
drag, startPoint x: 133, startPoint y: 417, endPoint x: 30, endPoint y: 419, distance: 102.9
click at [30, 419] on div "[PERSON_NAME] X + Add Lead" at bounding box center [682, 397] width 1364 height 103
click at [248, 563] on link "[PERSON_NAME] & [PERSON_NAME] Wedding" at bounding box center [392, 562] width 435 height 35
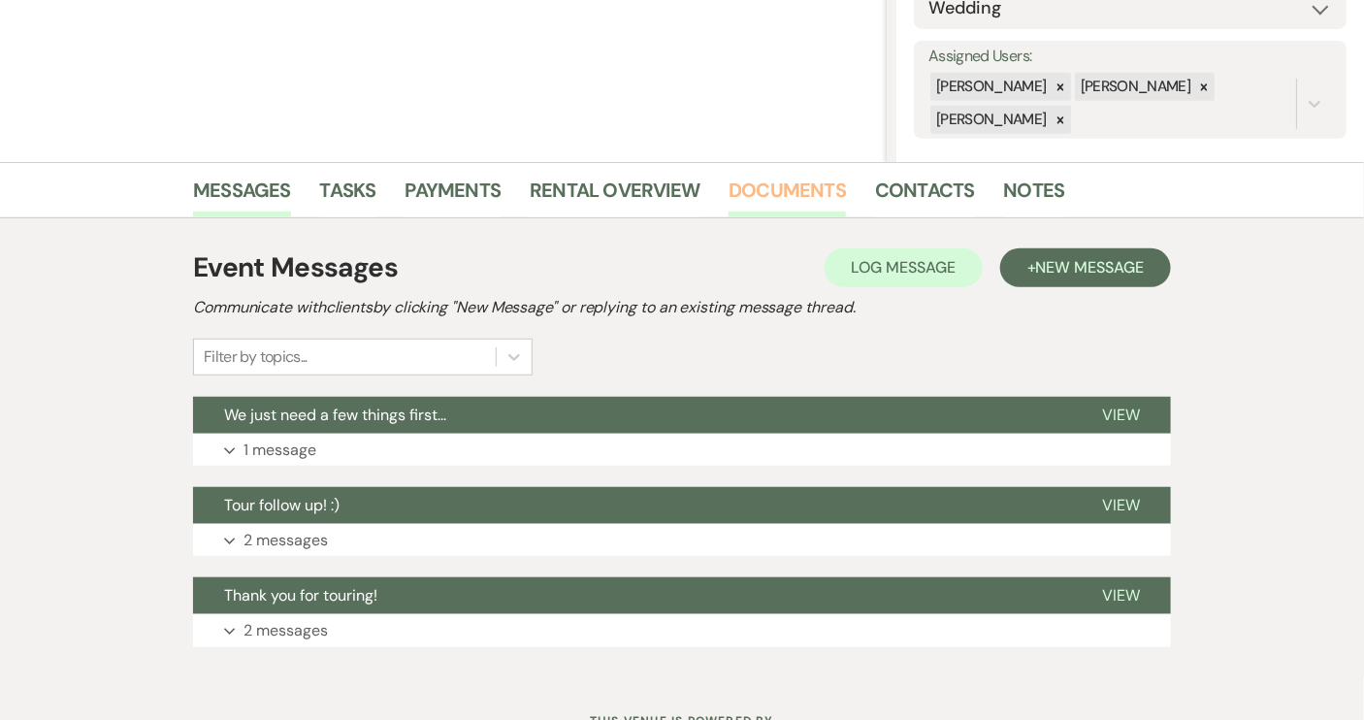
scroll to position [352, 0]
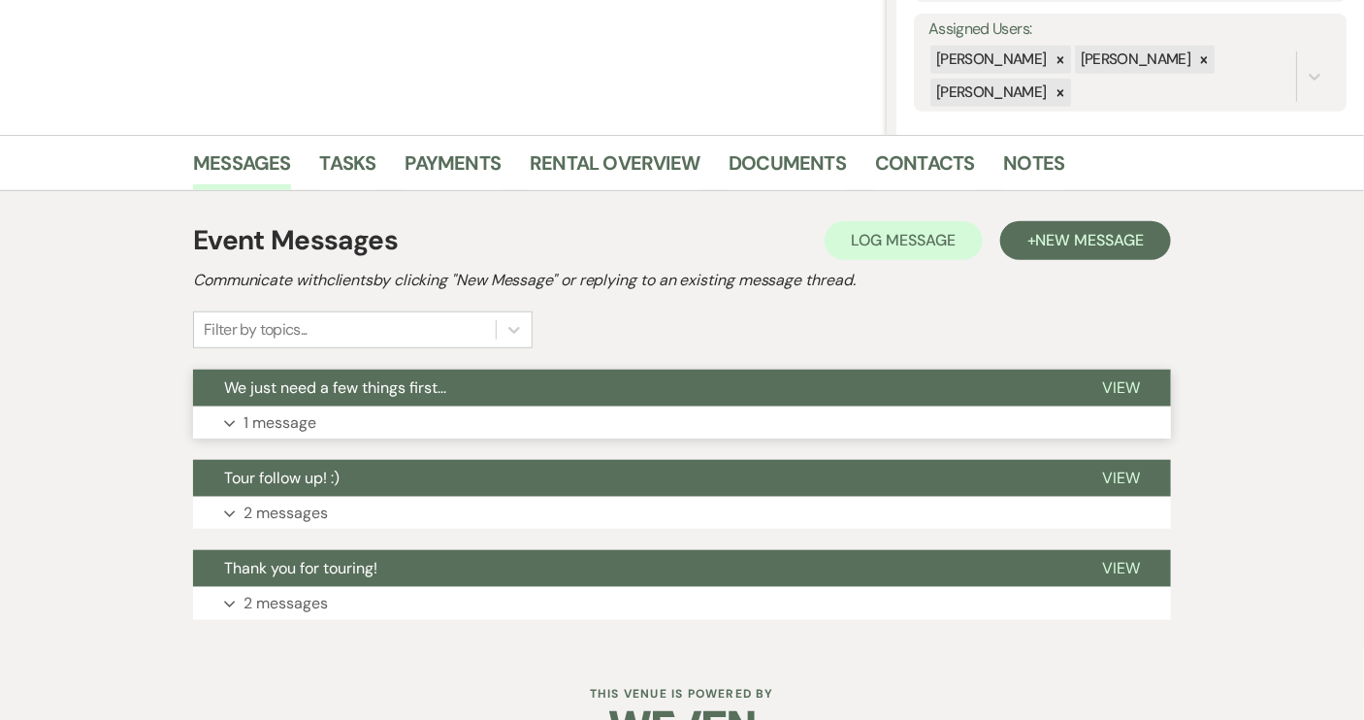
click at [449, 392] on button "We just need a few things first..." at bounding box center [632, 388] width 878 height 37
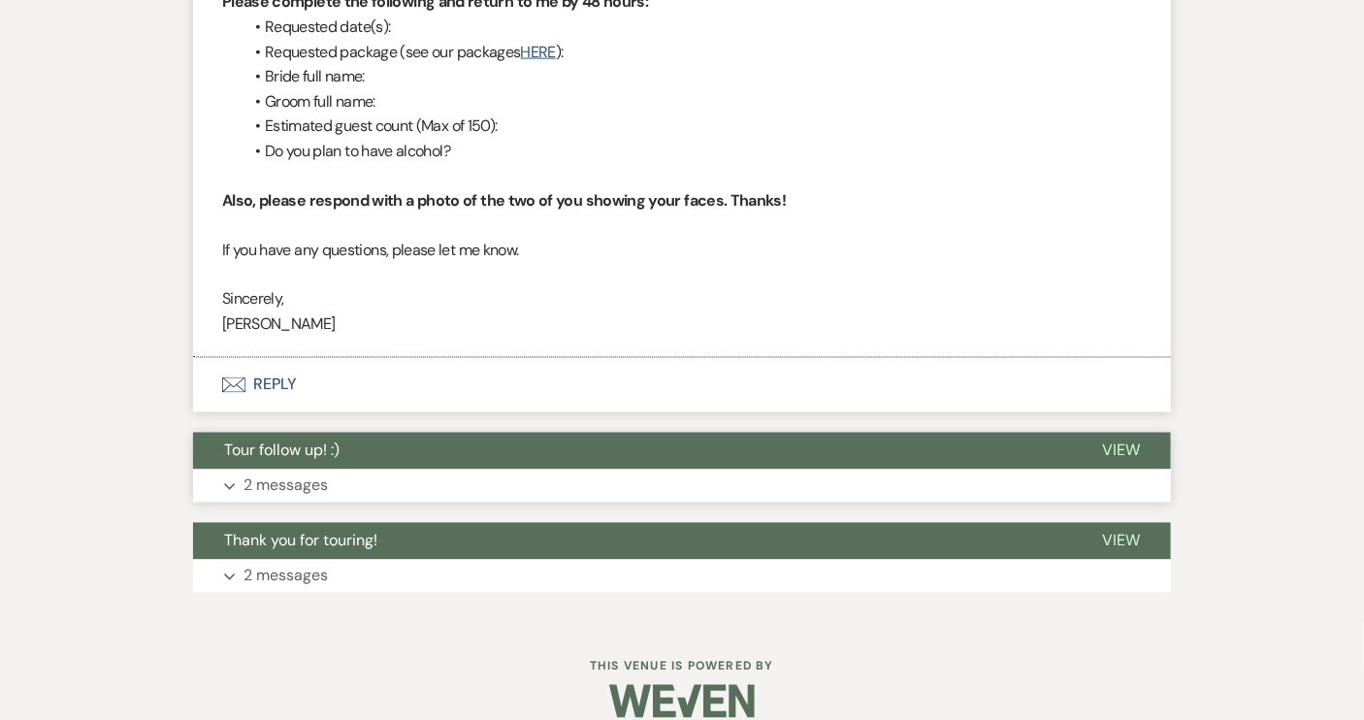
scroll to position [1087, 0]
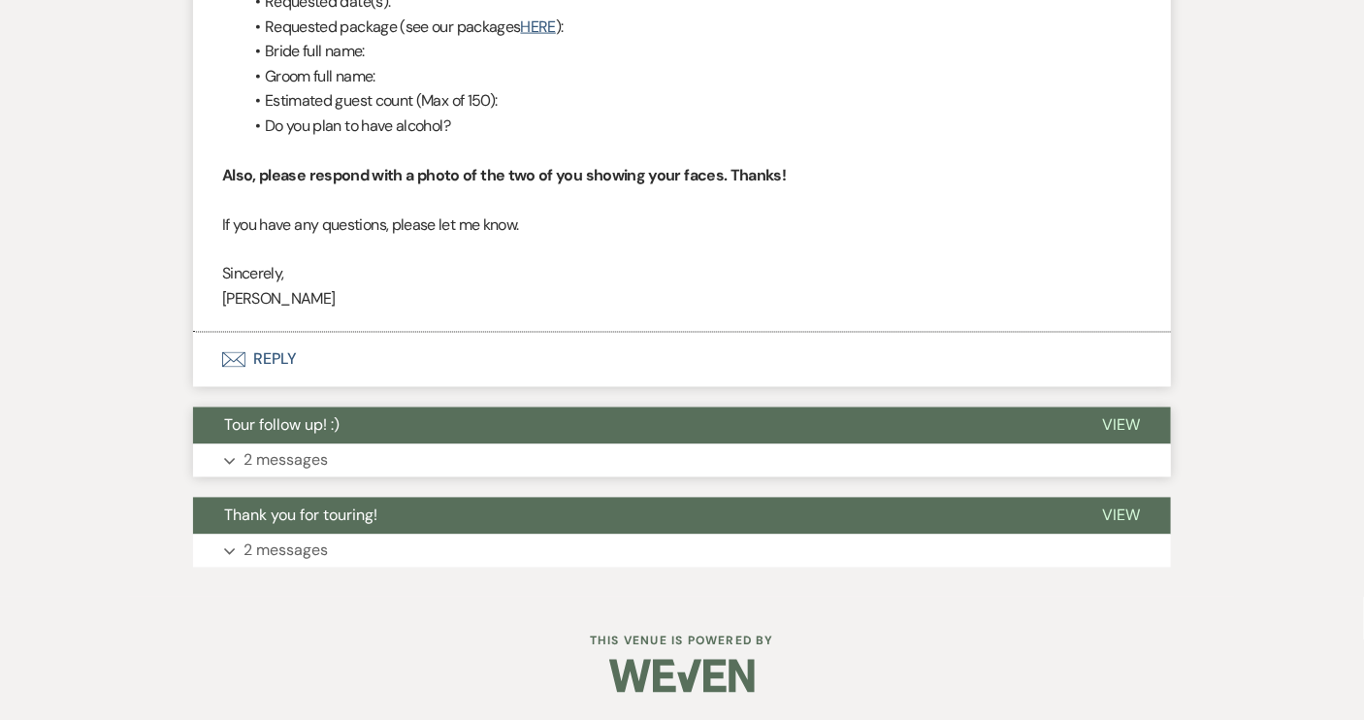
click at [428, 414] on button "Tour follow up! :)" at bounding box center [632, 425] width 878 height 37
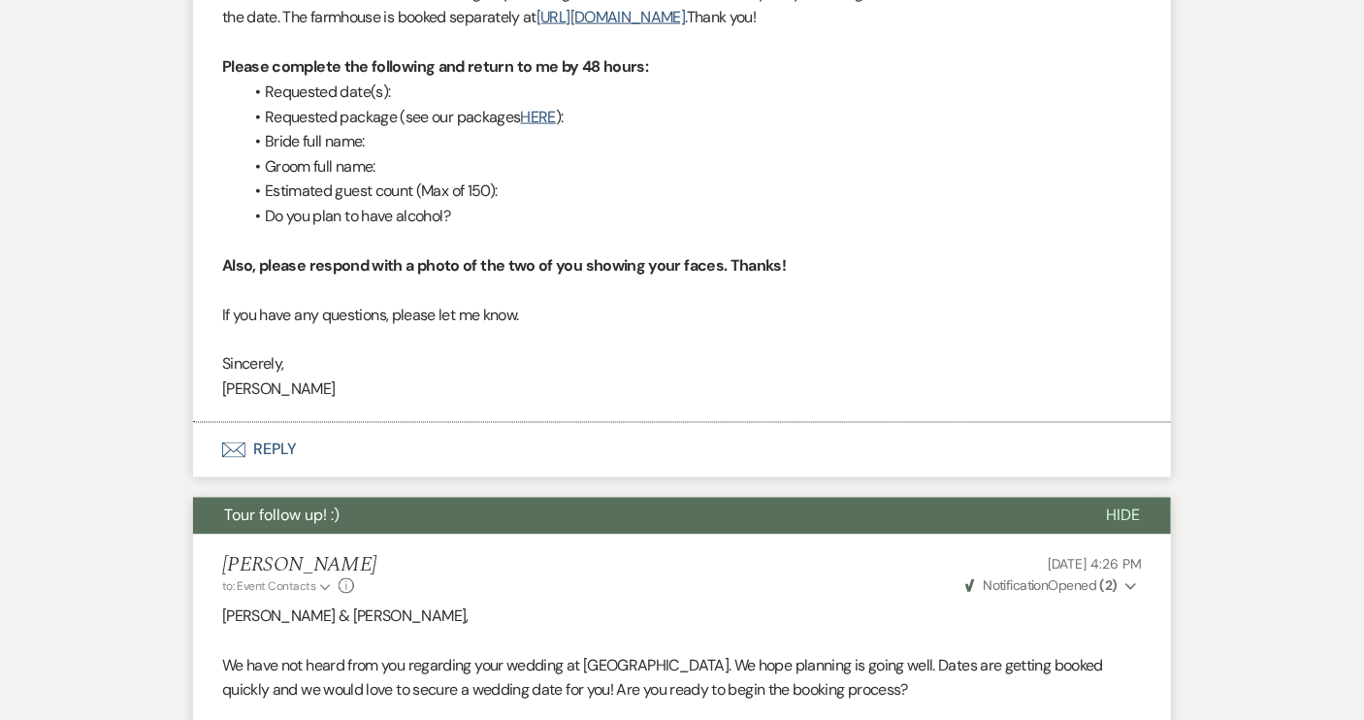
scroll to position [998, 0]
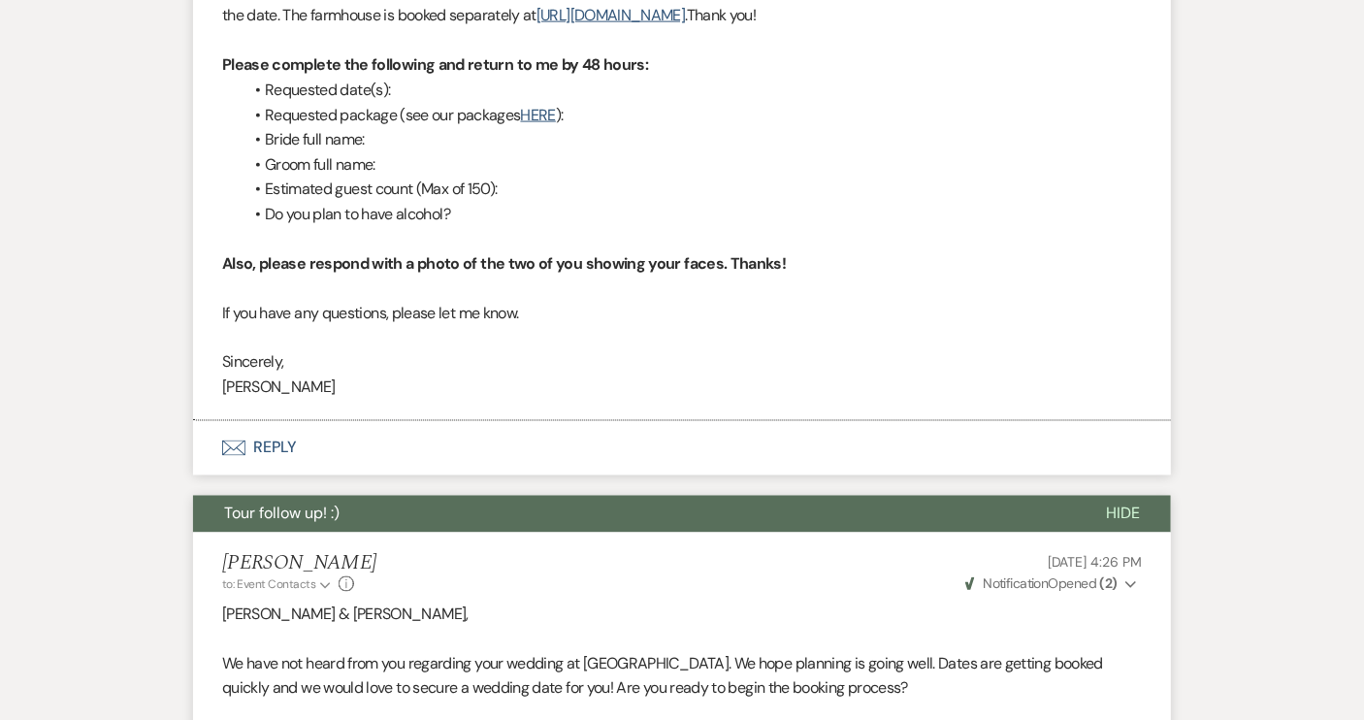
click at [272, 449] on button "Envelope Reply" at bounding box center [682, 448] width 978 height 54
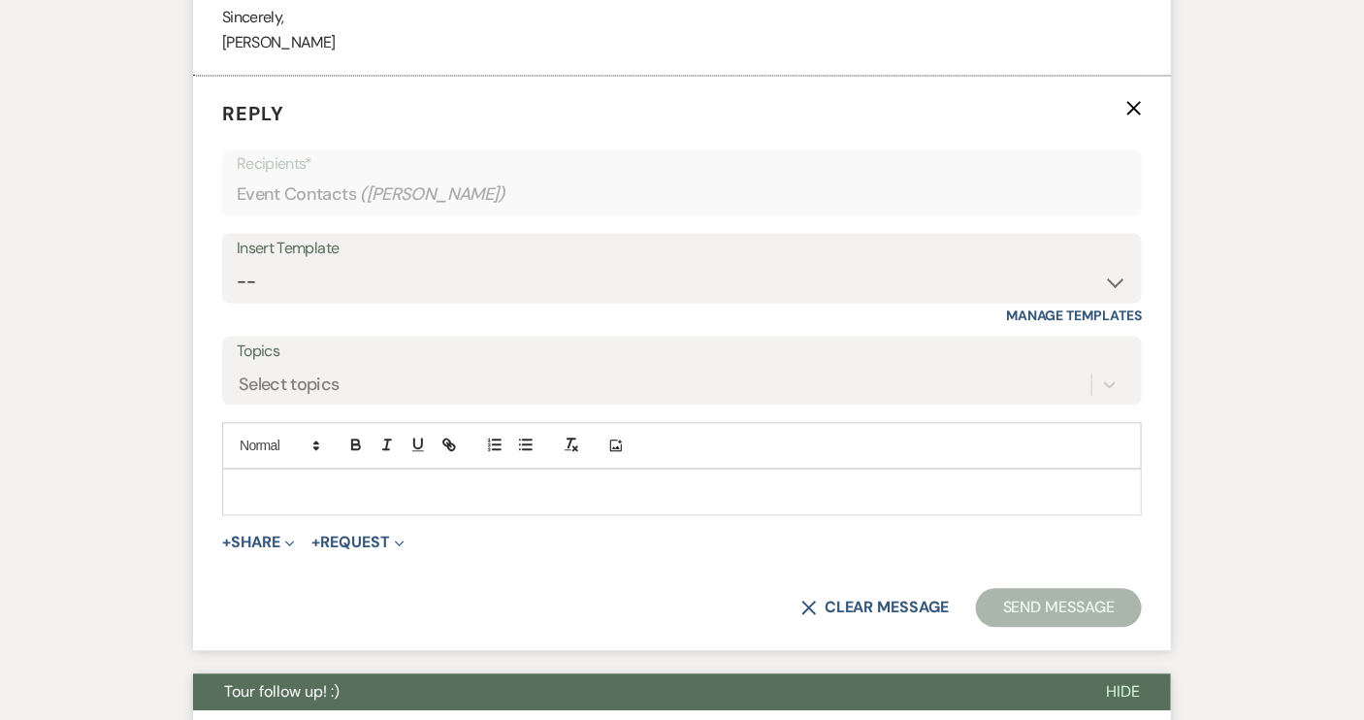
scroll to position [1345, 0]
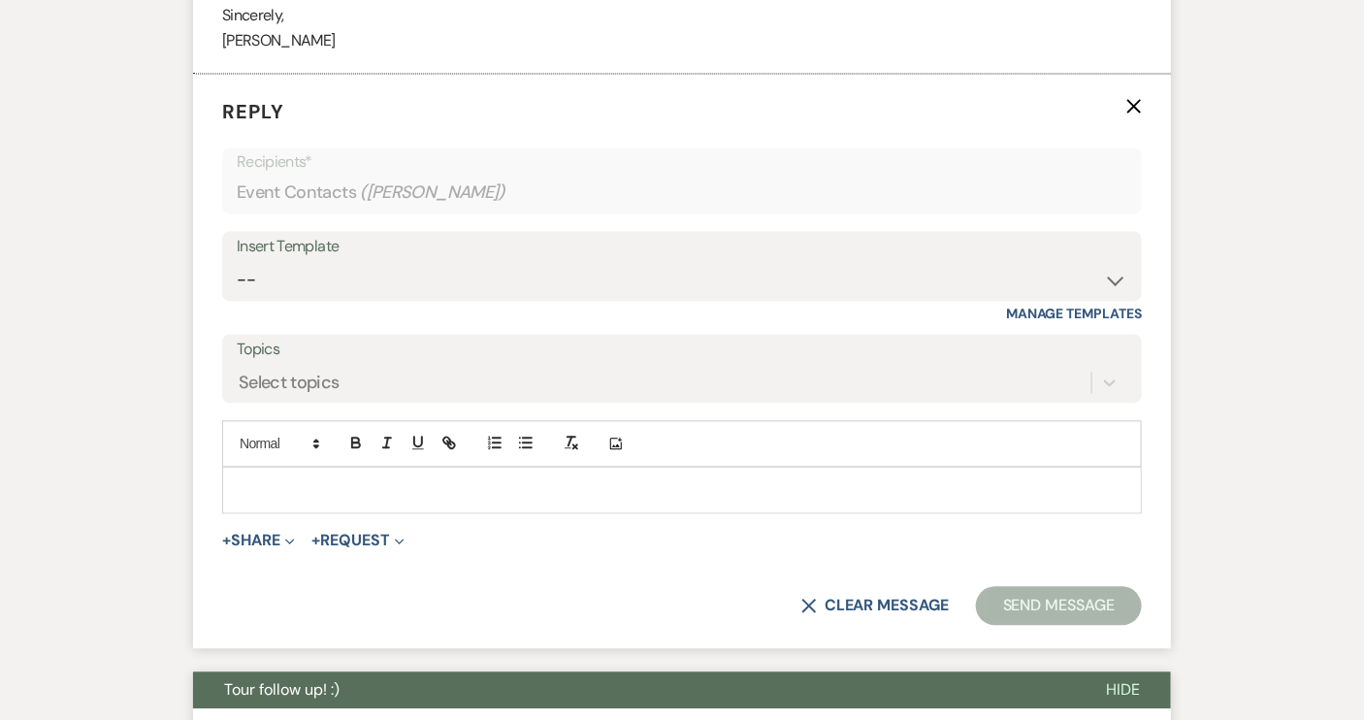
click at [294, 489] on p at bounding box center [682, 490] width 889 height 21
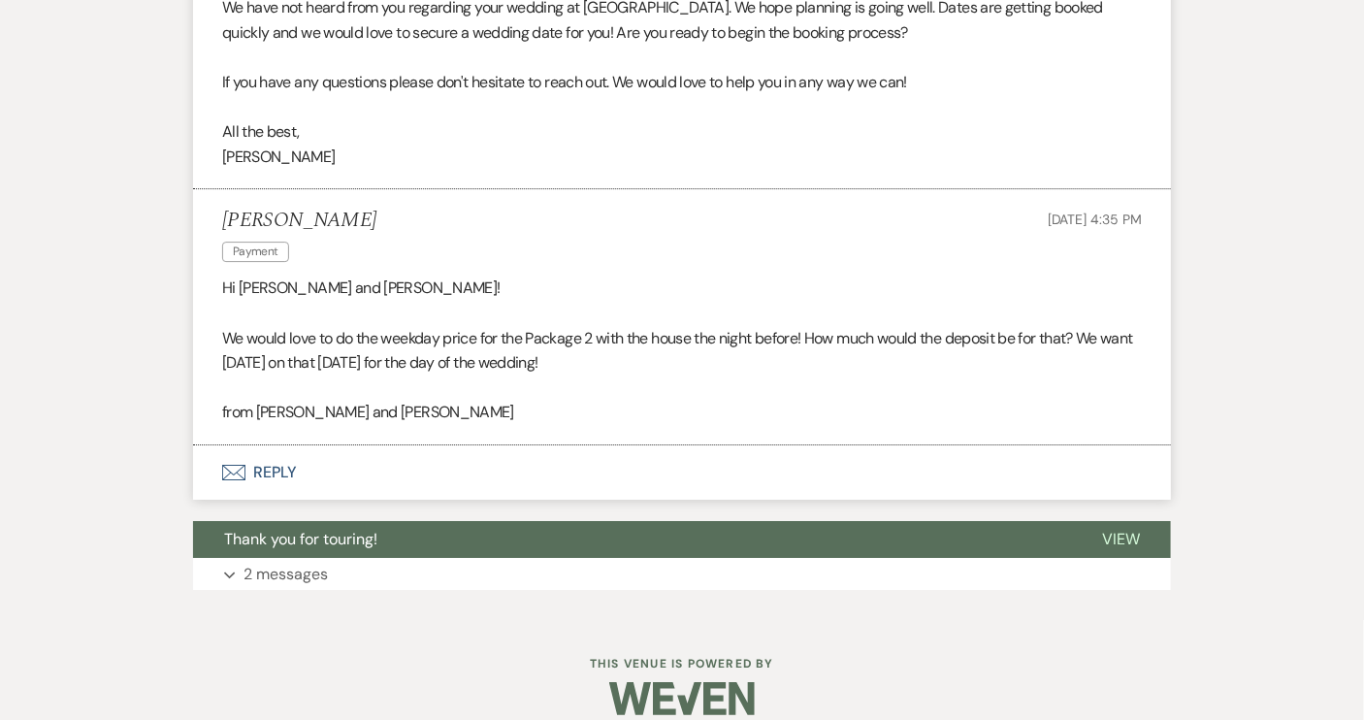
scroll to position [2198, 0]
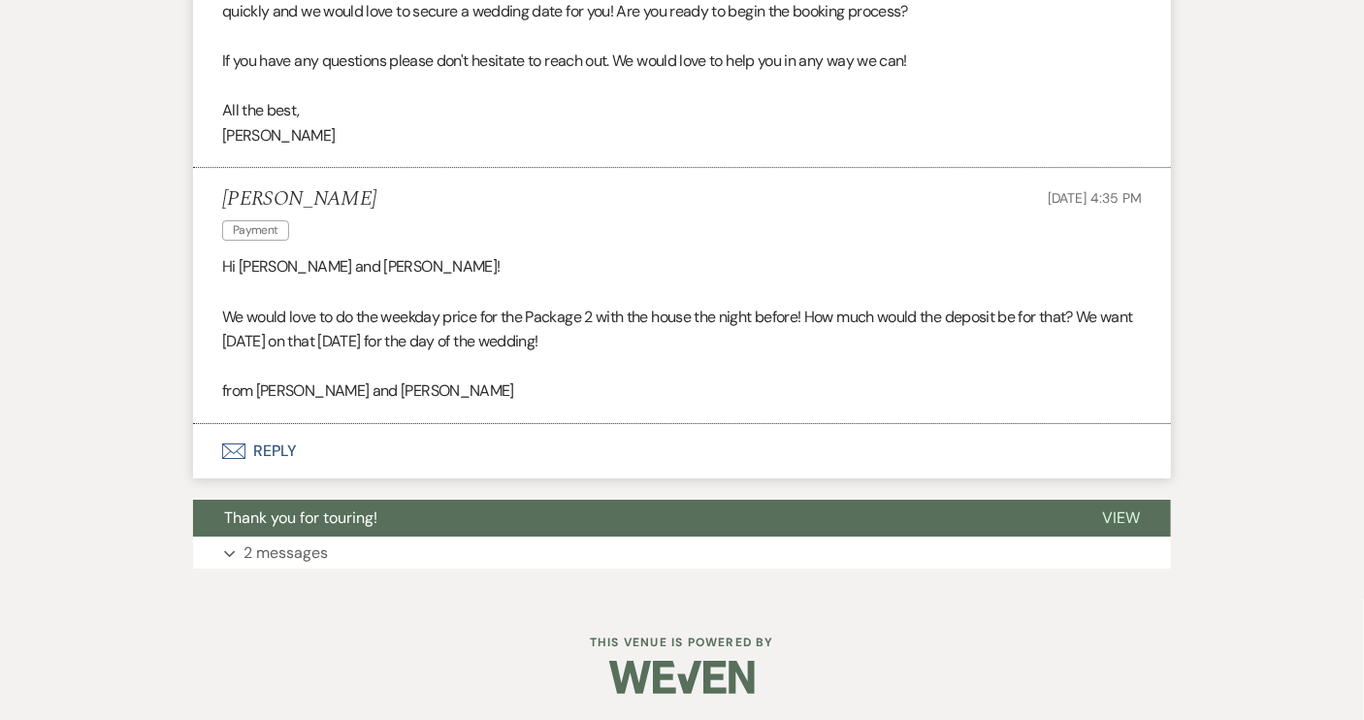
click at [265, 456] on button "Envelope Reply" at bounding box center [682, 451] width 978 height 54
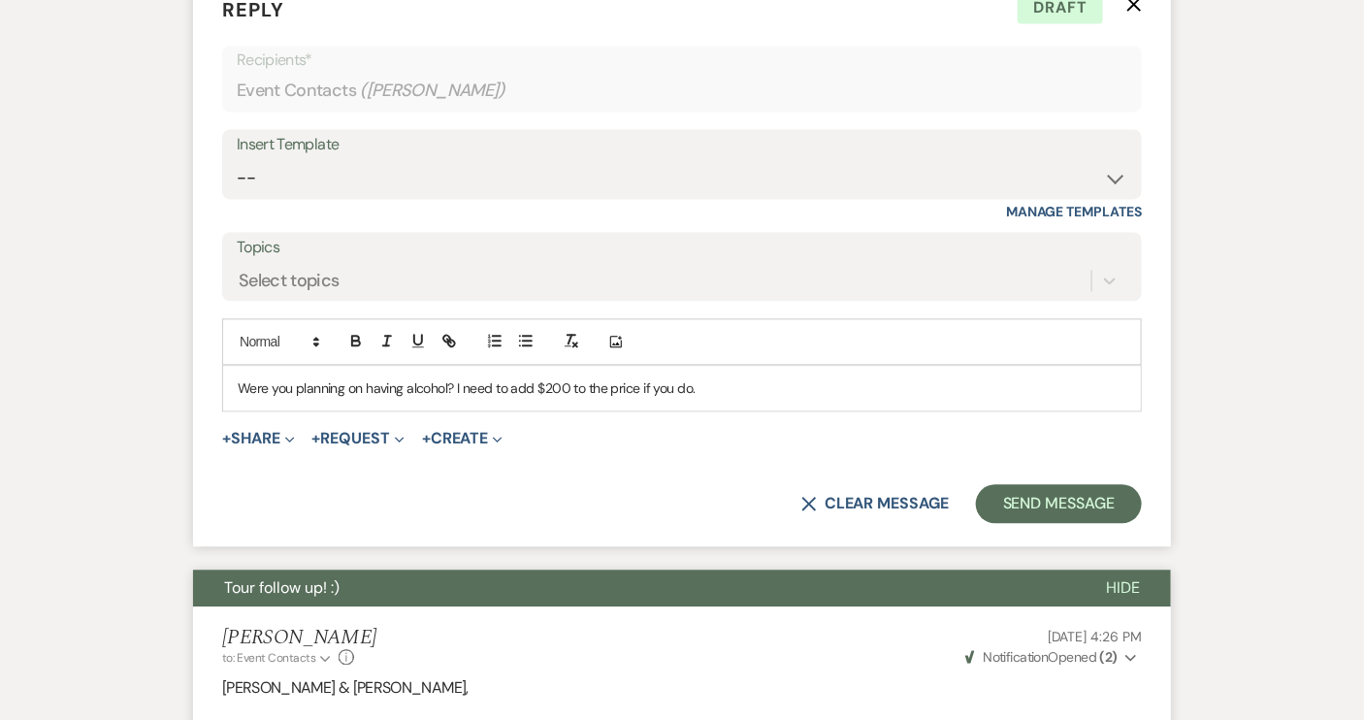
scroll to position [1313, 0]
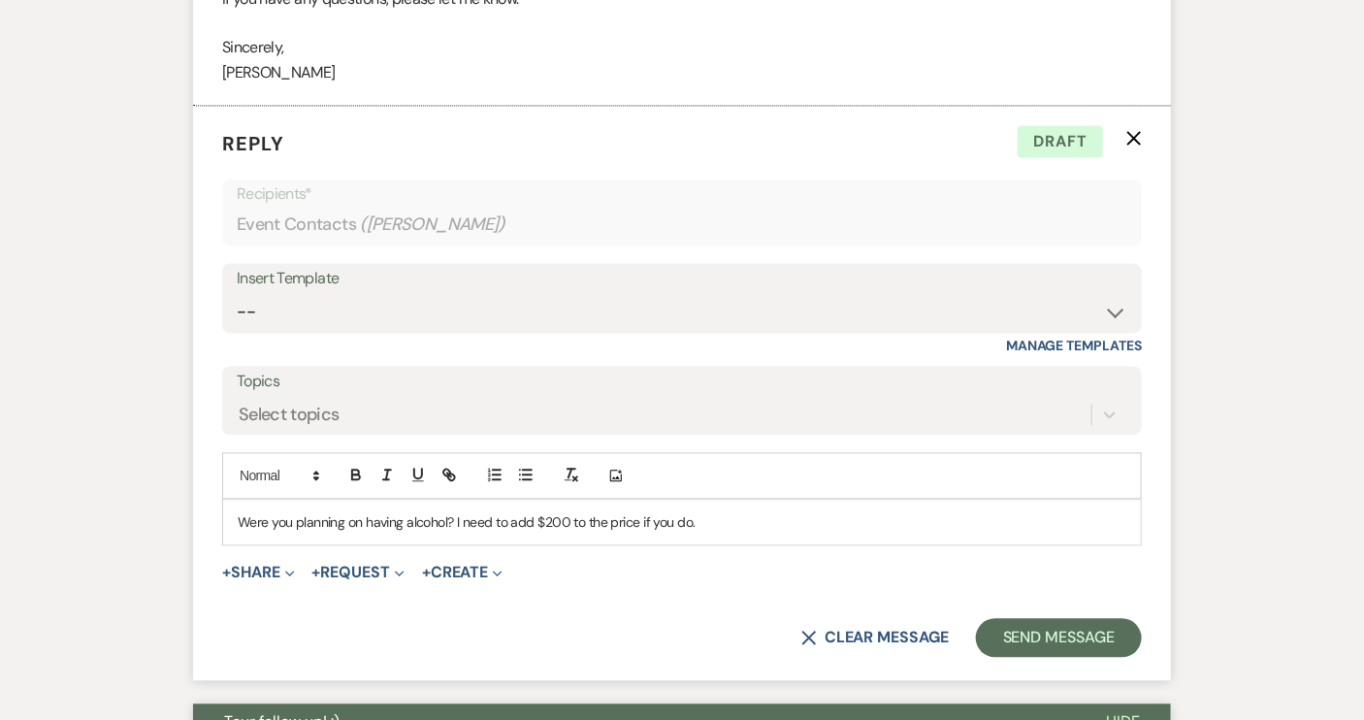
click at [711, 524] on p "Were you planning on having alcohol? I need to add $200 to the price if you do." at bounding box center [682, 522] width 889 height 21
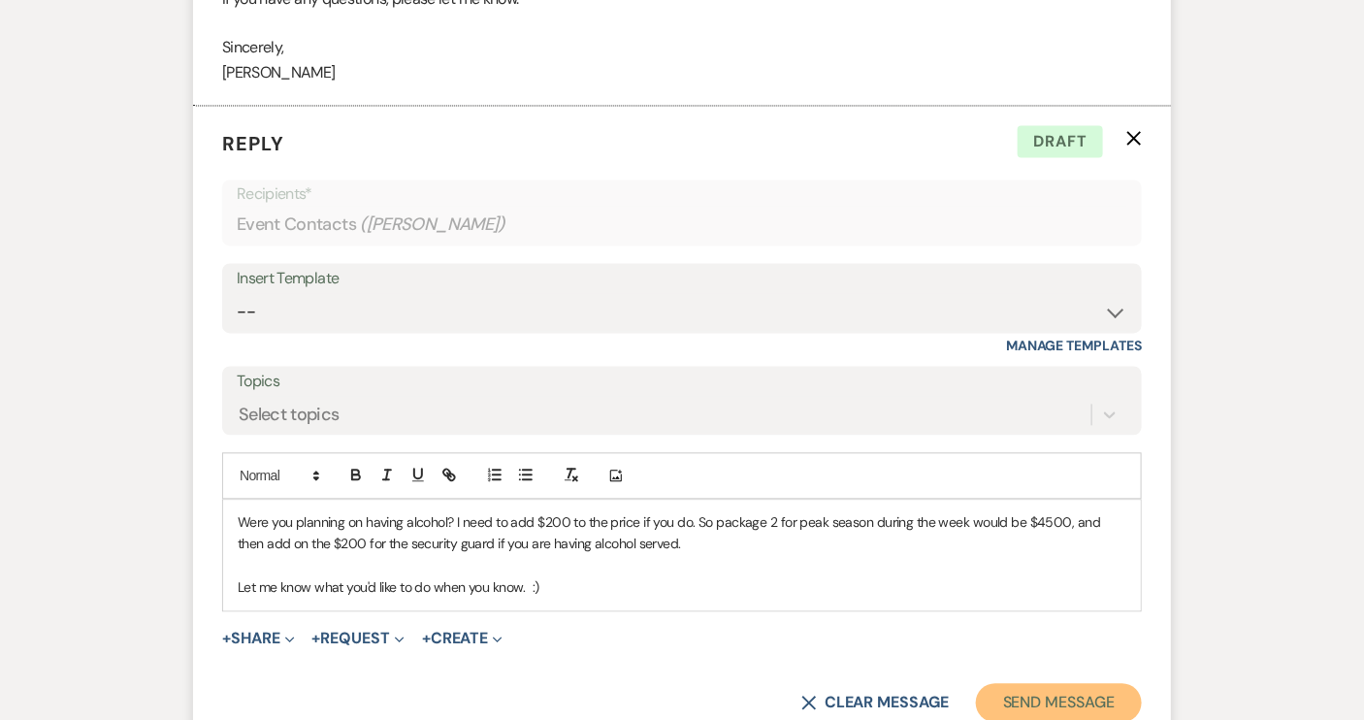
click at [1005, 703] on button "Send Message" at bounding box center [1059, 703] width 166 height 39
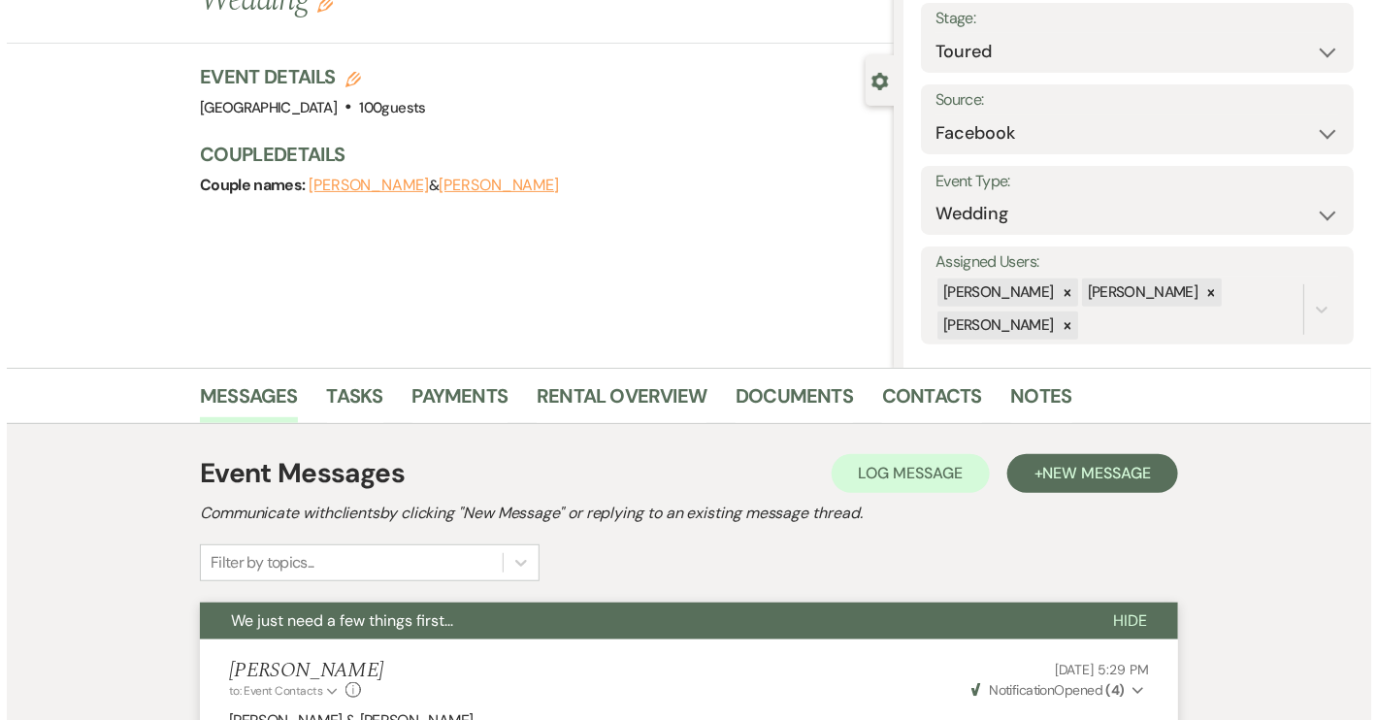
scroll to position [0, 0]
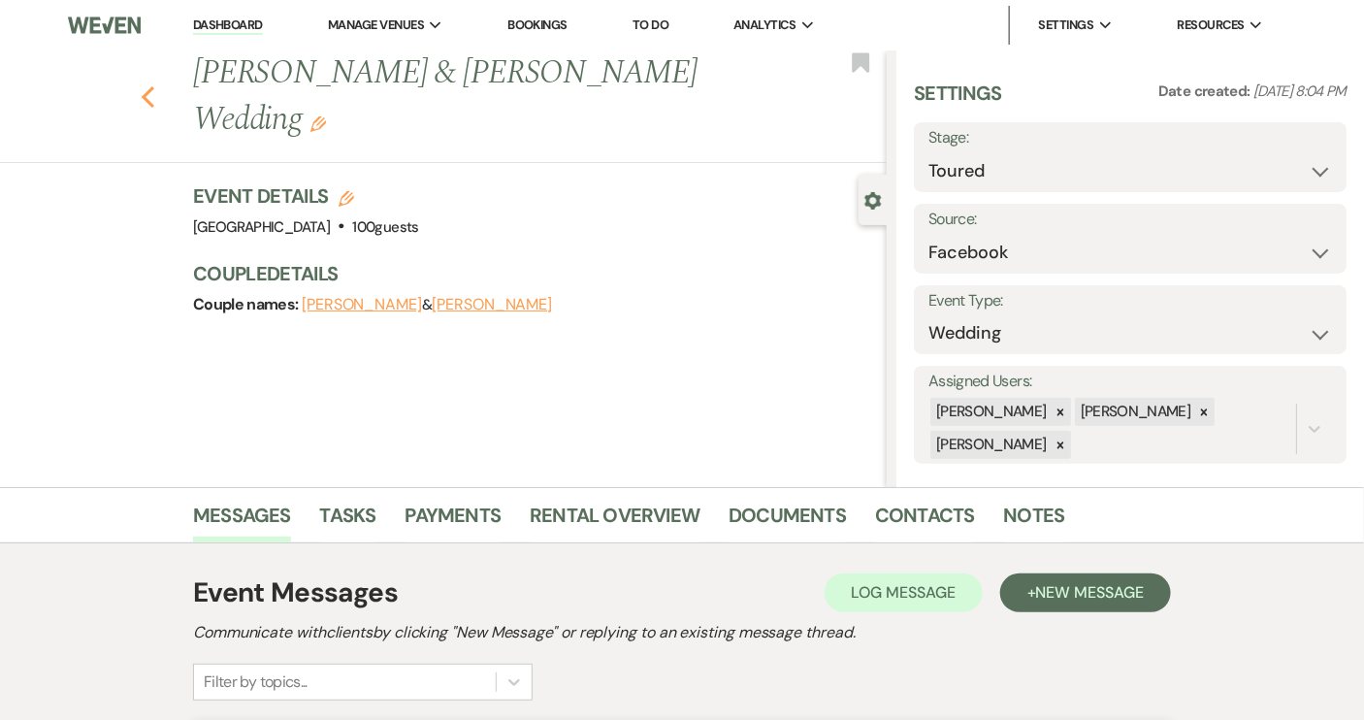
click at [150, 85] on icon "Previous" at bounding box center [148, 96] width 15 height 23
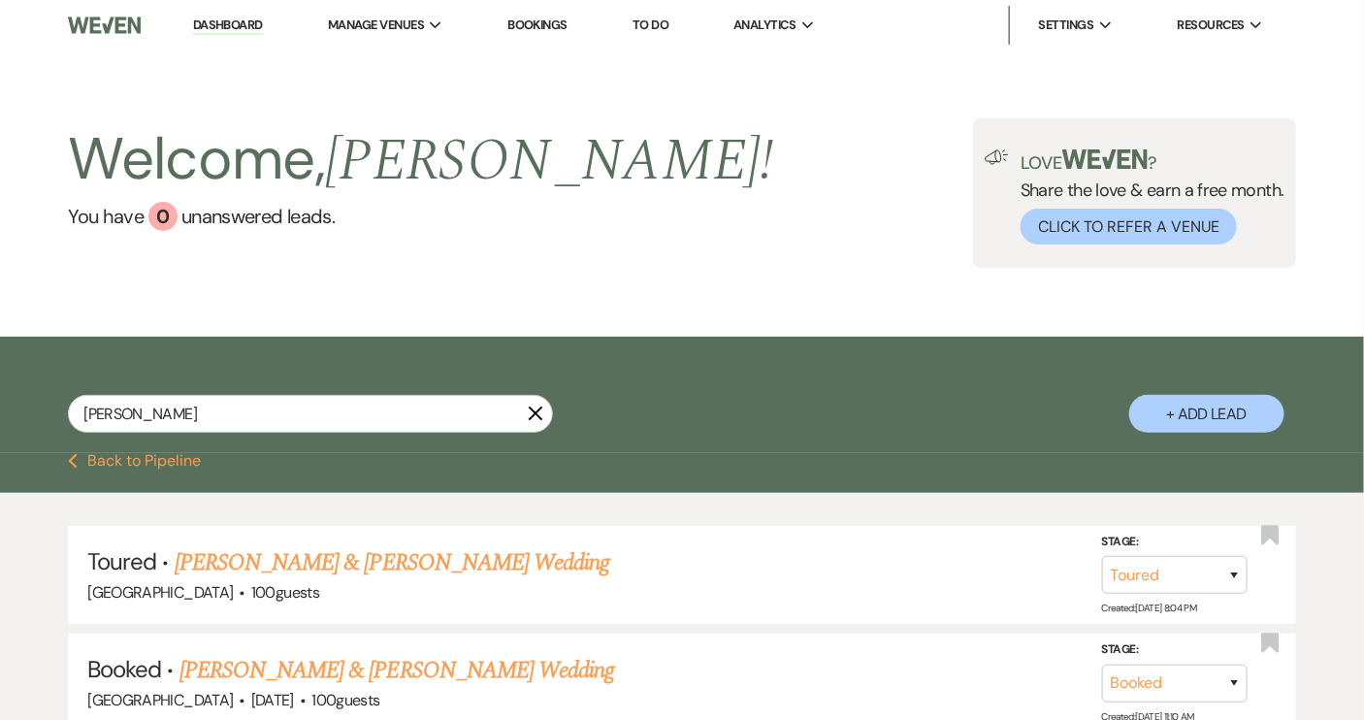
click at [239, 24] on link "Dashboard" at bounding box center [228, 25] width 70 height 18
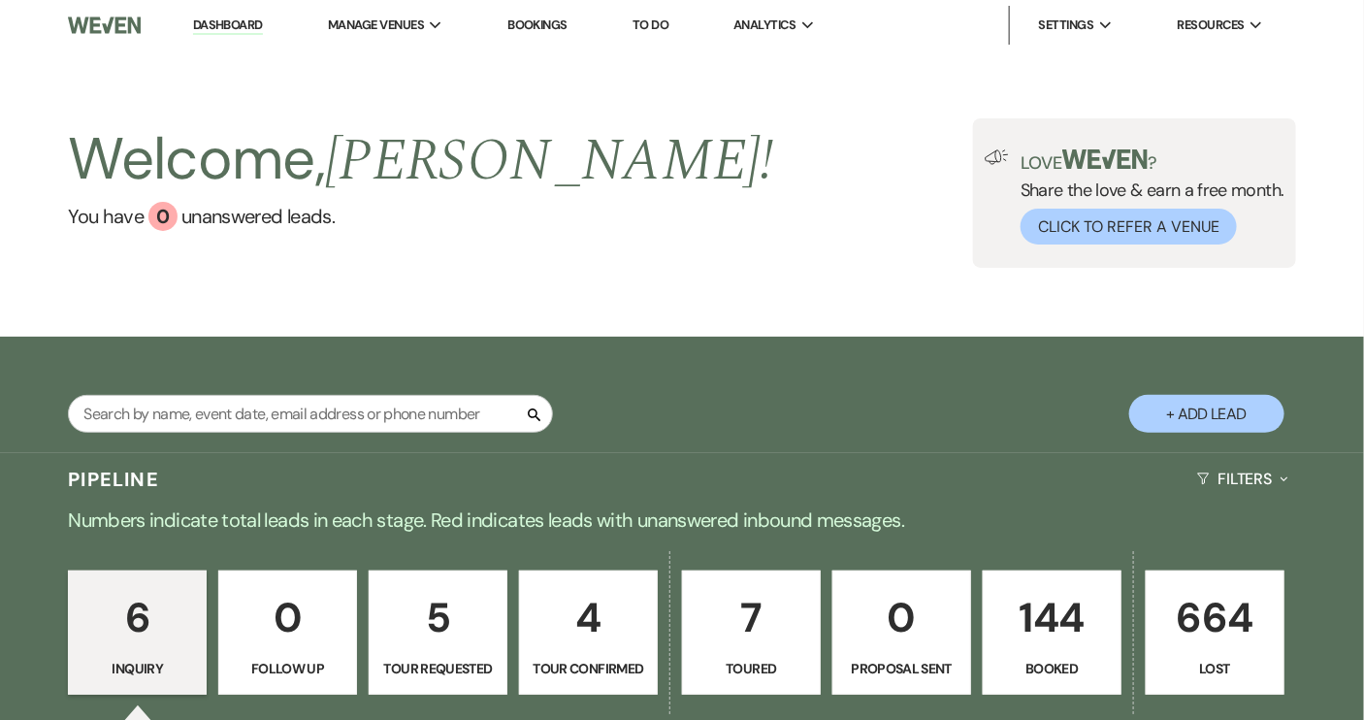
click at [1151, 411] on button "+ Add Lead" at bounding box center [1206, 414] width 155 height 38
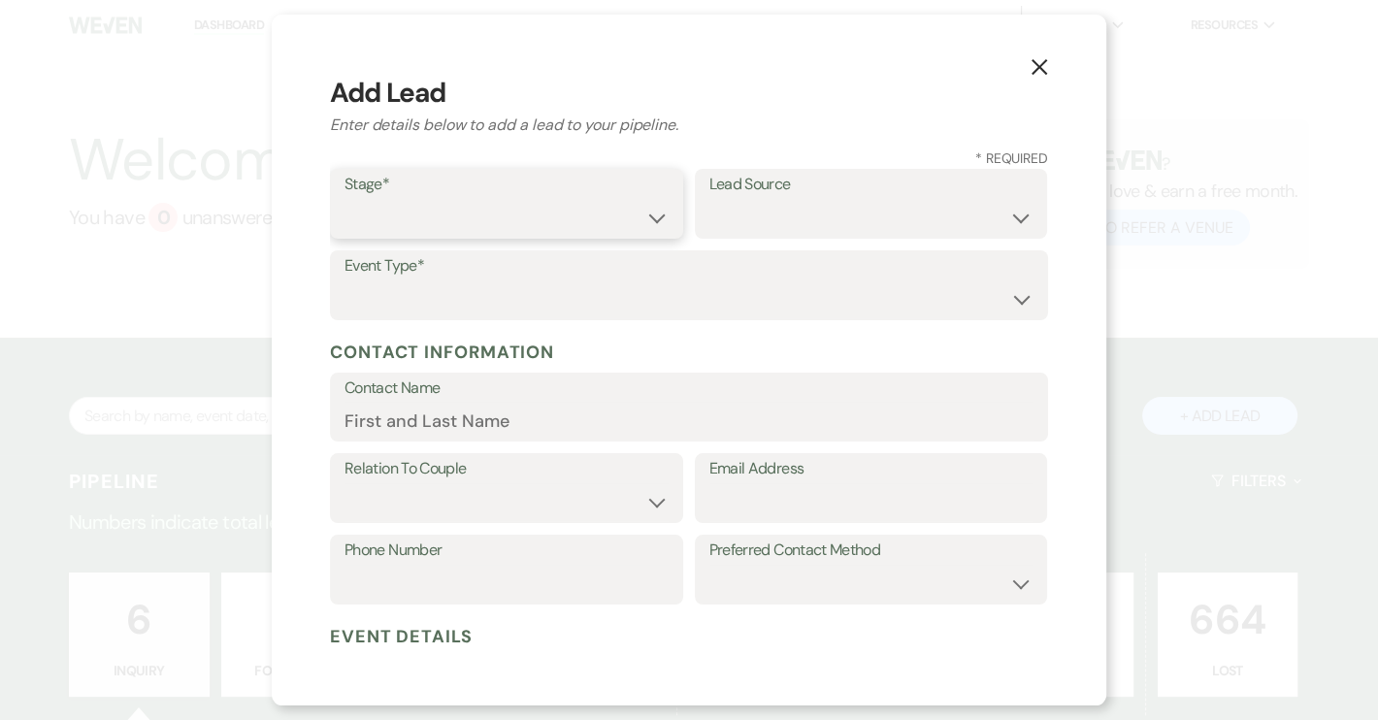
click at [654, 214] on select "Inquiry Follow Up Tour Requested Tour Confirmed Toured Proposal Sent Booked Lost" at bounding box center [506, 218] width 324 height 38
click at [344, 199] on select "Inquiry Follow Up Tour Requested Tour Confirmed Toured Proposal Sent Booked Lost" at bounding box center [506, 218] width 324 height 38
click at [1016, 220] on select "Weven Venue Website Instagram Facebook Pinterest Google The Knot Wedding Wire H…" at bounding box center [871, 218] width 324 height 38
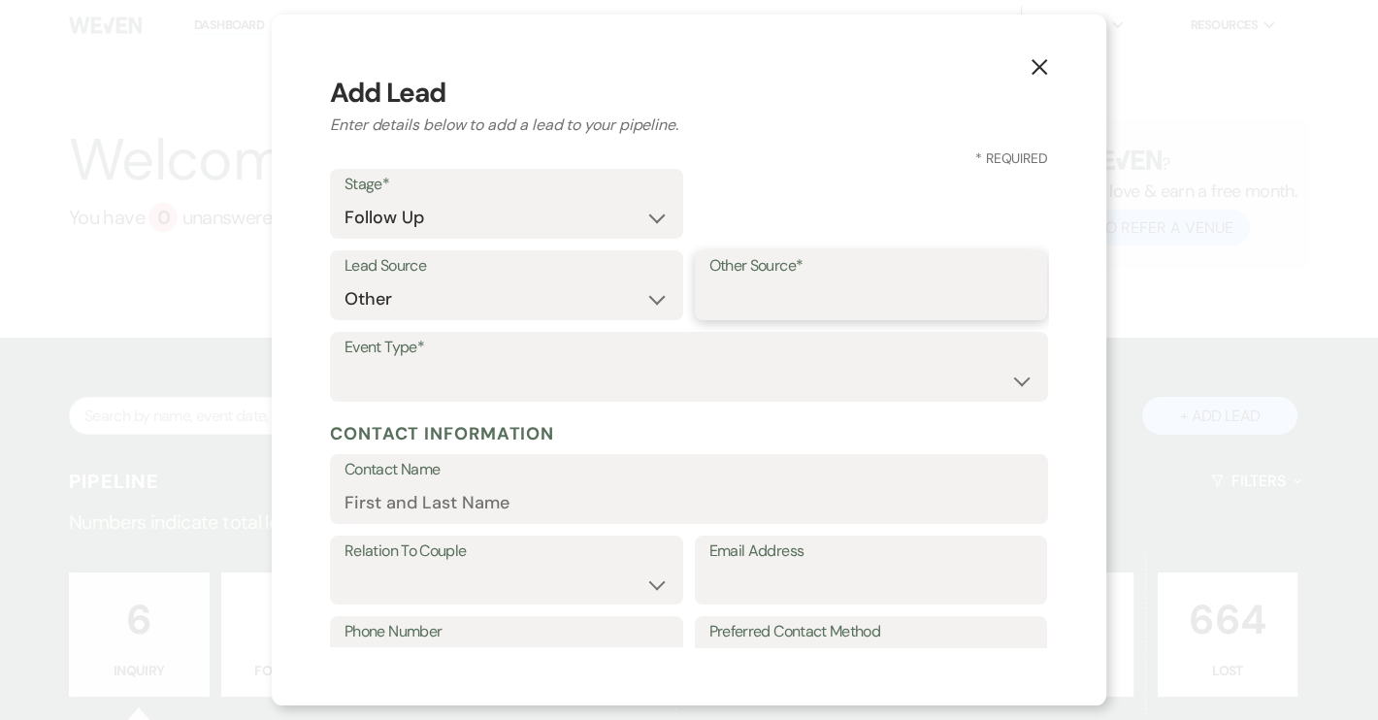
click at [783, 293] on input "Other Source*" at bounding box center [871, 299] width 324 height 38
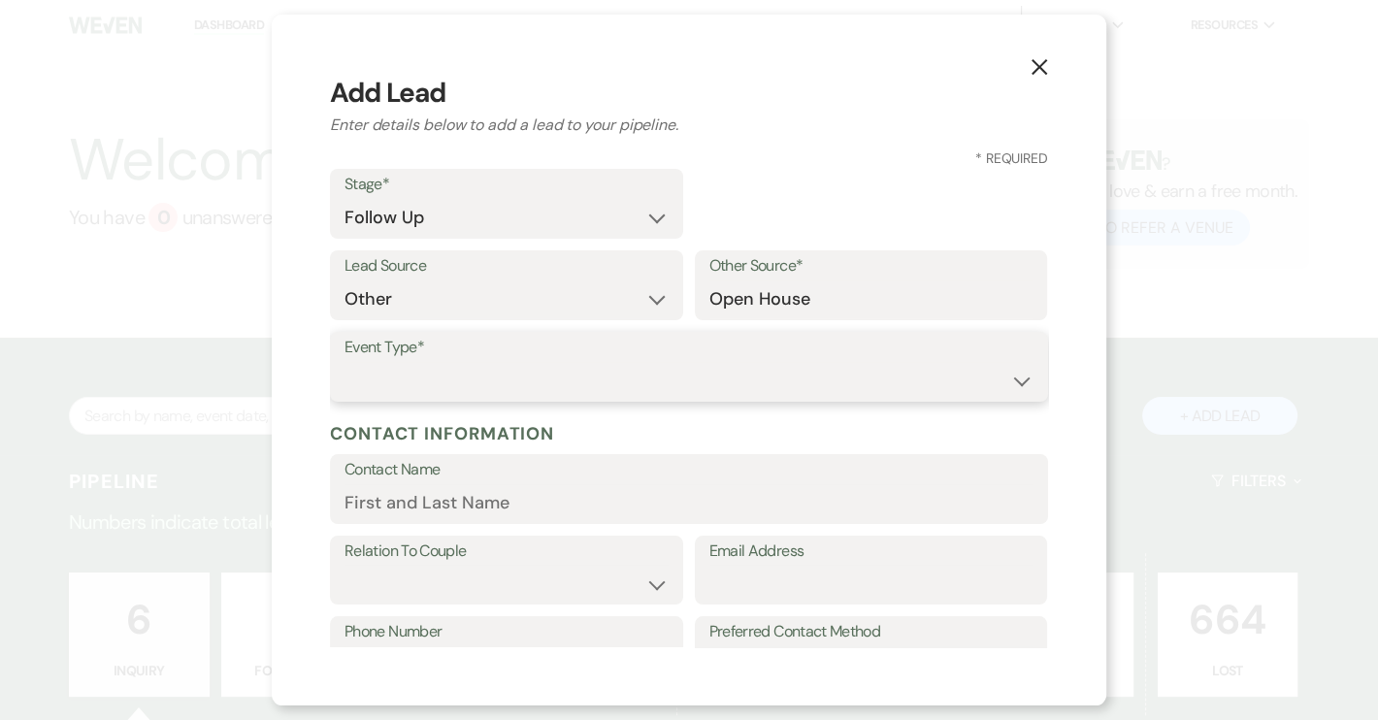
click at [530, 365] on select "Wedding Anniversary Party Baby Shower Bachelorette / Bachelor Party Birthday Pa…" at bounding box center [688, 381] width 689 height 38
click at [344, 362] on select "Wedding Anniversary Party Baby Shower Bachelorette / Bachelor Party Birthday Pa…" at bounding box center [688, 381] width 689 height 38
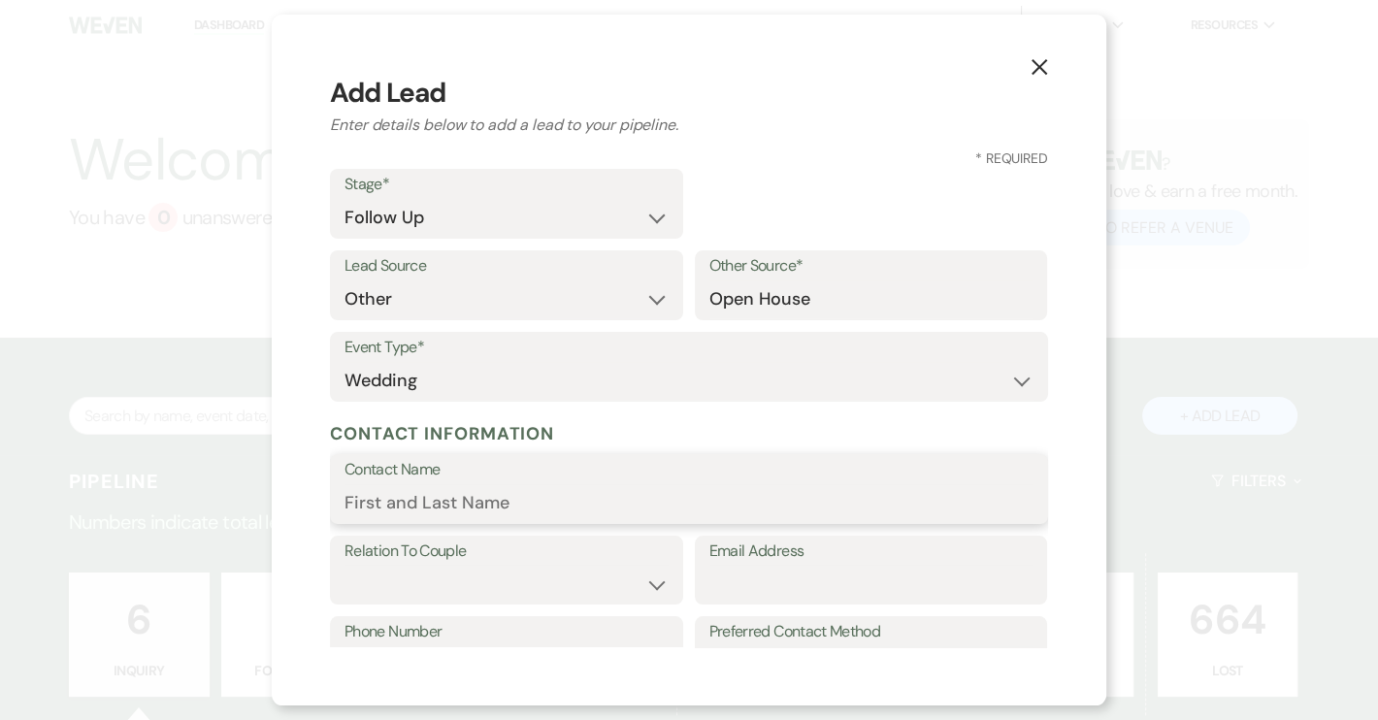
click at [450, 517] on input "Contact Name" at bounding box center [688, 503] width 689 height 38
paste input "[PERSON_NAME]"
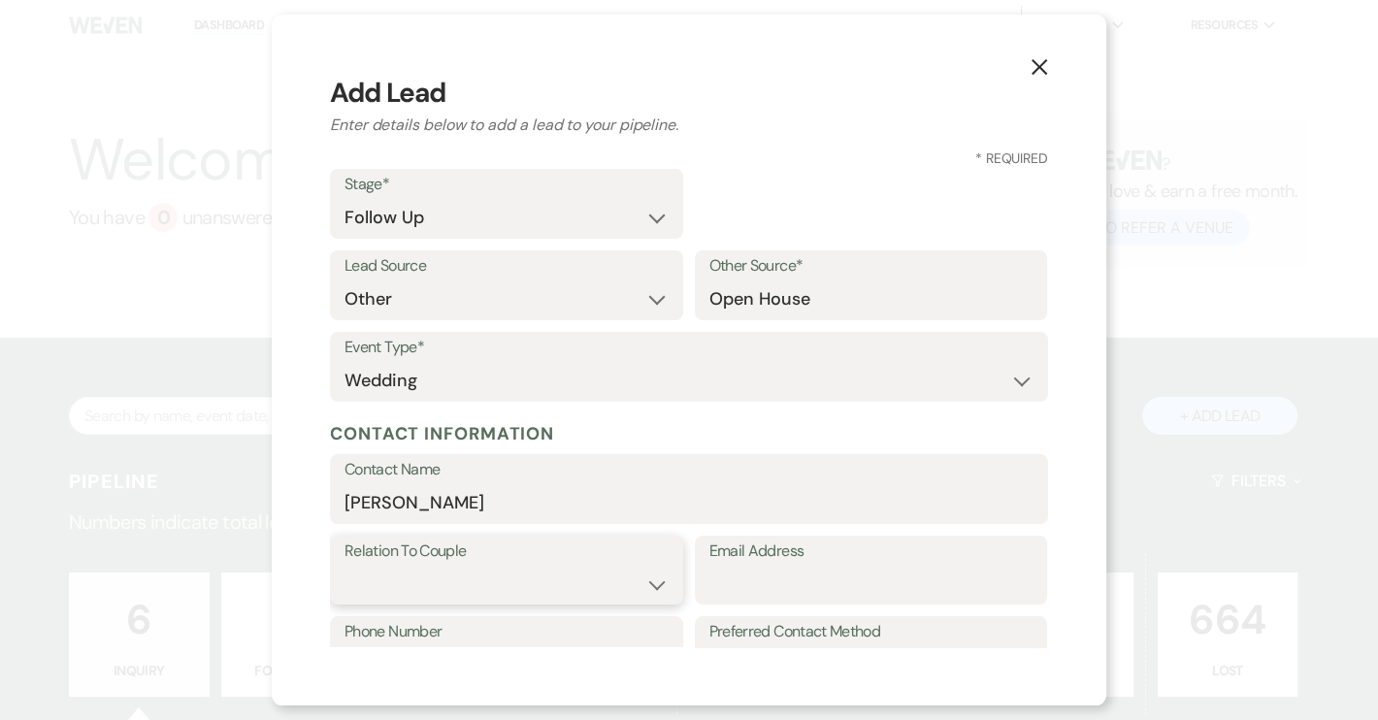
click at [648, 588] on select "Couple Planner Parent of Couple Family Member Friend Other" at bounding box center [506, 584] width 324 height 38
click at [344, 565] on select "Couple Planner Parent of Couple Family Member Friend Other" at bounding box center [506, 584] width 324 height 38
click at [847, 585] on input "Email Address" at bounding box center [871, 584] width 324 height 38
paste input "[EMAIL_ADDRESS][DOMAIN_NAME]"
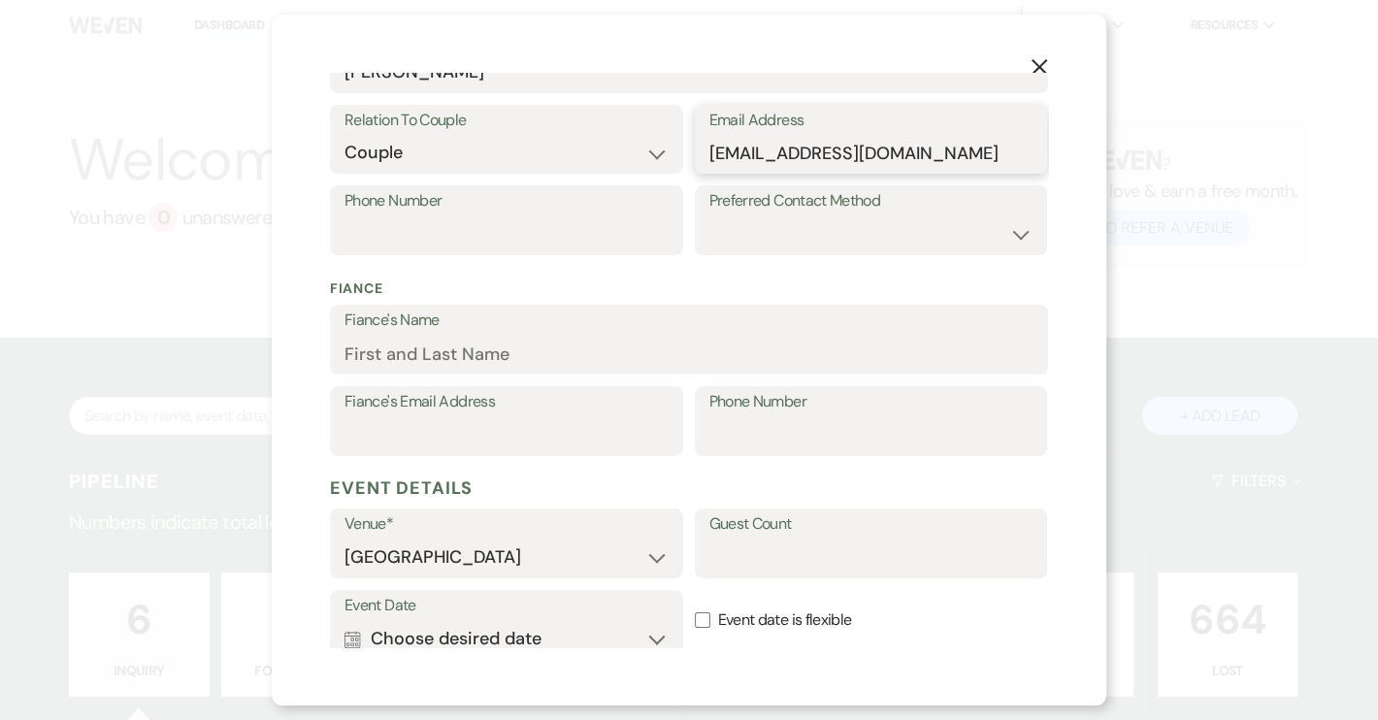
scroll to position [440, 0]
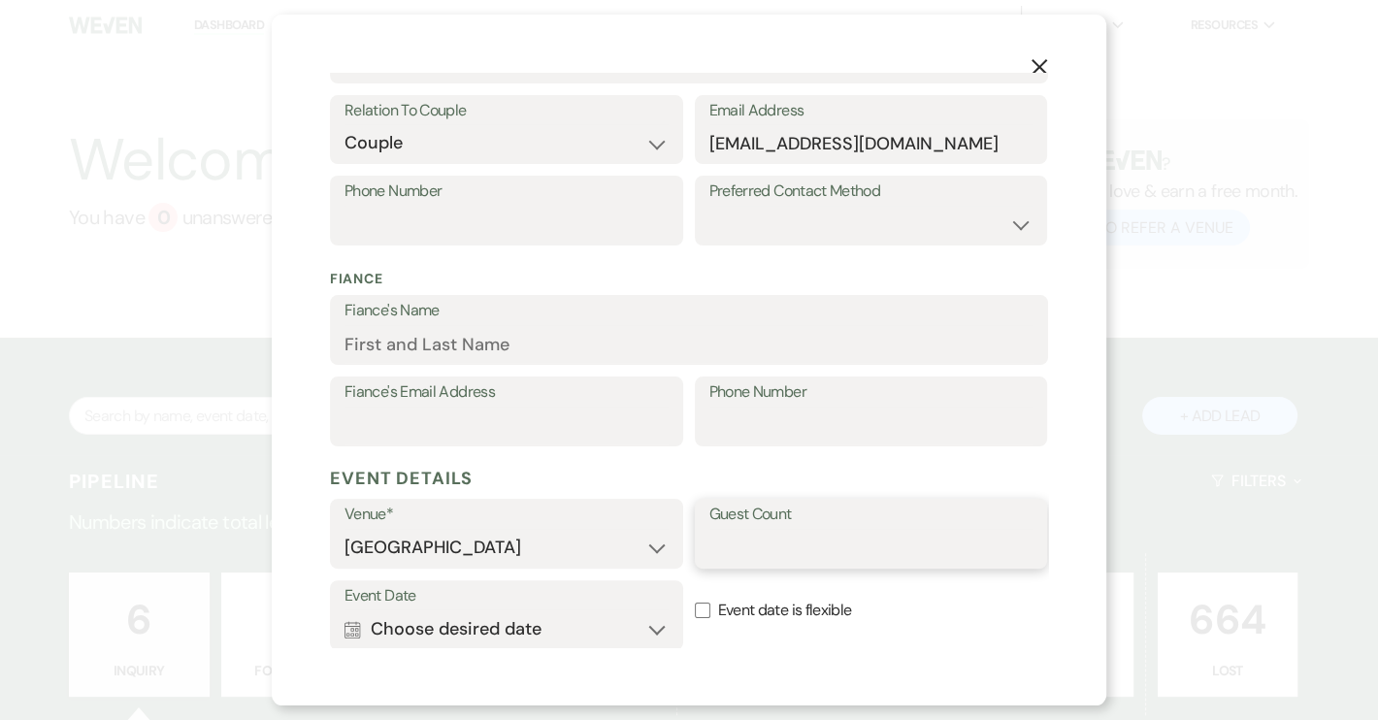
click at [753, 546] on input "Guest Count" at bounding box center [871, 548] width 324 height 38
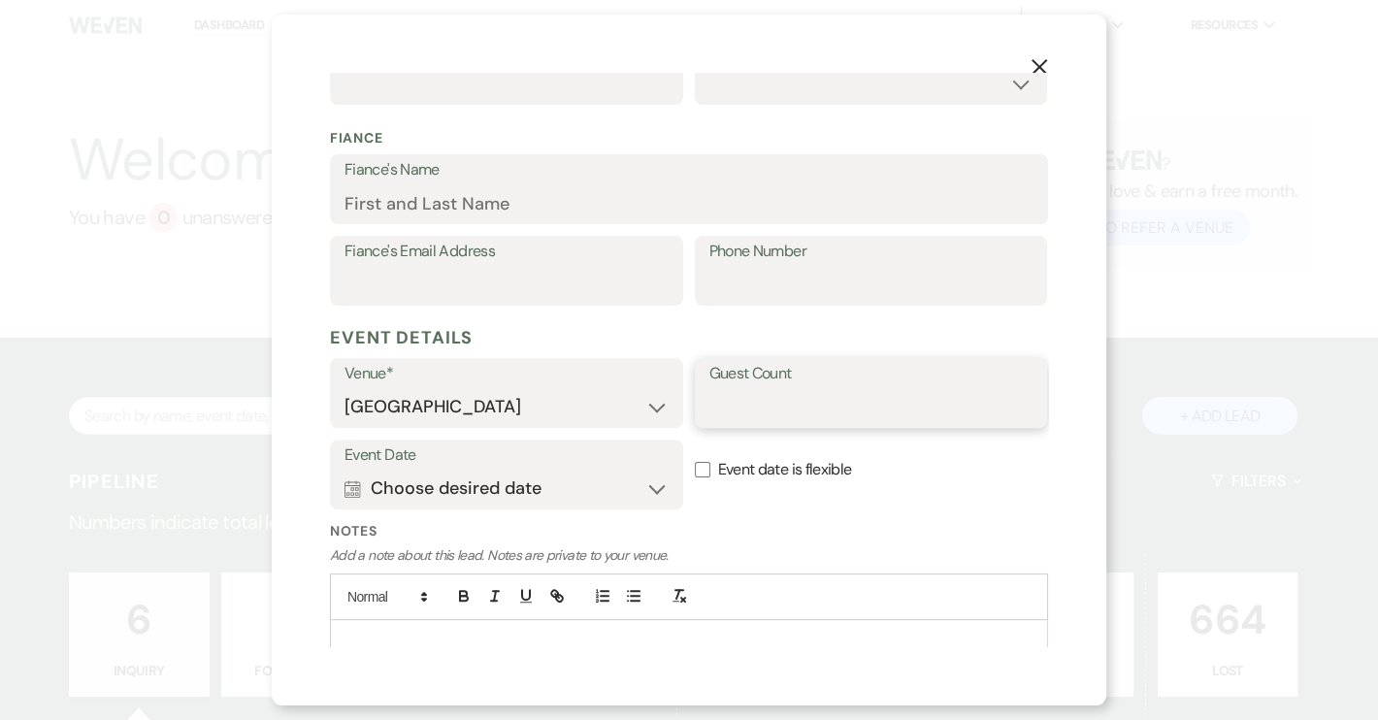
scroll to position [617, 0]
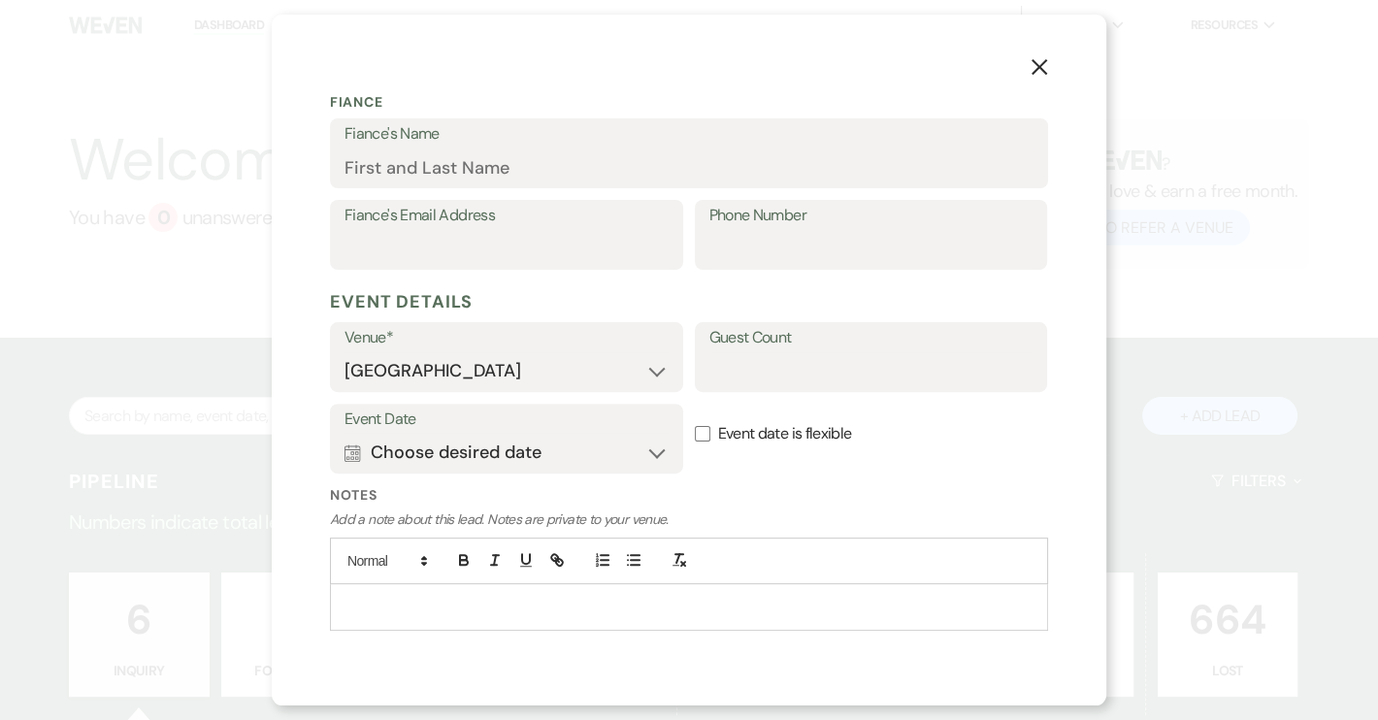
click at [697, 435] on input "Event date is flexible" at bounding box center [703, 434] width 16 height 16
click at [393, 604] on p at bounding box center [688, 606] width 687 height 21
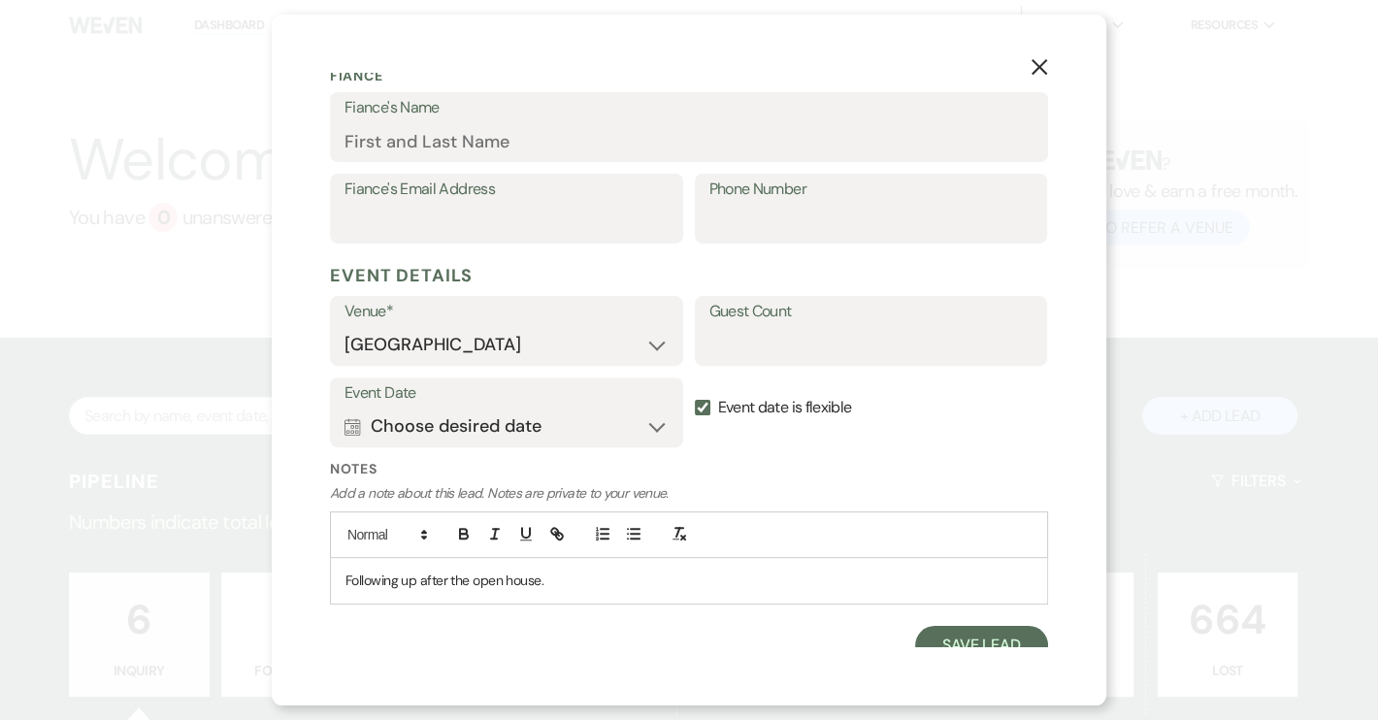
scroll to position [659, 0]
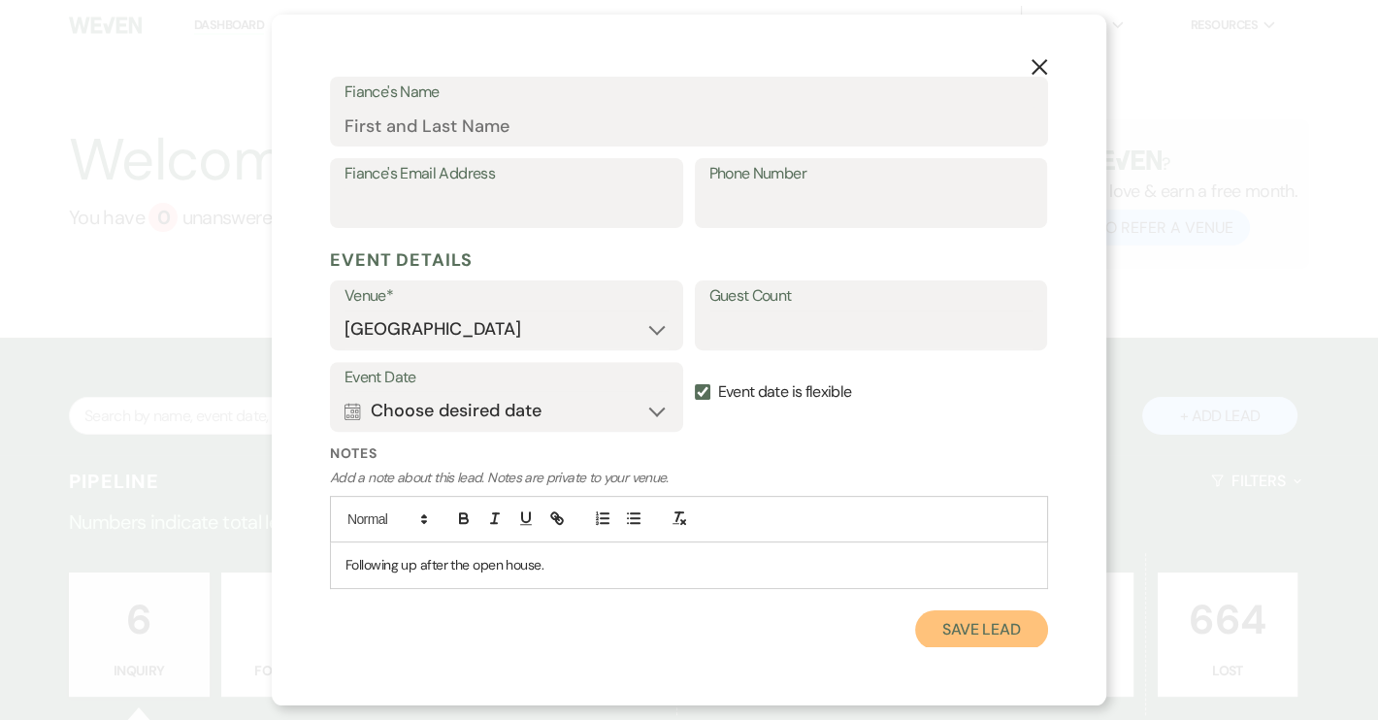
click at [972, 631] on button "Save Lead" at bounding box center [981, 629] width 133 height 39
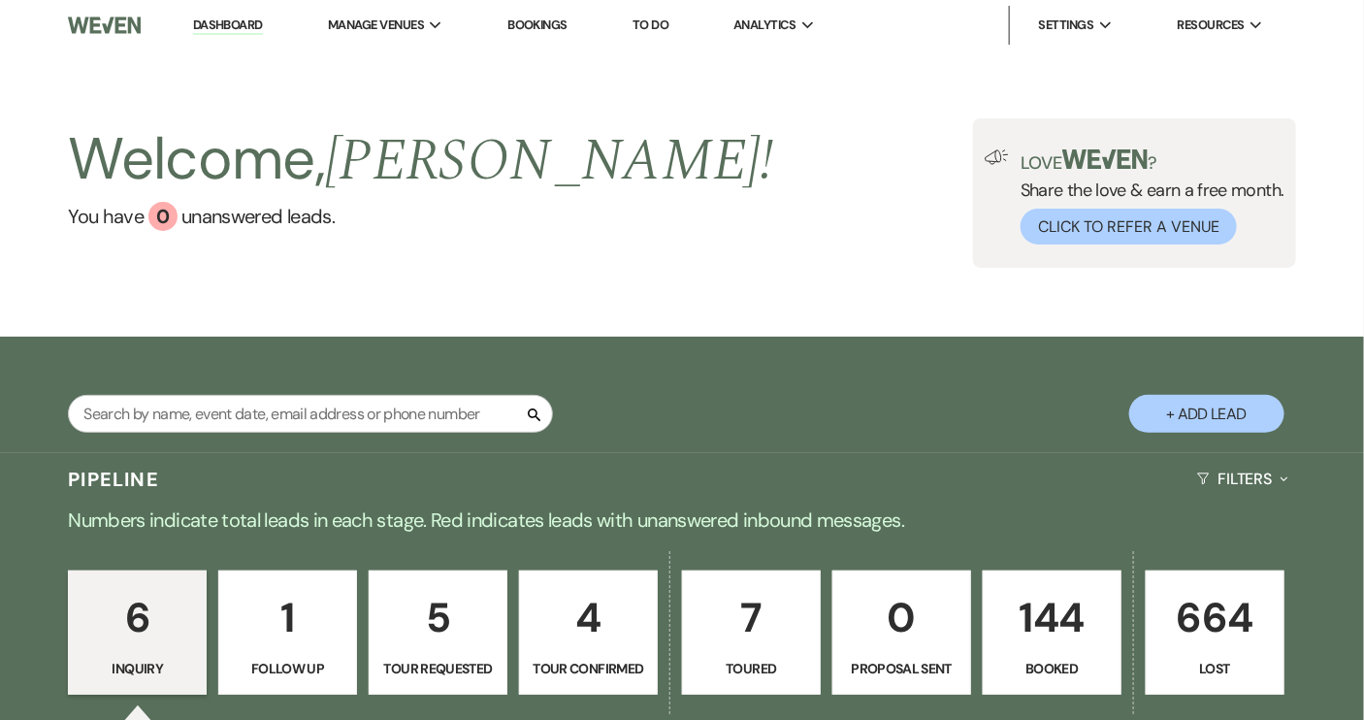
click at [297, 654] on link "1 Follow Up" at bounding box center [287, 632] width 139 height 124
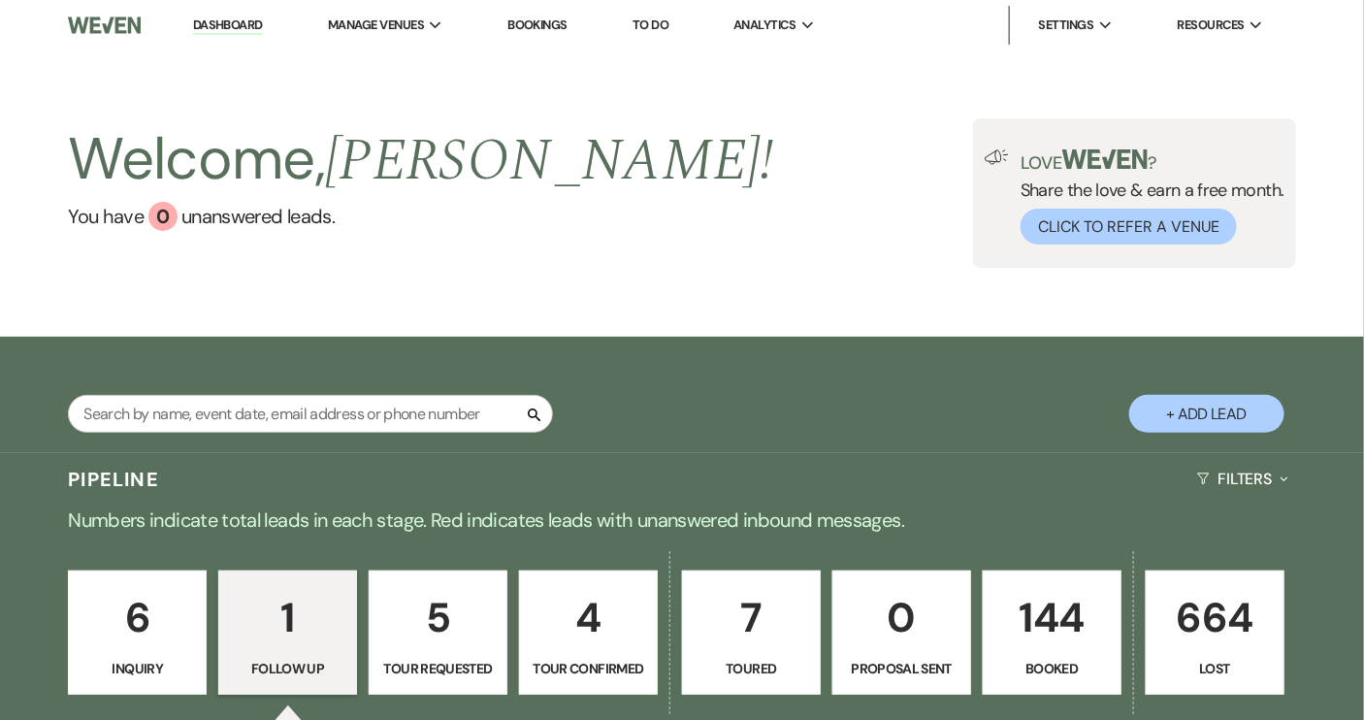
click at [300, 643] on p "1" at bounding box center [288, 617] width 114 height 65
click at [1206, 424] on button "+ Add Lead" at bounding box center [1206, 414] width 155 height 38
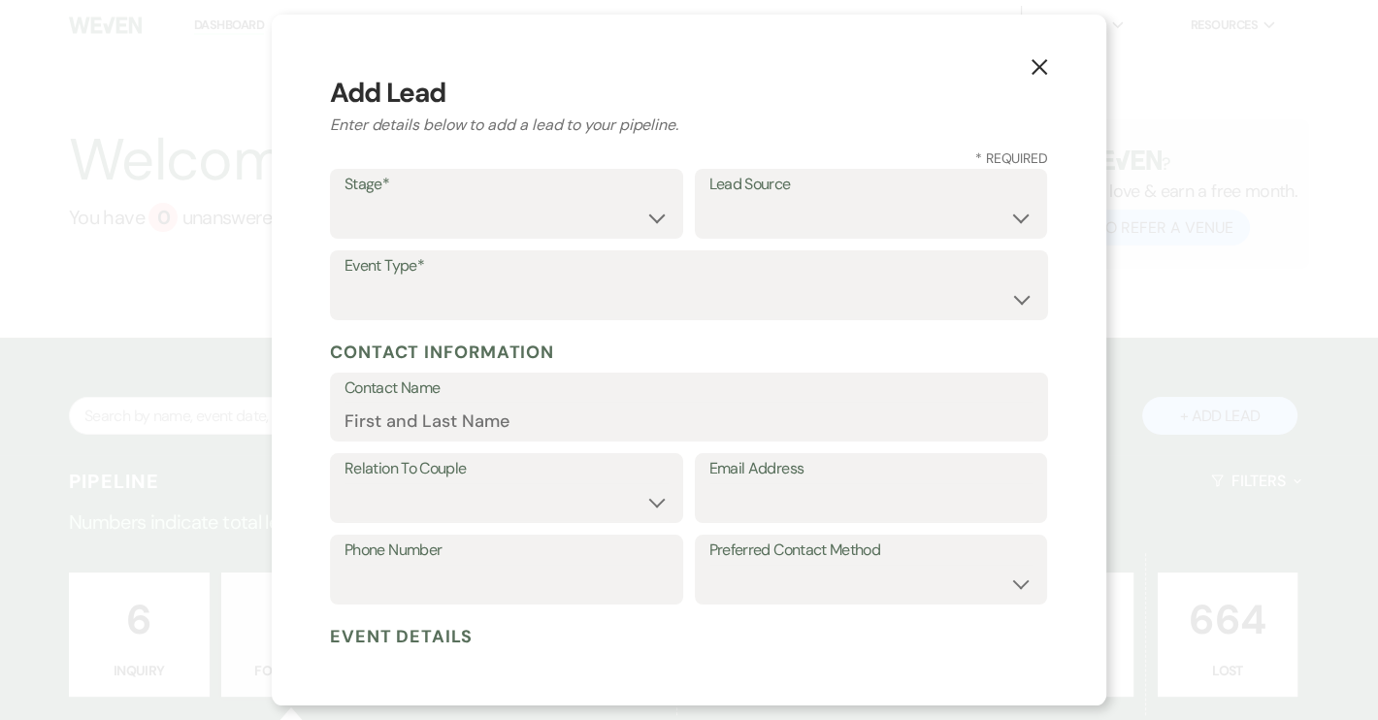
click at [1050, 66] on button "X" at bounding box center [1039, 66] width 29 height 34
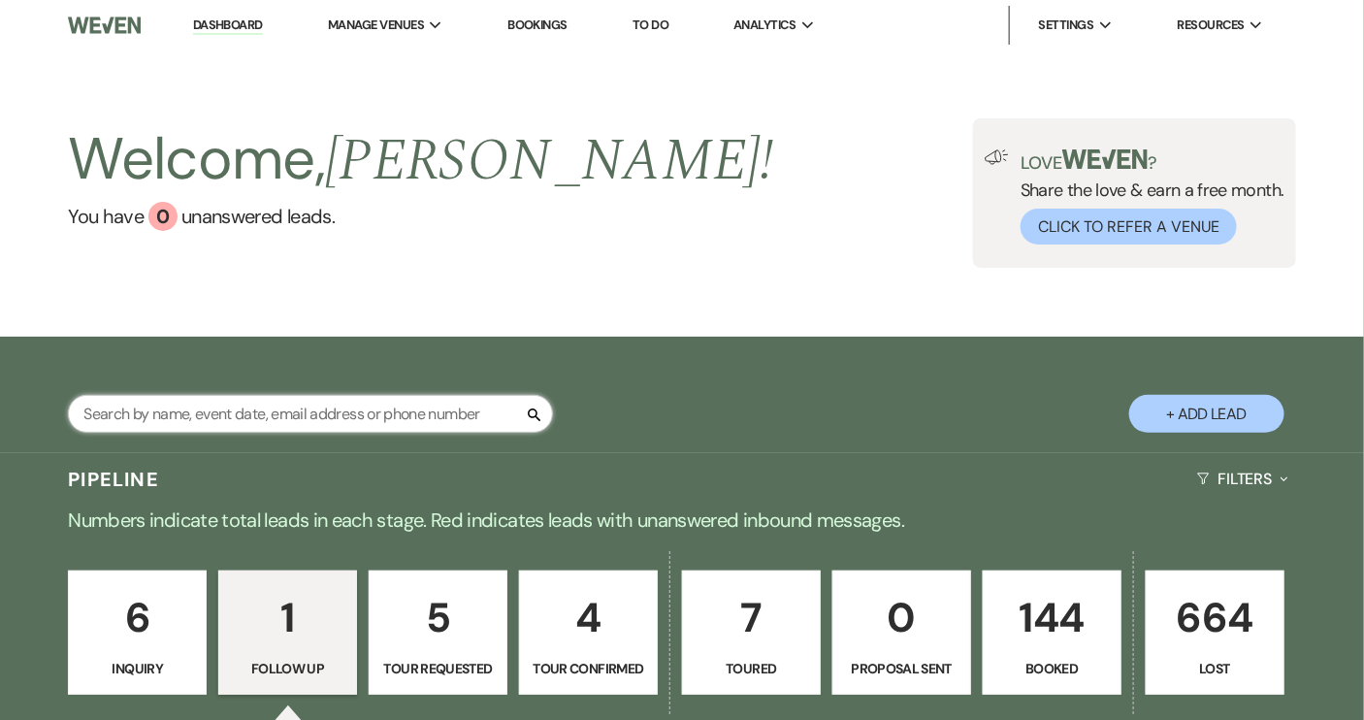
click at [276, 417] on input "text" at bounding box center [310, 414] width 485 height 38
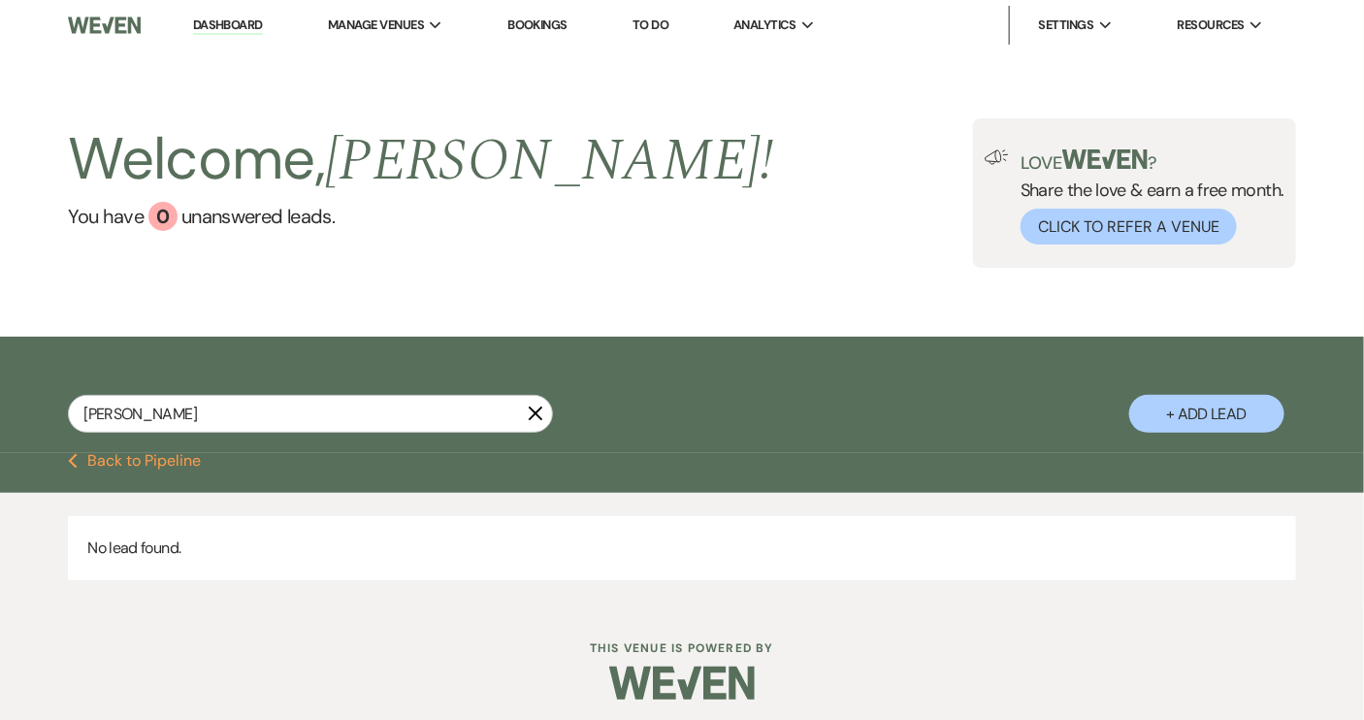
click at [1207, 418] on button "+ Add Lead" at bounding box center [1206, 414] width 155 height 38
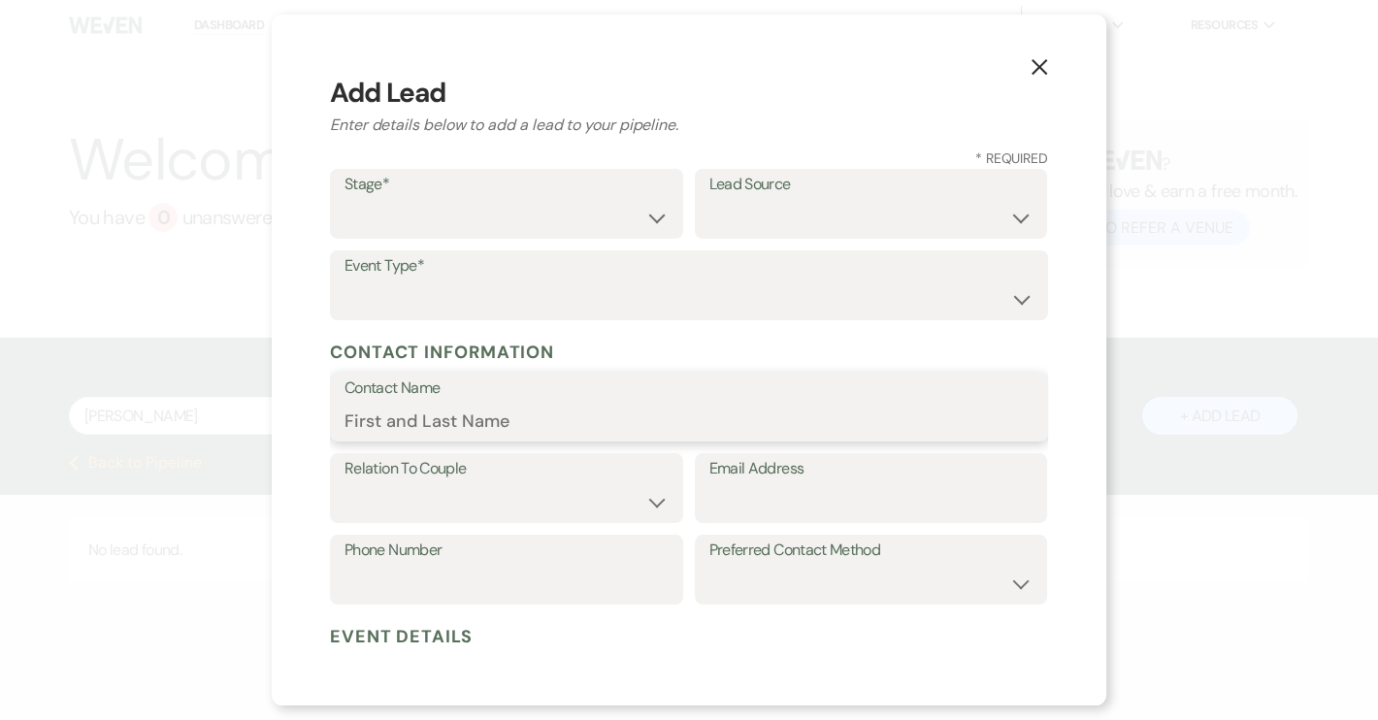
click at [379, 422] on input "Contact Name" at bounding box center [688, 421] width 689 height 38
click at [714, 501] on input "Email Address" at bounding box center [871, 502] width 324 height 38
paste input "[EMAIL_ADDRESS][DOMAIN_NAME]"
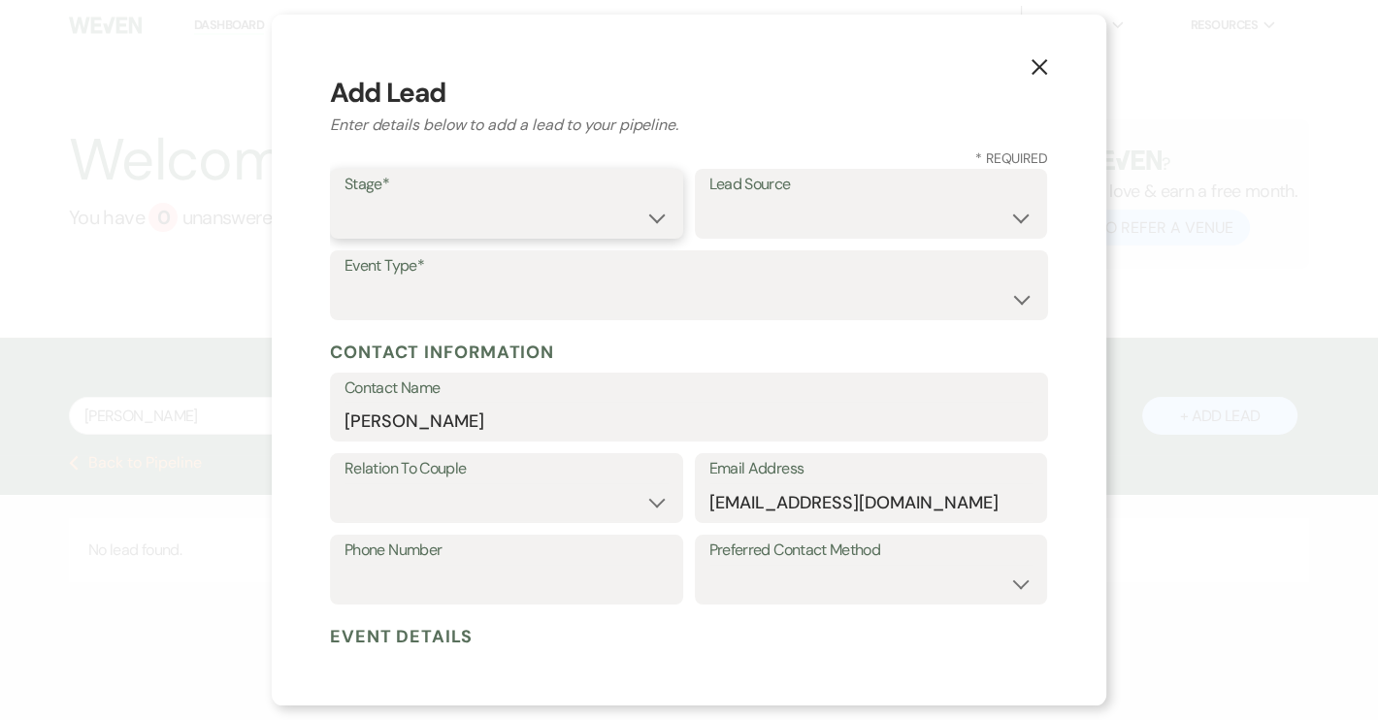
click at [646, 219] on select "Inquiry Follow Up Tour Requested Tour Confirmed Toured Proposal Sent Booked Lost" at bounding box center [506, 218] width 324 height 38
click at [344, 199] on select "Inquiry Follow Up Tour Requested Tour Confirmed Toured Proposal Sent Booked Lost" at bounding box center [506, 218] width 324 height 38
click at [1003, 217] on select "Weven Venue Website Instagram Facebook Pinterest Google The Knot Wedding Wire H…" at bounding box center [871, 218] width 324 height 38
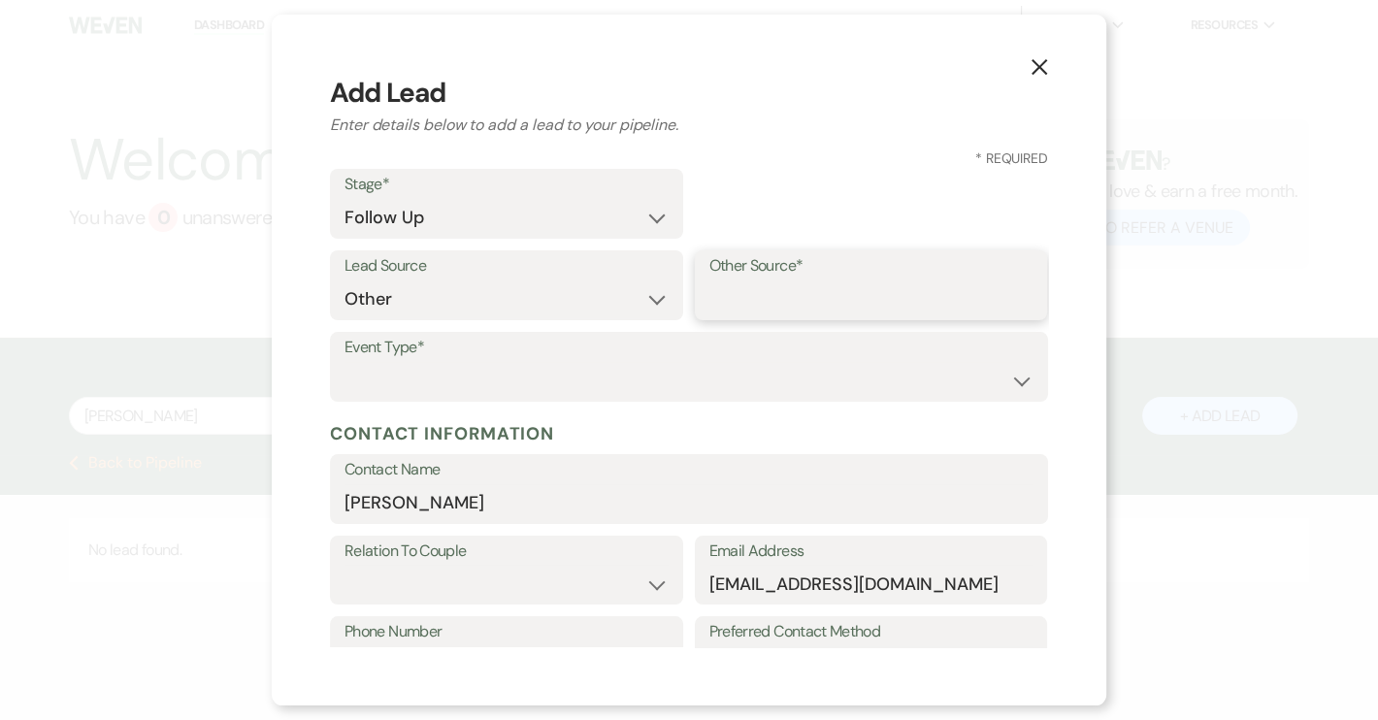
click at [756, 298] on input "Other Source*" at bounding box center [871, 299] width 324 height 38
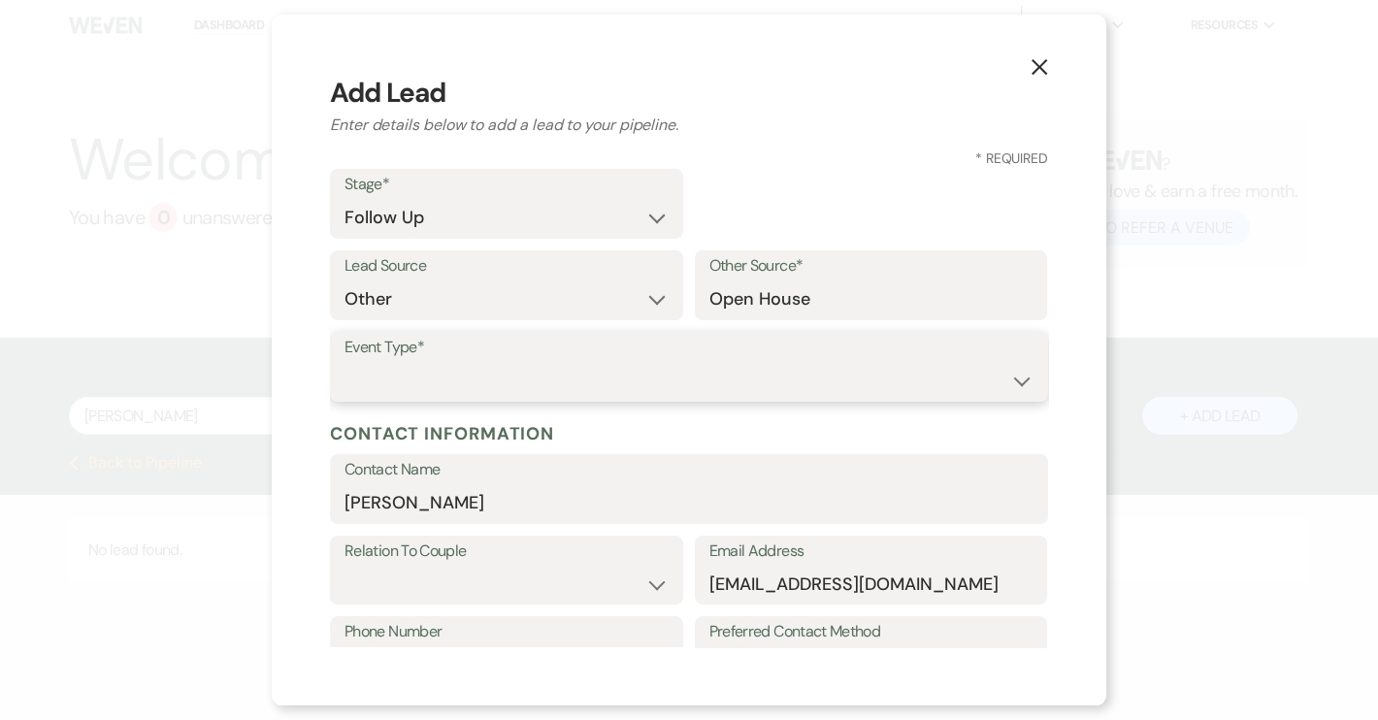
click at [418, 374] on select "Wedding Anniversary Party Baby Shower Bachelorette / Bachelor Party Birthday Pa…" at bounding box center [688, 381] width 689 height 38
click at [344, 362] on select "Wedding Anniversary Party Baby Shower Bachelorette / Bachelor Party Birthday Pa…" at bounding box center [688, 381] width 689 height 38
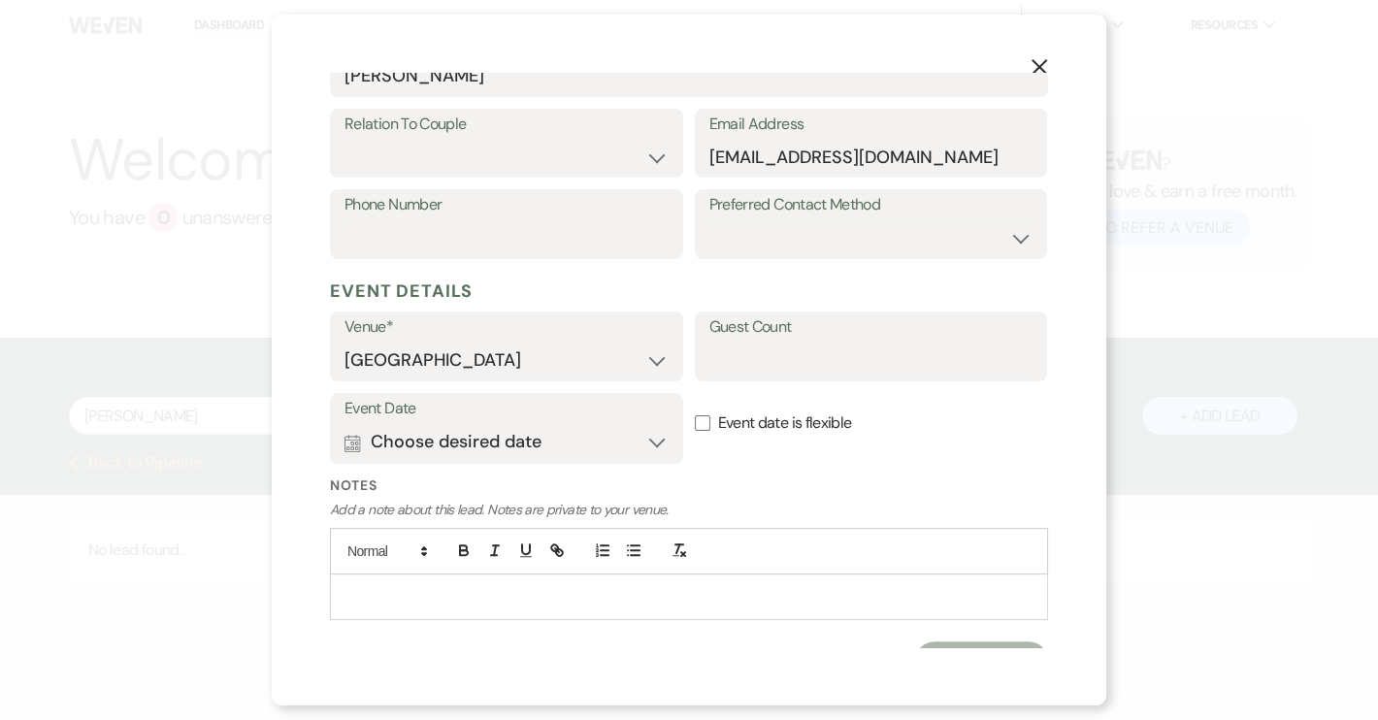
scroll to position [458, 0]
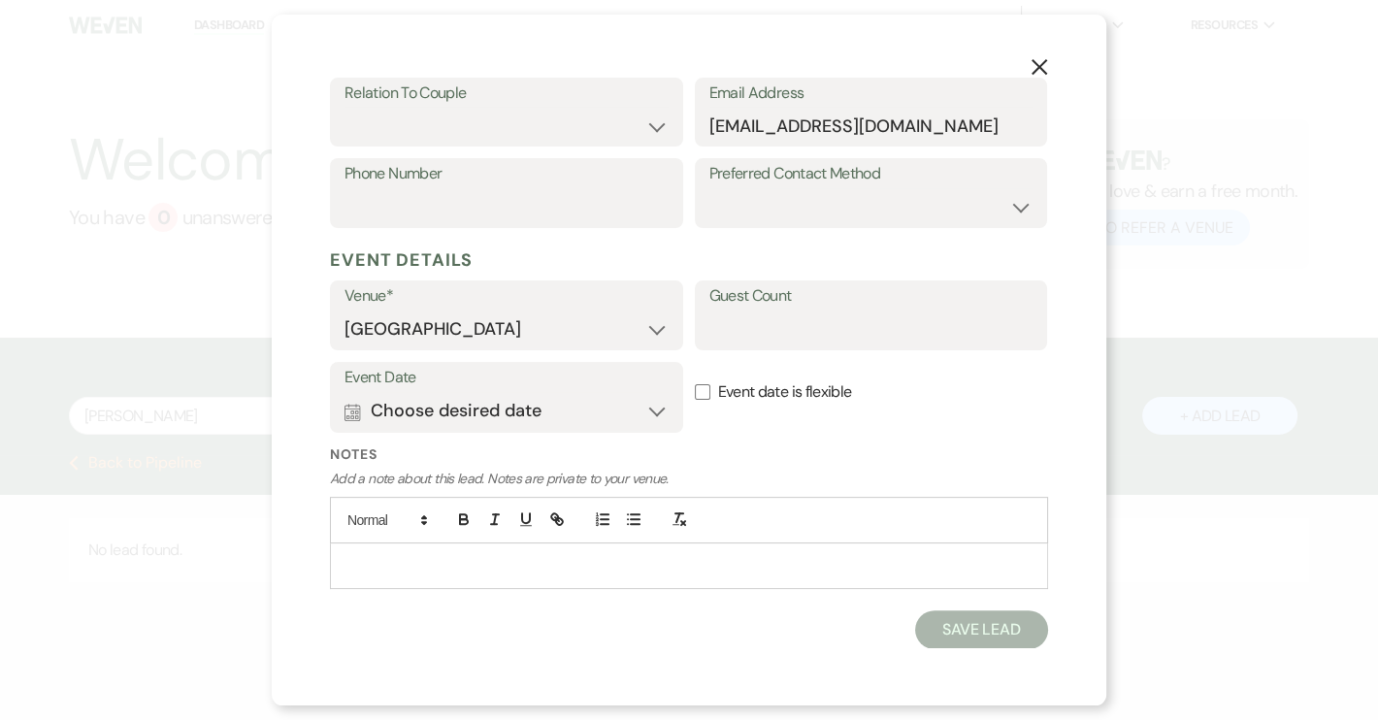
click at [384, 555] on p at bounding box center [688, 565] width 687 height 21
click at [378, 544] on div at bounding box center [689, 565] width 716 height 45
click at [984, 642] on button "Save Lead" at bounding box center [981, 629] width 133 height 39
click at [654, 129] on select "Couple Planner Parent of Couple Family Member Friend Other" at bounding box center [506, 127] width 322 height 38
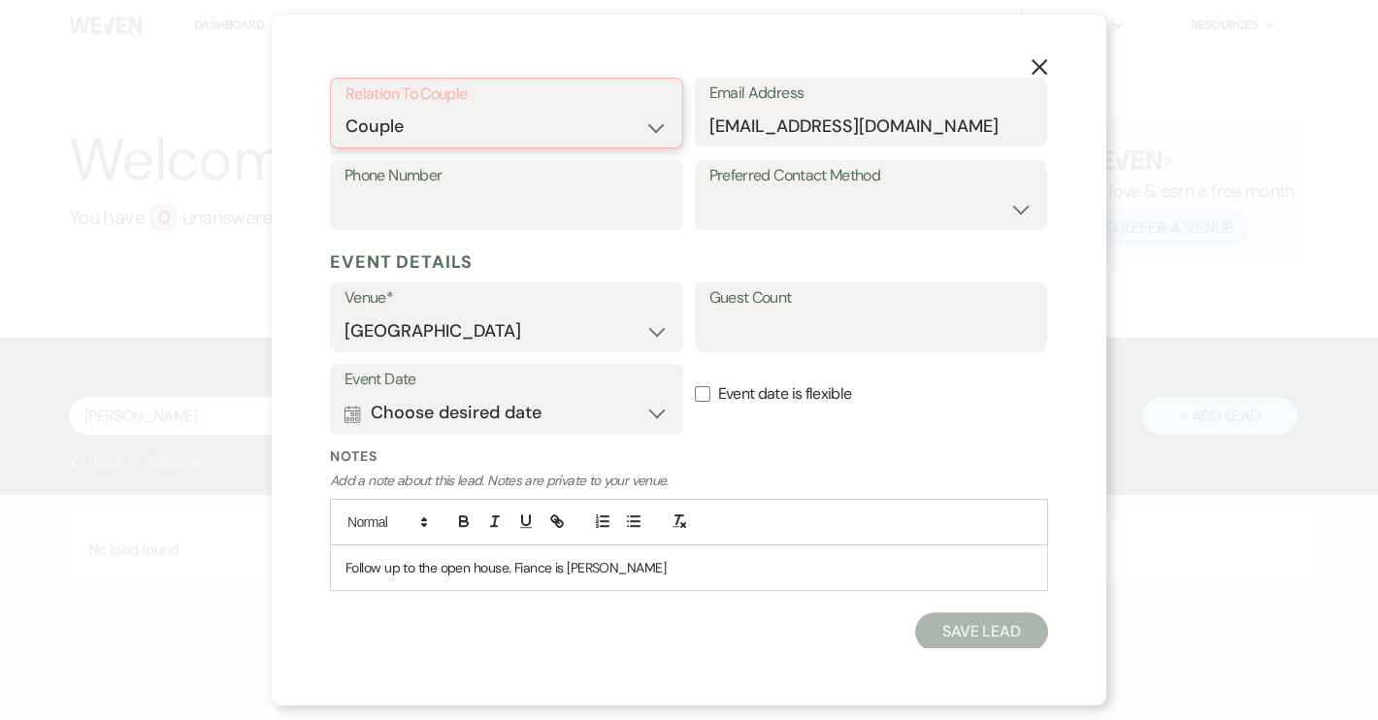
click at [345, 108] on select "Couple Planner Parent of Couple Family Member Friend Other" at bounding box center [506, 127] width 322 height 38
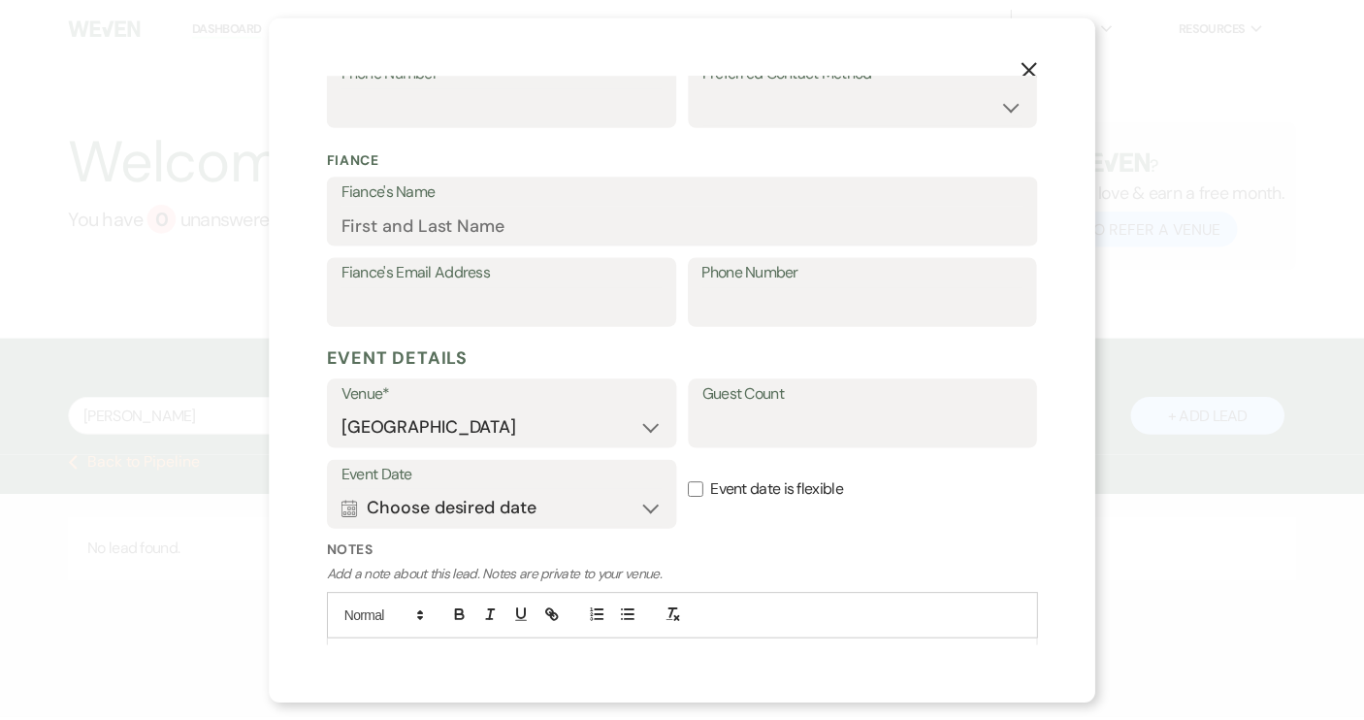
scroll to position [659, 0]
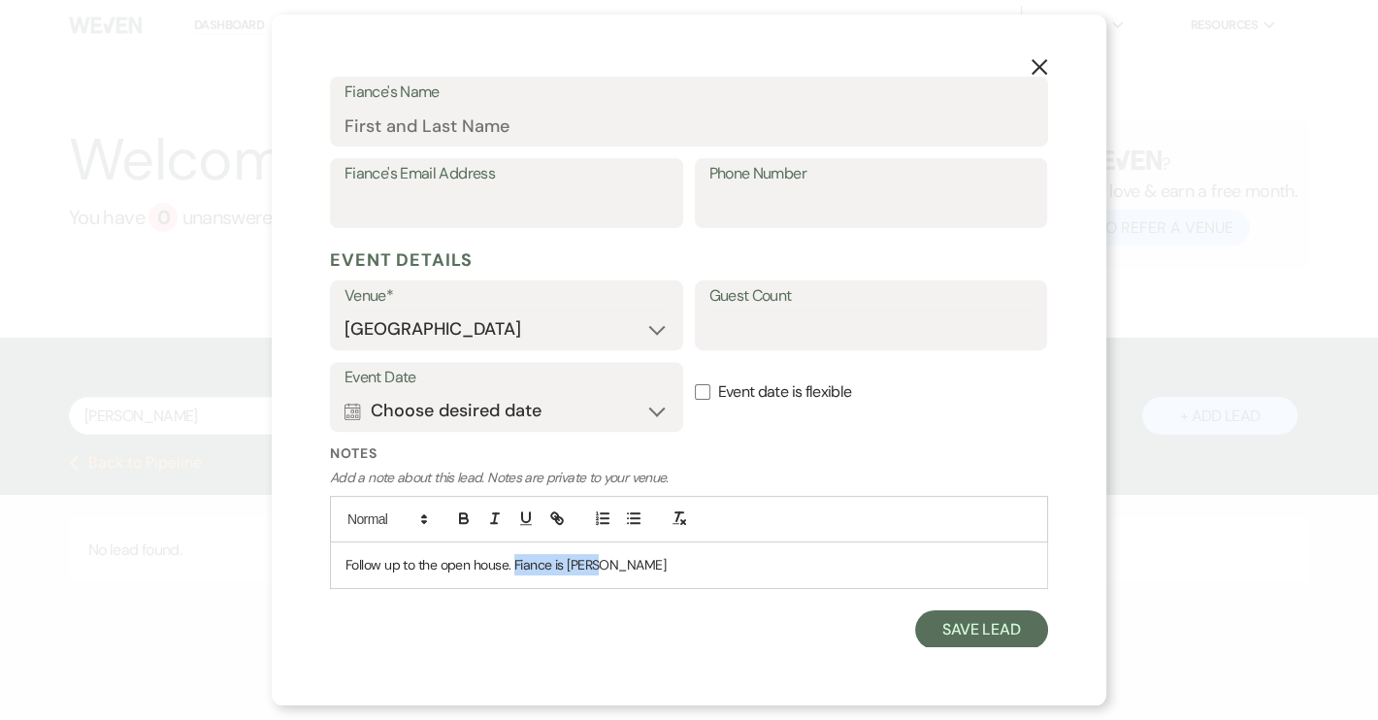
drag, startPoint x: 513, startPoint y: 562, endPoint x: 649, endPoint y: 563, distance: 135.8
click at [649, 563] on p "Follow up to the open house. Fiance is [PERSON_NAME]" at bounding box center [688, 564] width 687 height 21
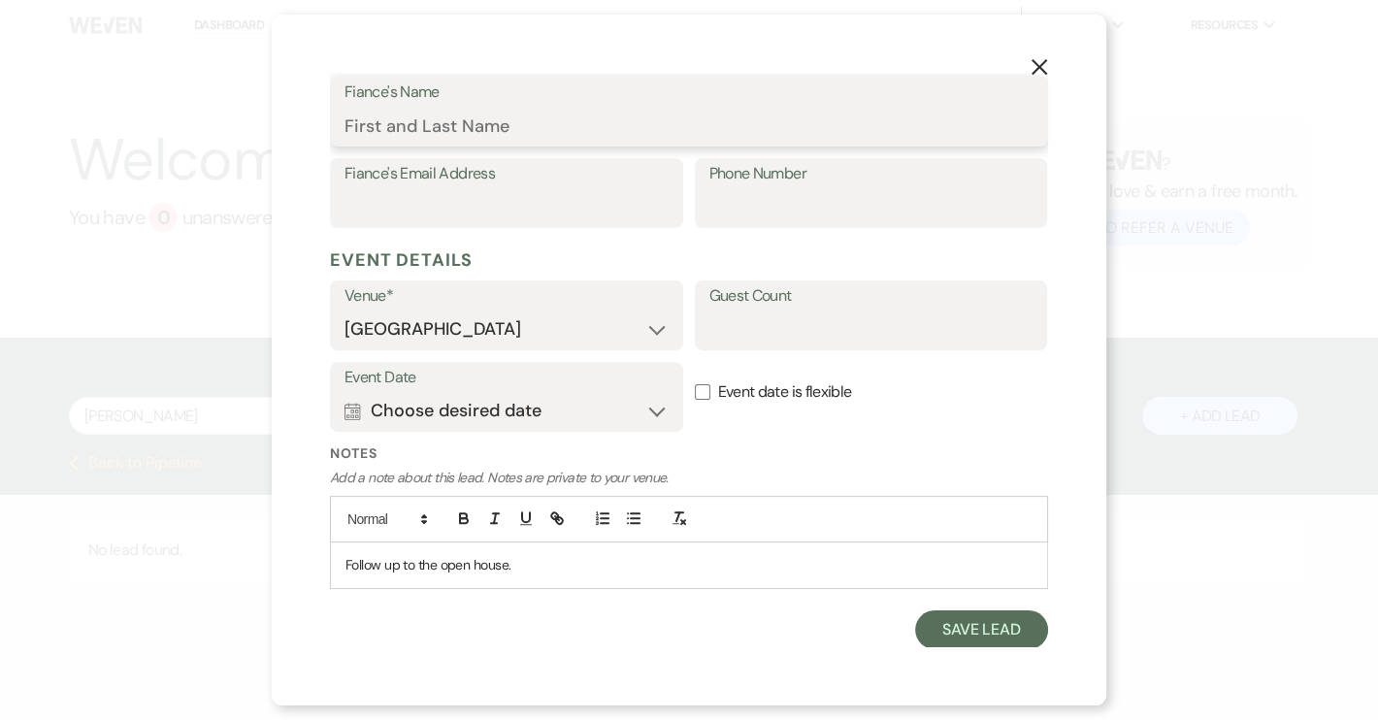
click at [377, 129] on input "Fiance's Name" at bounding box center [688, 126] width 689 height 38
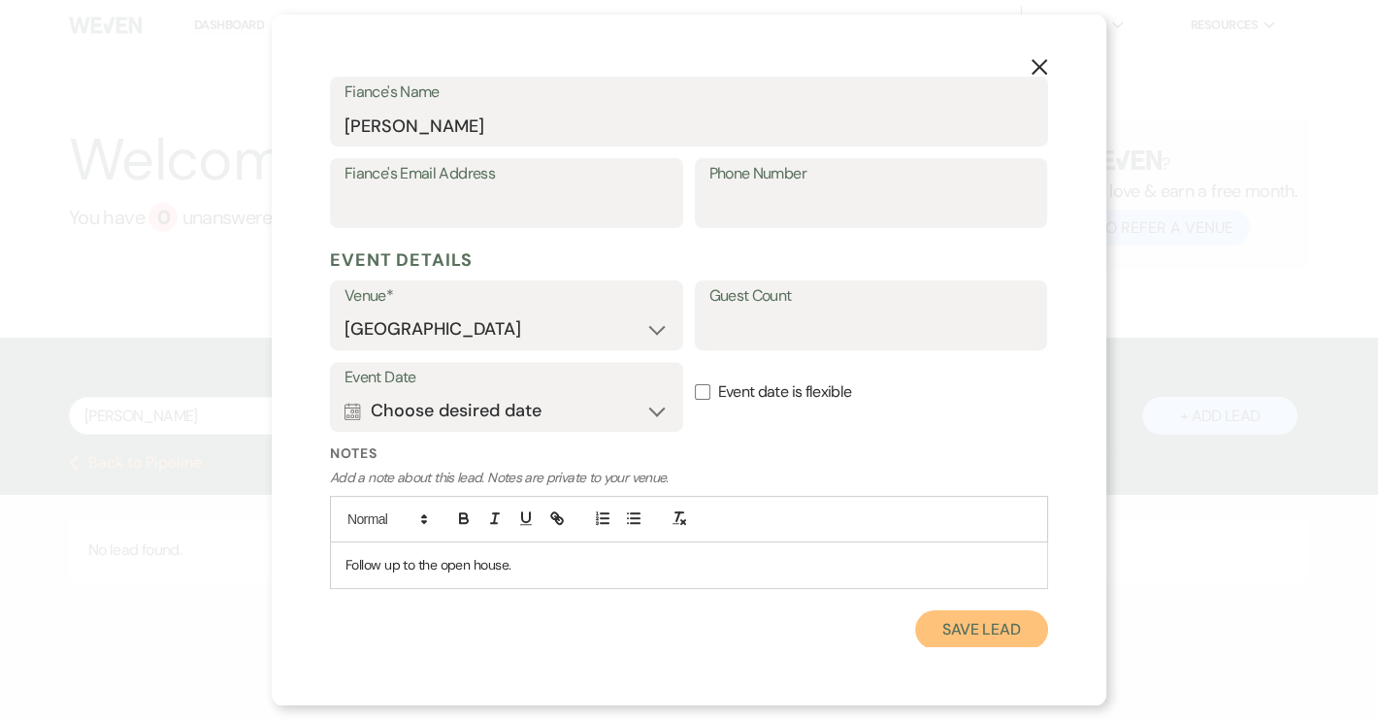
click at [970, 636] on button "Save Lead" at bounding box center [981, 629] width 133 height 39
